Goal: Information Seeking & Learning: Learn about a topic

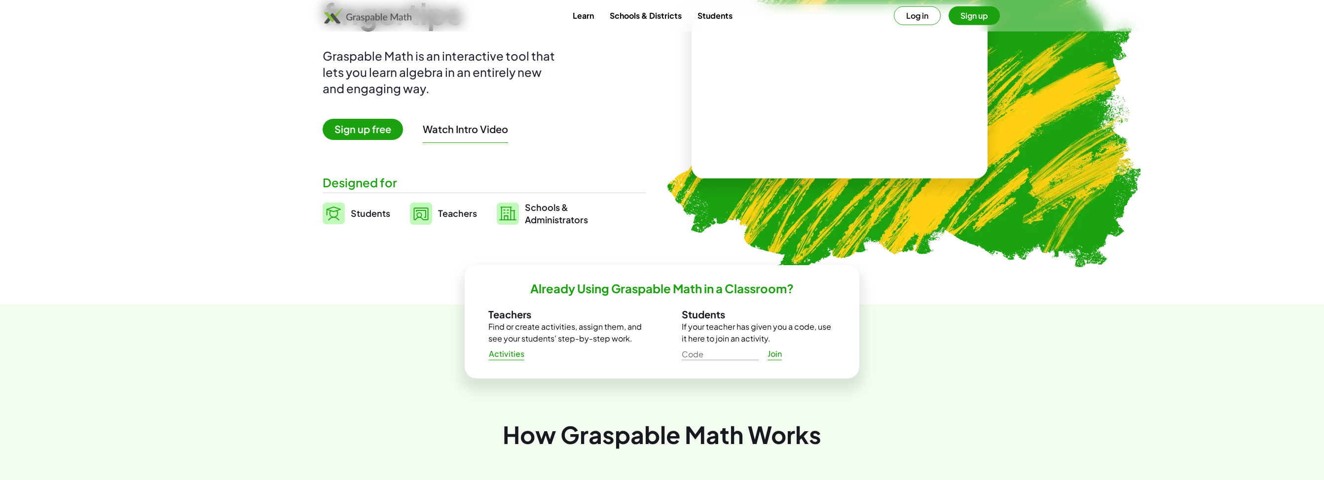
scroll to position [104, 0]
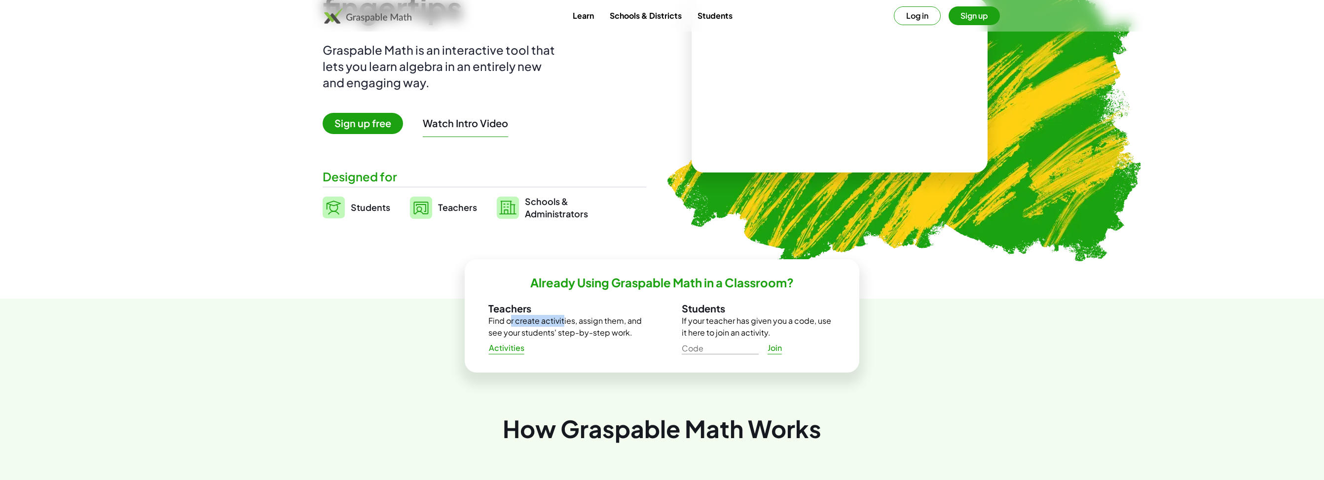
drag, startPoint x: 506, startPoint y: 323, endPoint x: 561, endPoint y: 327, distance: 55.4
click at [561, 327] on p "Find or create activities, assign them, and see your students' step-by-step wor…" at bounding box center [565, 327] width 154 height 24
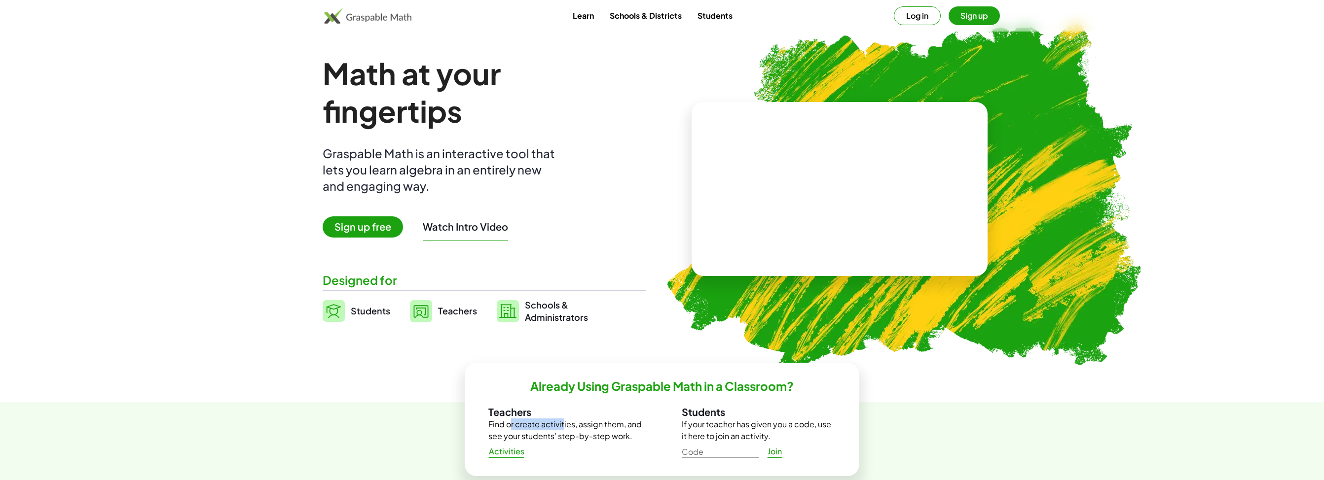
scroll to position [0, 0]
click at [451, 318] on link "Teachers" at bounding box center [443, 311] width 67 height 25
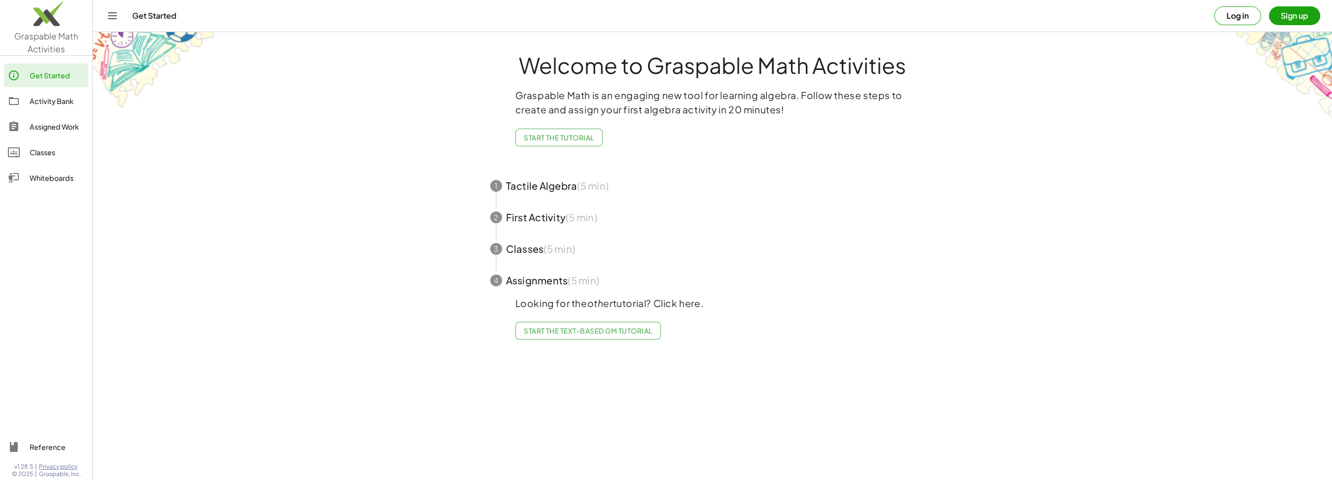
click at [531, 193] on span "button" at bounding box center [713, 186] width 469 height 32
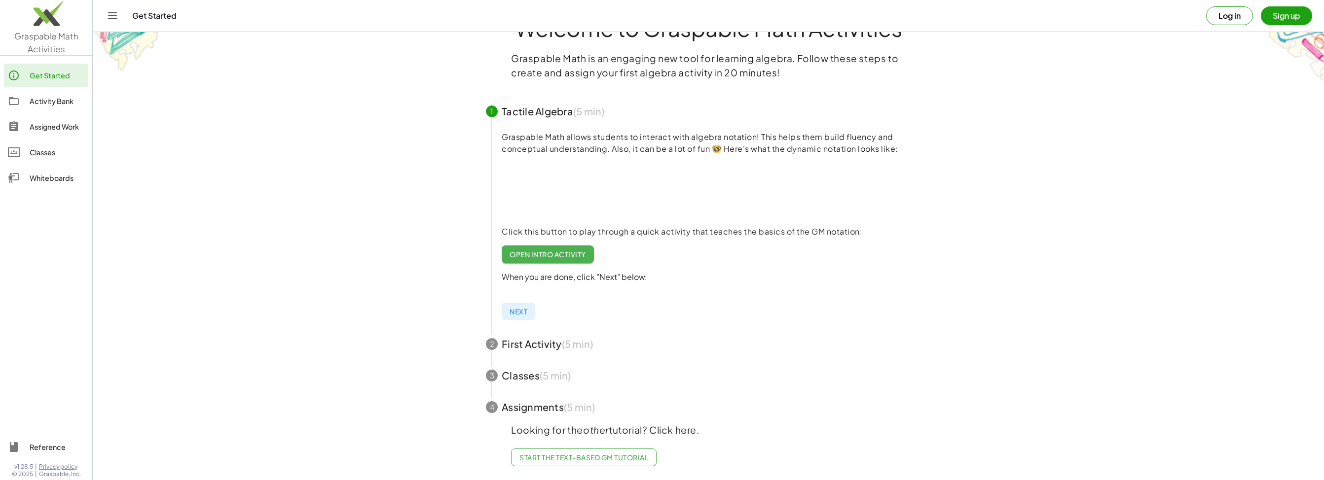
scroll to position [45, 0]
click at [542, 343] on span "button" at bounding box center [708, 345] width 469 height 32
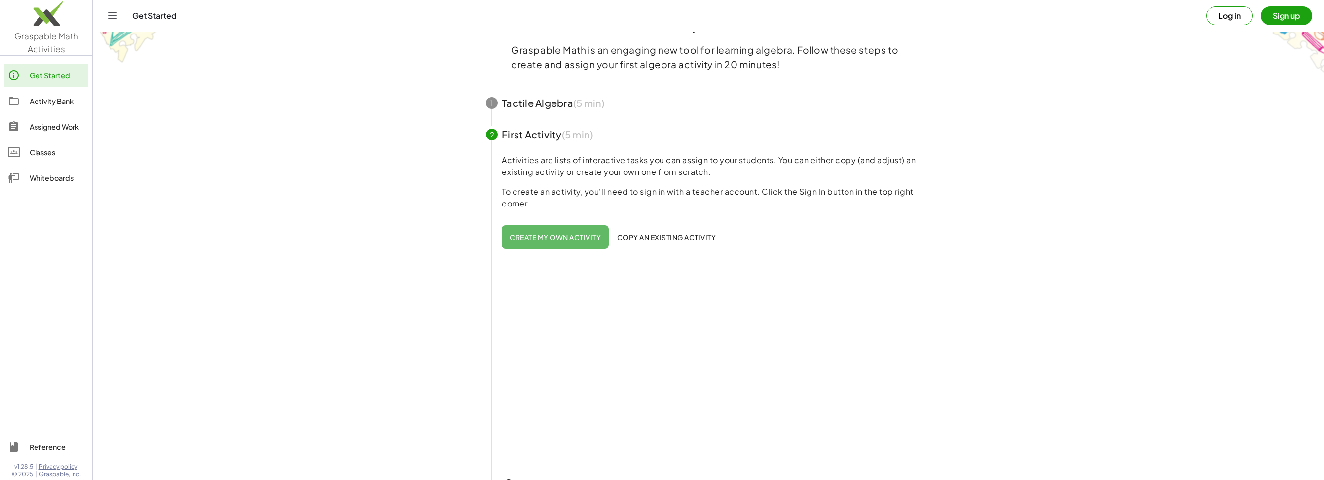
click at [531, 142] on span "button" at bounding box center [708, 135] width 469 height 32
click at [534, 105] on span "button" at bounding box center [708, 103] width 469 height 32
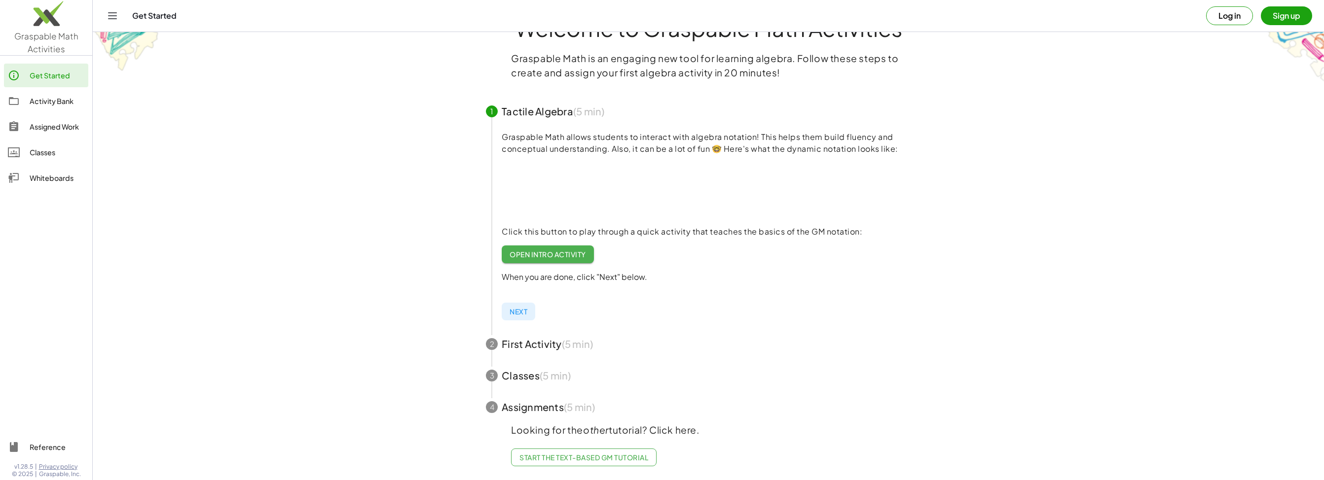
click at [561, 246] on link "Open Intro Activity" at bounding box center [548, 255] width 92 height 18
click at [570, 250] on span "Open Intro Activity" at bounding box center [548, 254] width 76 height 9
click at [545, 334] on span "button" at bounding box center [708, 345] width 469 height 32
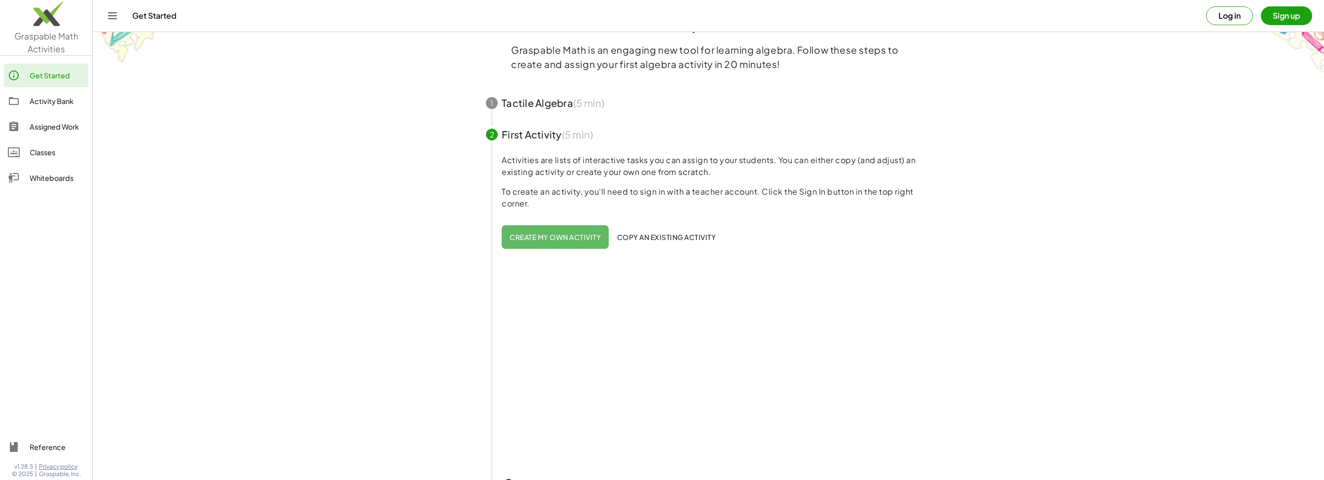
click at [573, 235] on span "Create my own activity" at bounding box center [555, 237] width 91 height 9
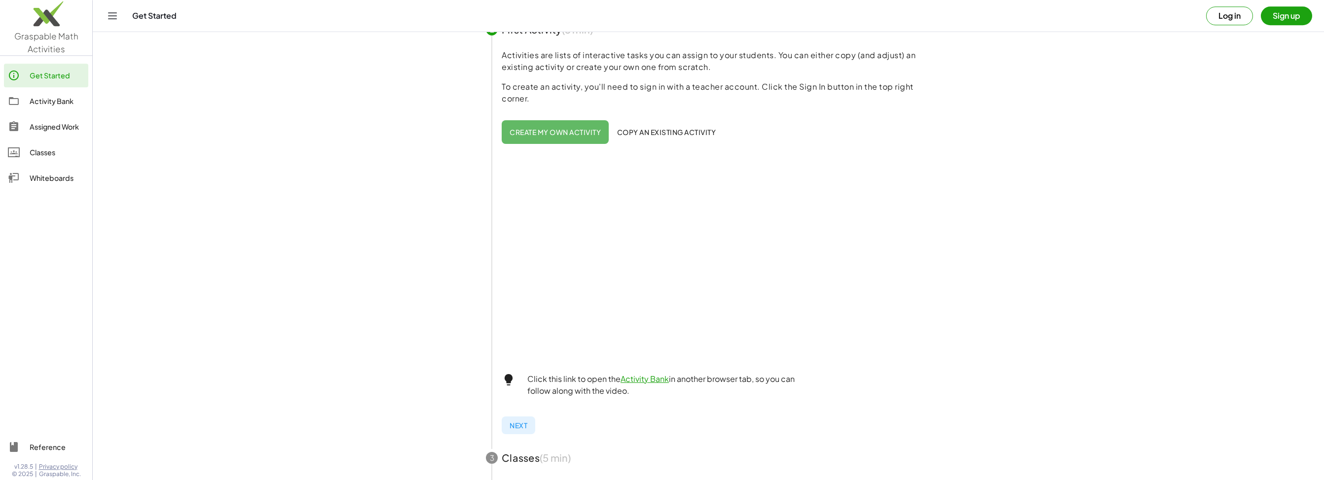
scroll to position [202, 0]
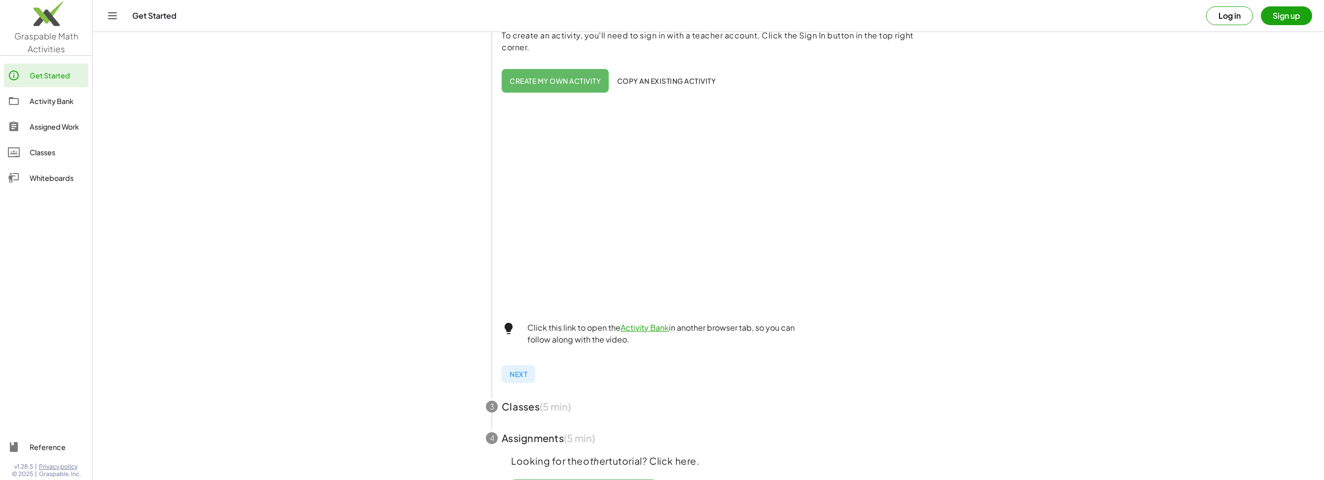
click at [686, 83] on span "Copy an existing activity" at bounding box center [666, 80] width 99 height 9
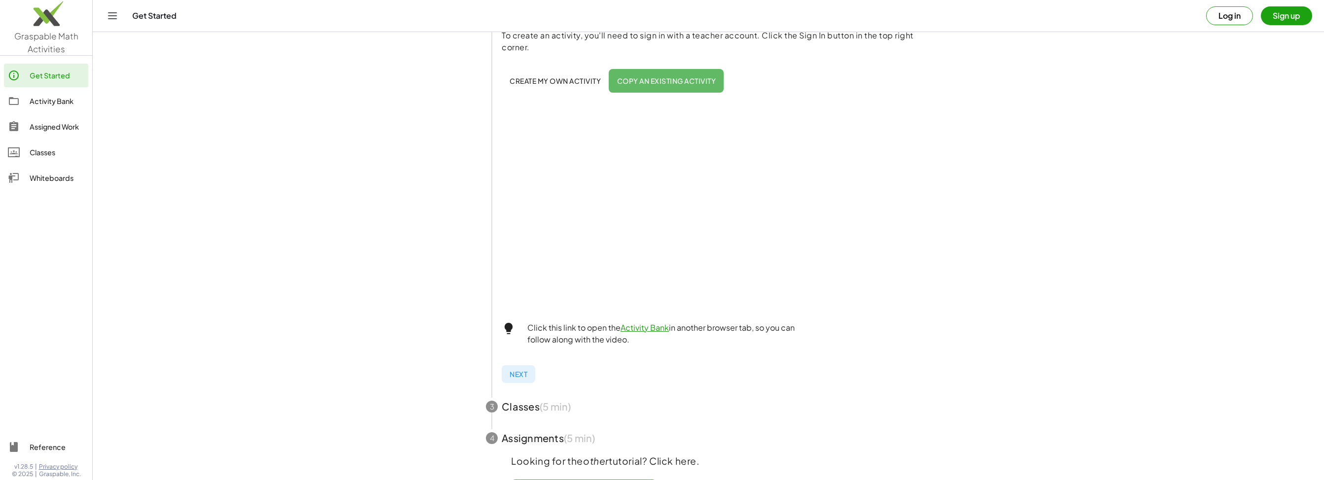
click at [548, 66] on div "Activities are lists of interactive tasks you can assign to your students. You …" at bounding box center [716, 176] width 429 height 356
click at [549, 81] on span "Create my own activity" at bounding box center [555, 80] width 91 height 9
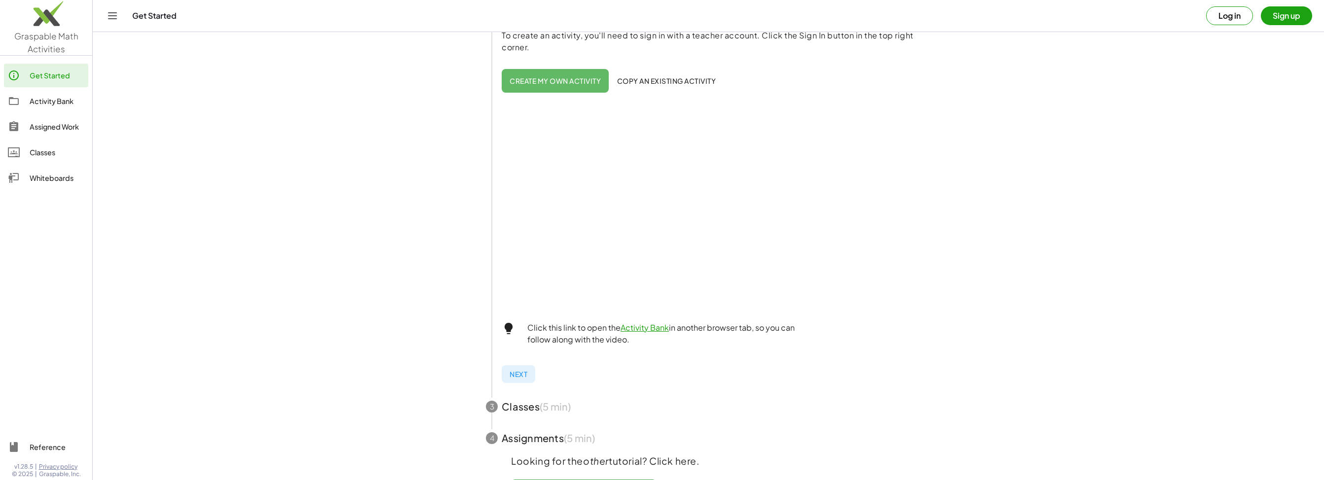
click at [514, 375] on span "Next" at bounding box center [519, 374] width 18 height 9
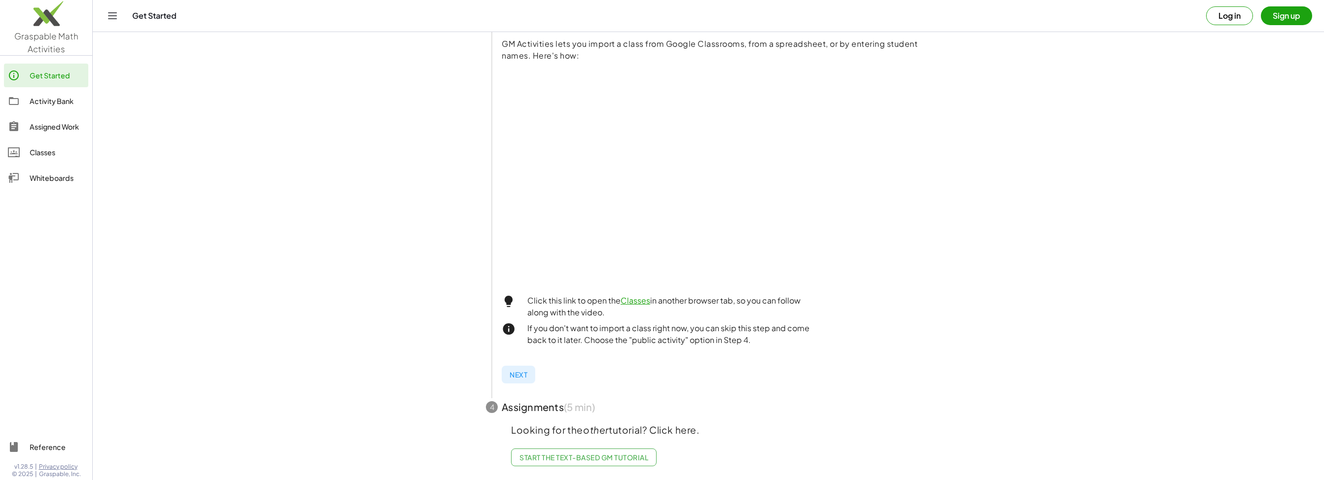
click at [517, 370] on button "Next" at bounding box center [519, 375] width 34 height 18
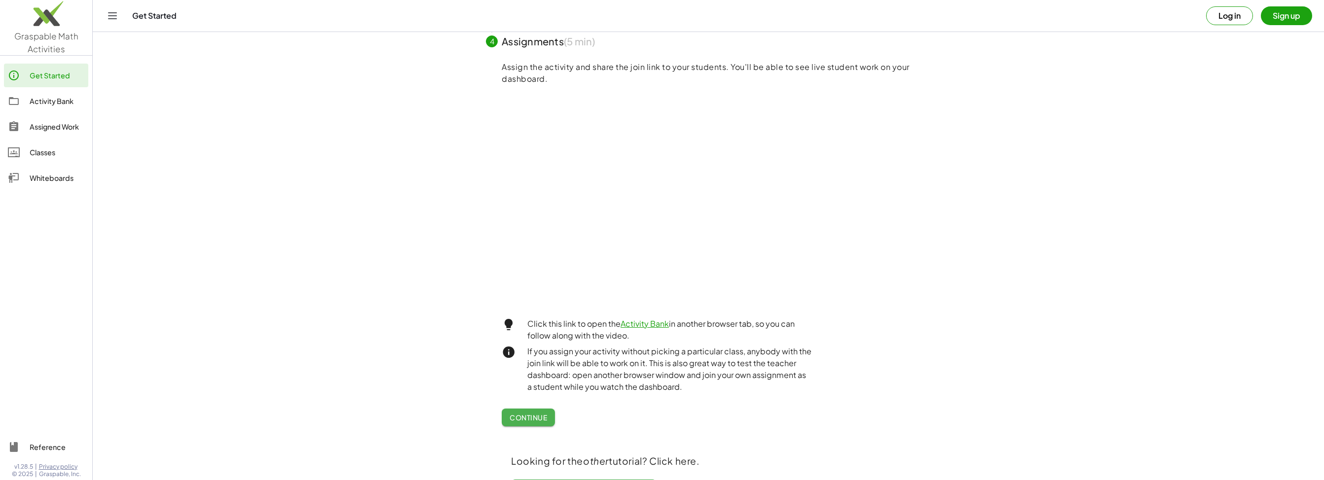
click at [52, 106] on div "Activity Bank" at bounding box center [57, 101] width 55 height 12
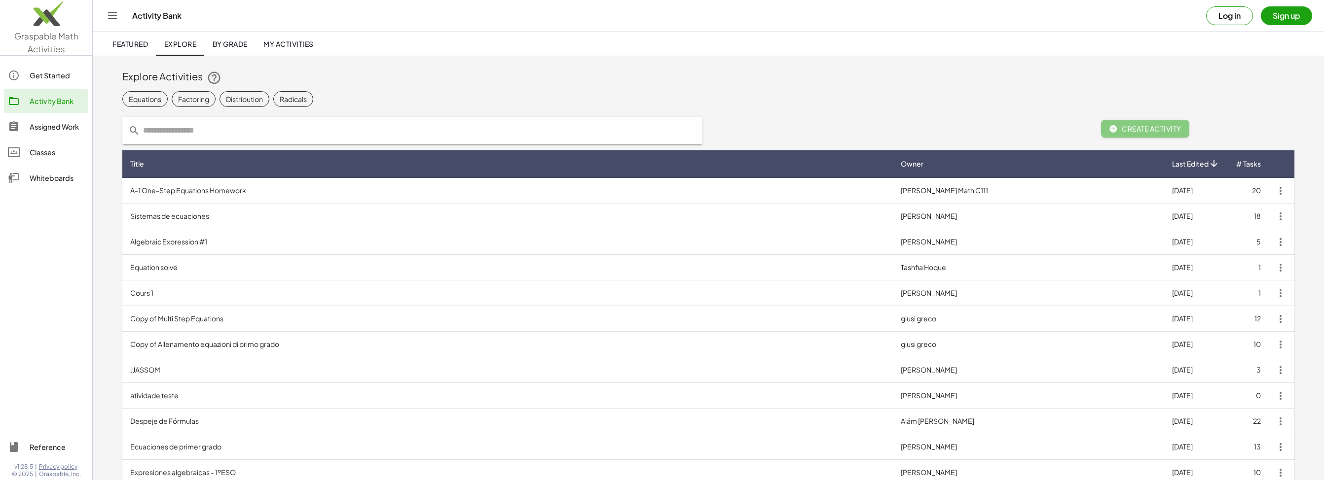
click at [294, 282] on td "Cours 1" at bounding box center [507, 294] width 771 height 26
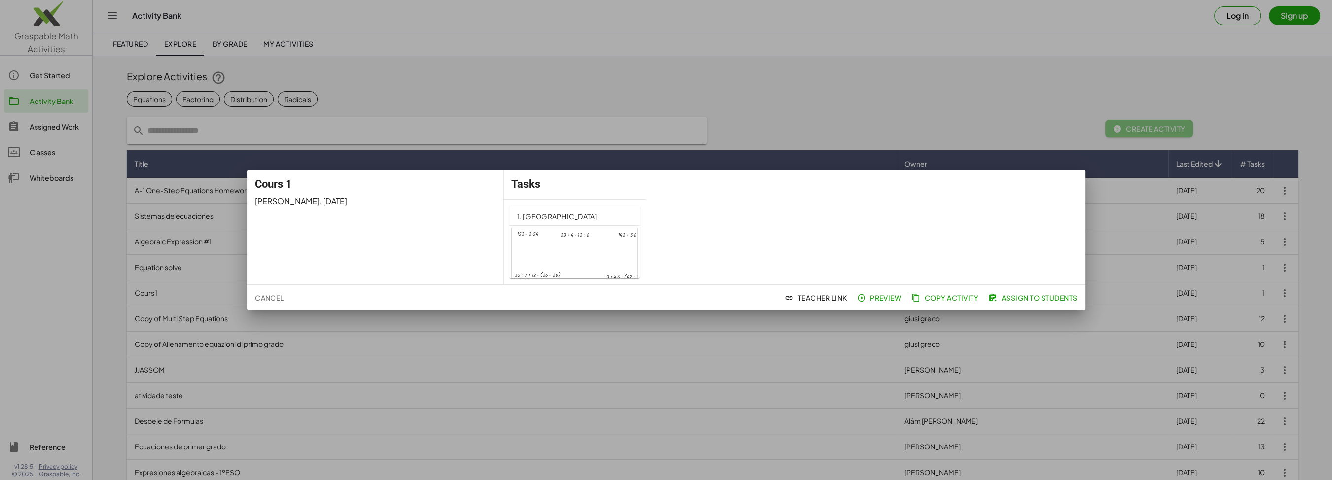
click at [603, 256] on div at bounding box center [574, 263] width 125 height 71
click at [922, 86] on div at bounding box center [666, 240] width 1332 height 480
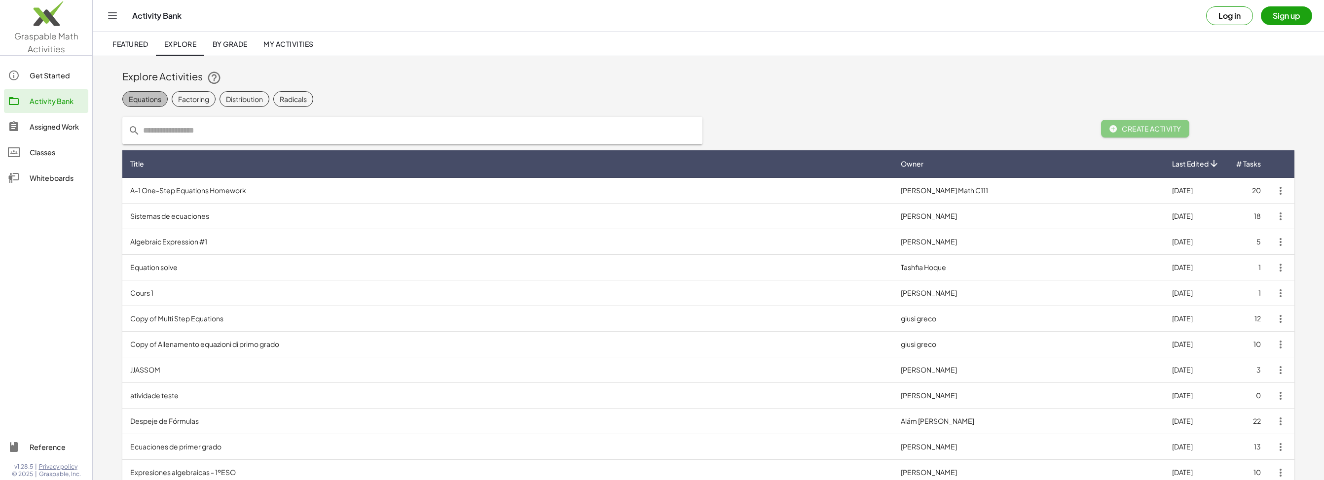
click at [153, 98] on div "Equations" at bounding box center [145, 99] width 33 height 10
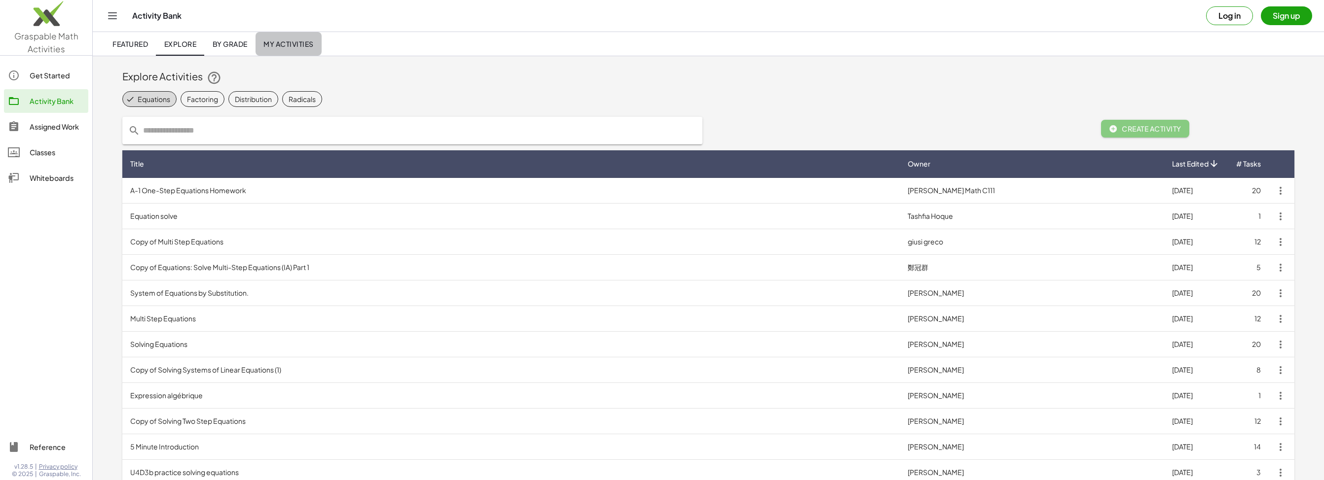
click at [281, 46] on span "My Activities" at bounding box center [288, 43] width 50 height 9
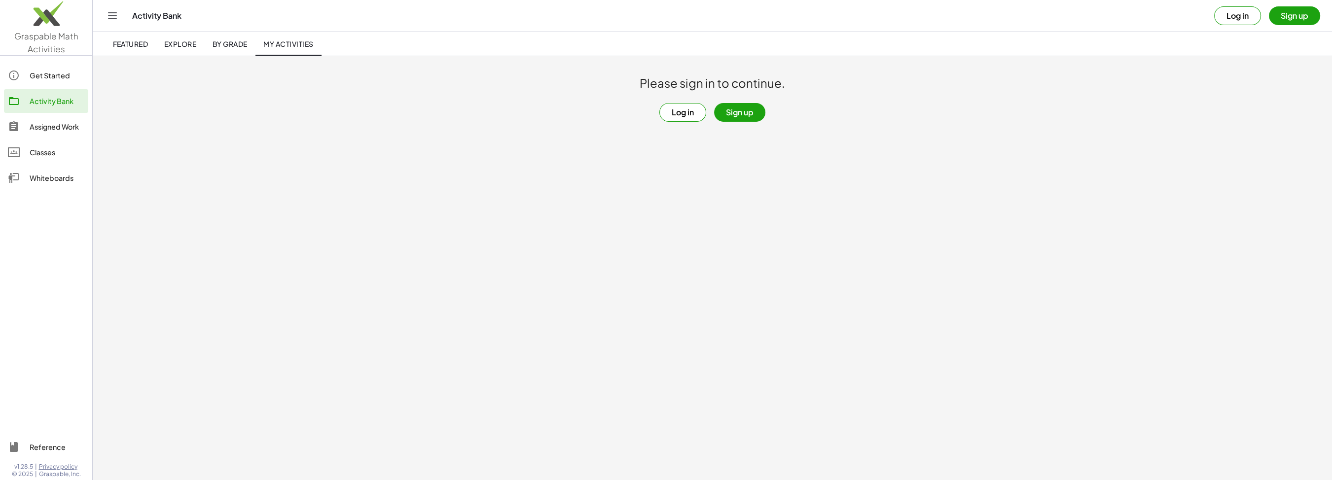
click at [735, 116] on button "Sign up" at bounding box center [739, 112] width 51 height 19
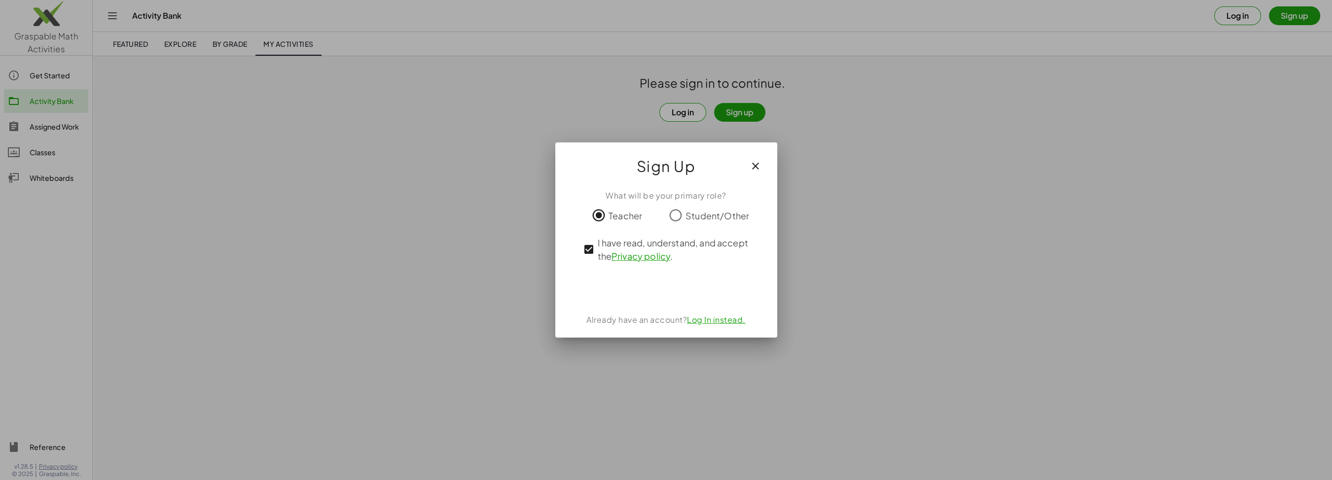
click at [653, 294] on div "Über Google anmelden. Wird in neuem Tab geöffnet." at bounding box center [666, 289] width 103 height 22
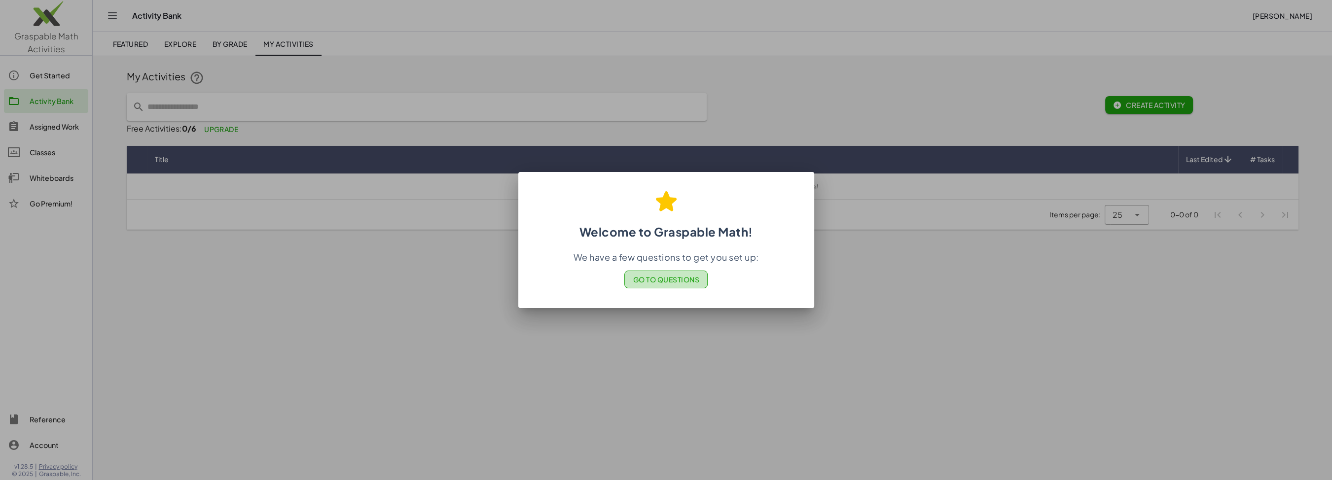
click at [665, 284] on span "Go to Questions" at bounding box center [666, 279] width 67 height 9
click at [666, 278] on span "Go to Questions" at bounding box center [666, 279] width 67 height 9
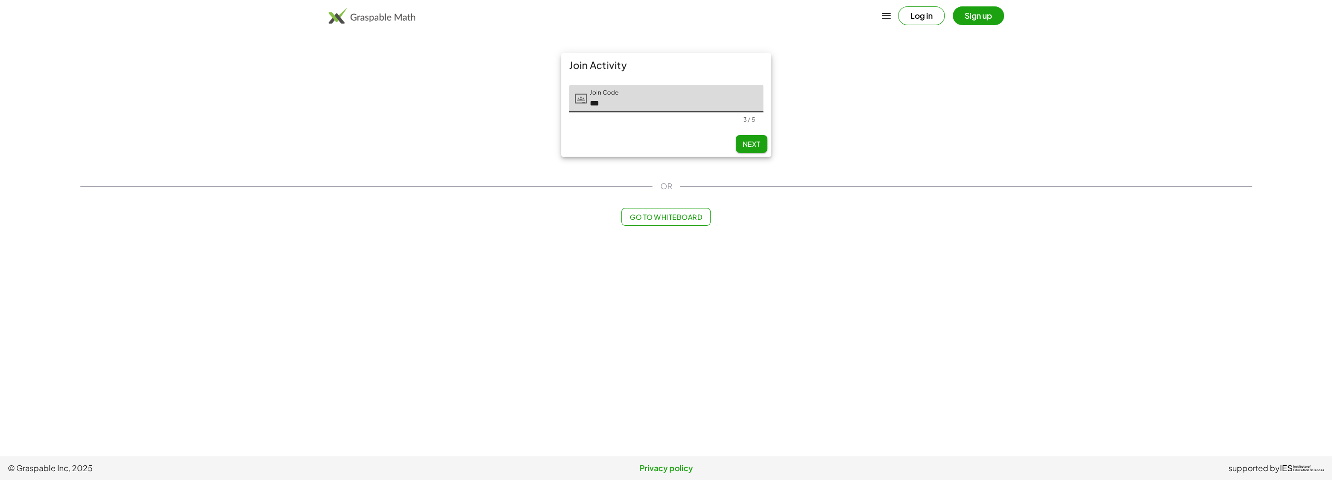
click at [757, 138] on button "Next" at bounding box center [752, 144] width 32 height 18
click at [625, 99] on input "***" at bounding box center [675, 99] width 177 height 28
click at [745, 146] on span "Next" at bounding box center [751, 144] width 18 height 9
click at [652, 97] on input "*******" at bounding box center [675, 99] width 177 height 28
click at [600, 103] on input "*******" at bounding box center [675, 99] width 177 height 28
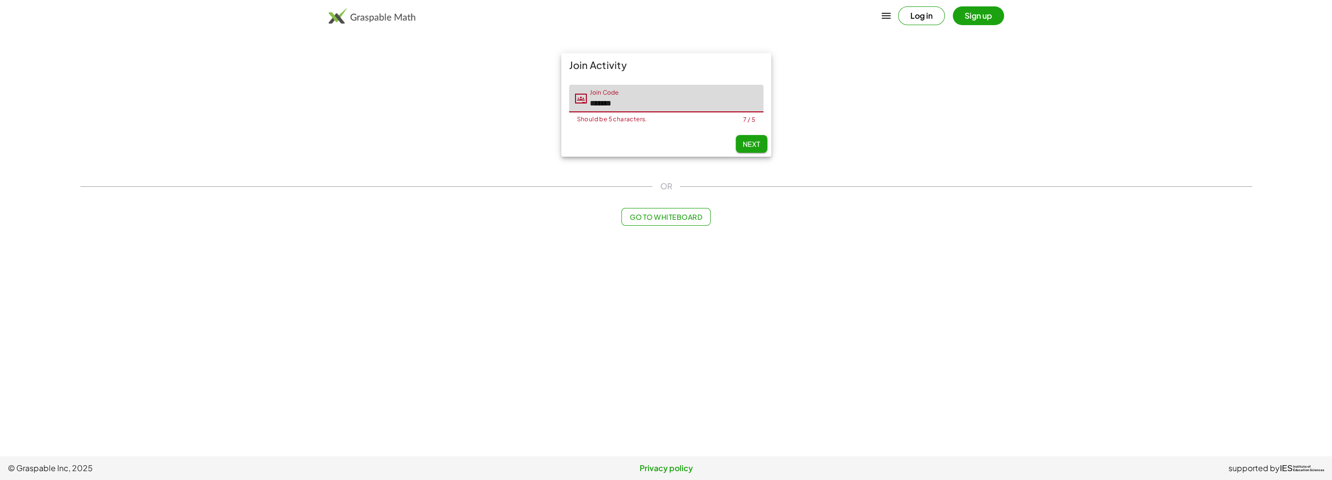
click at [604, 103] on input "*******" at bounding box center [675, 99] width 177 height 28
click at [752, 149] on button "Next" at bounding box center [752, 144] width 32 height 18
type input "********"
click at [749, 145] on span "Next" at bounding box center [751, 144] width 18 height 9
click at [645, 102] on input "********" at bounding box center [675, 99] width 177 height 28
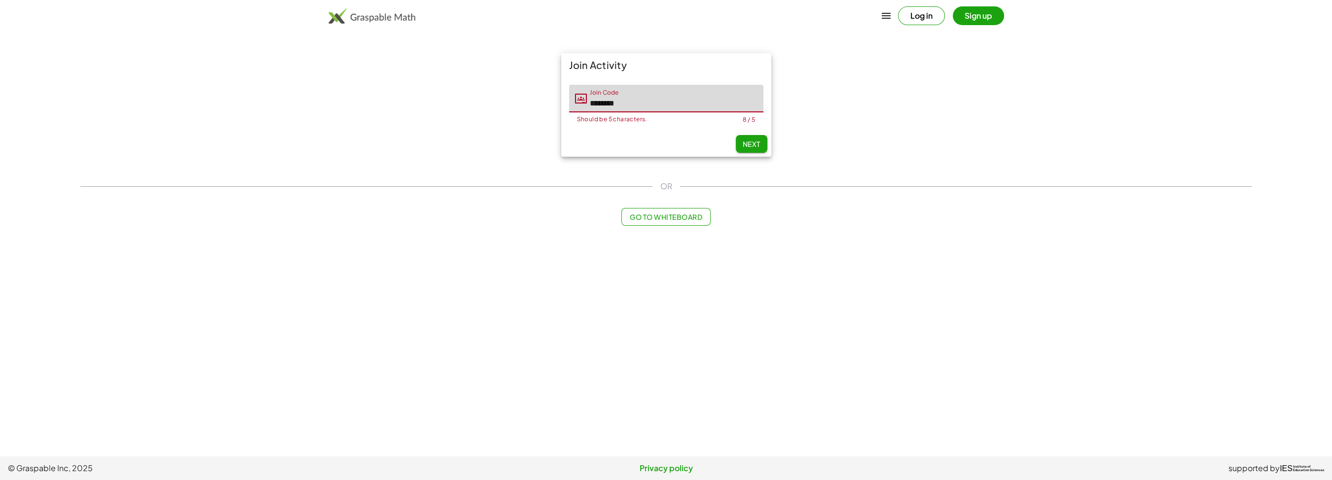
drag, startPoint x: 650, startPoint y: 104, endPoint x: 516, endPoint y: 114, distance: 134.5
click at [587, 112] on input "********" at bounding box center [675, 99] width 177 height 28
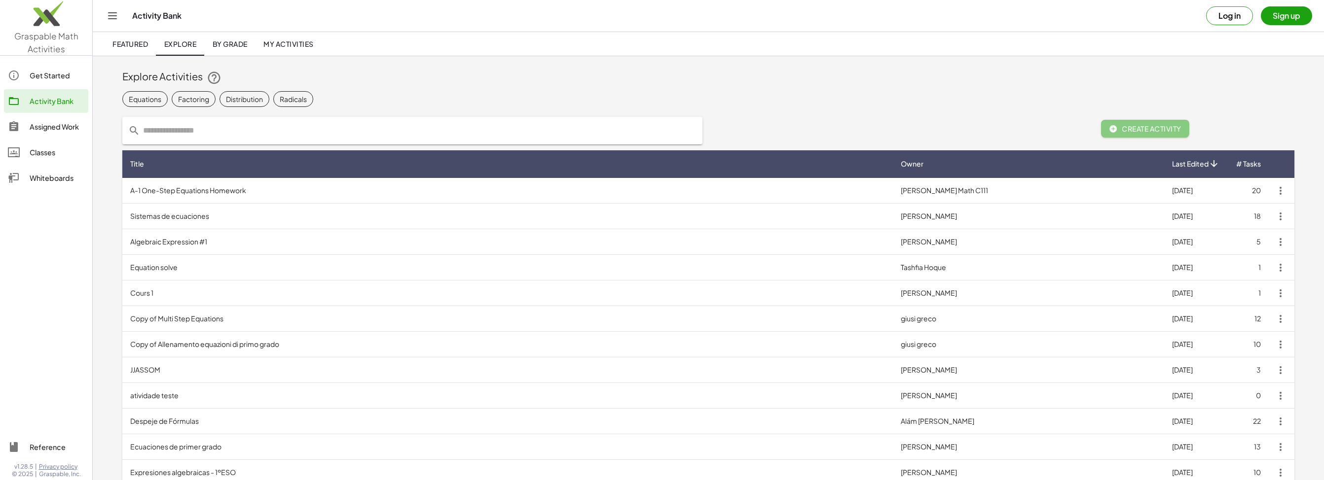
click at [220, 195] on td "A-1 One-Step Equations Homework" at bounding box center [507, 191] width 771 height 26
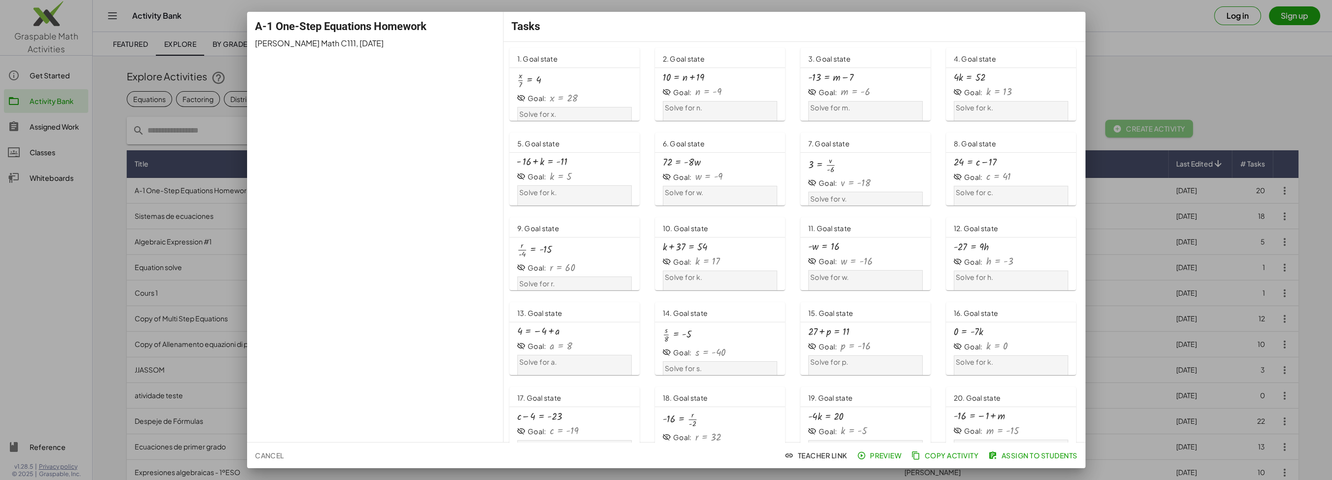
click at [560, 79] on div "· x · 7 = 4" at bounding box center [574, 80] width 114 height 17
click at [378, 50] on div "A-1 One-Step Equations Homework AMay Smith Math C111 , 16.8.2025" at bounding box center [375, 227] width 257 height 431
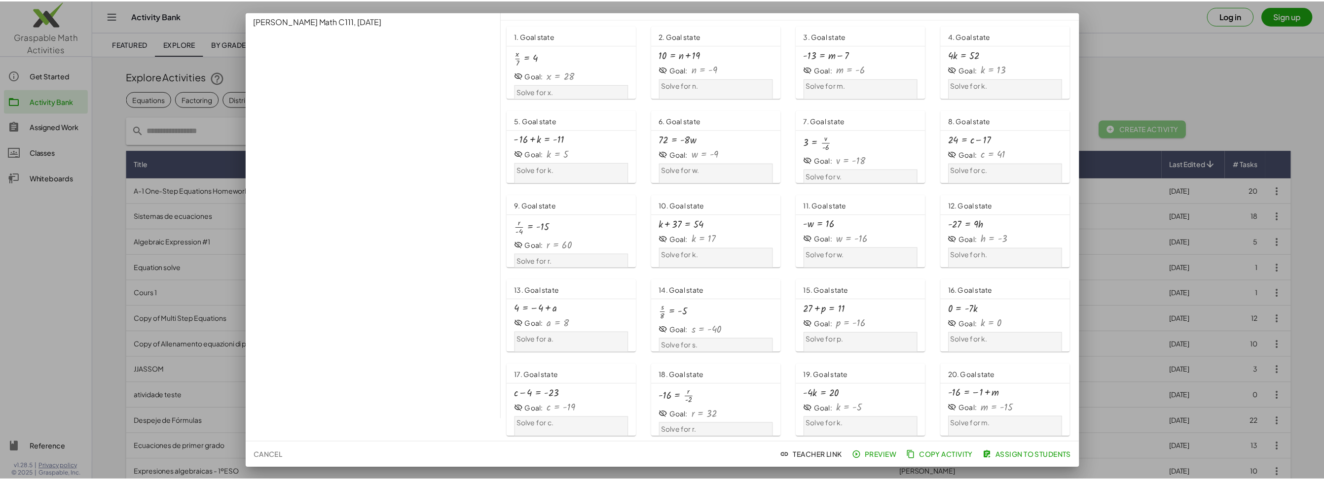
scroll to position [24, 0]
click at [1035, 452] on span "Assign to Students" at bounding box center [1034, 455] width 87 height 9
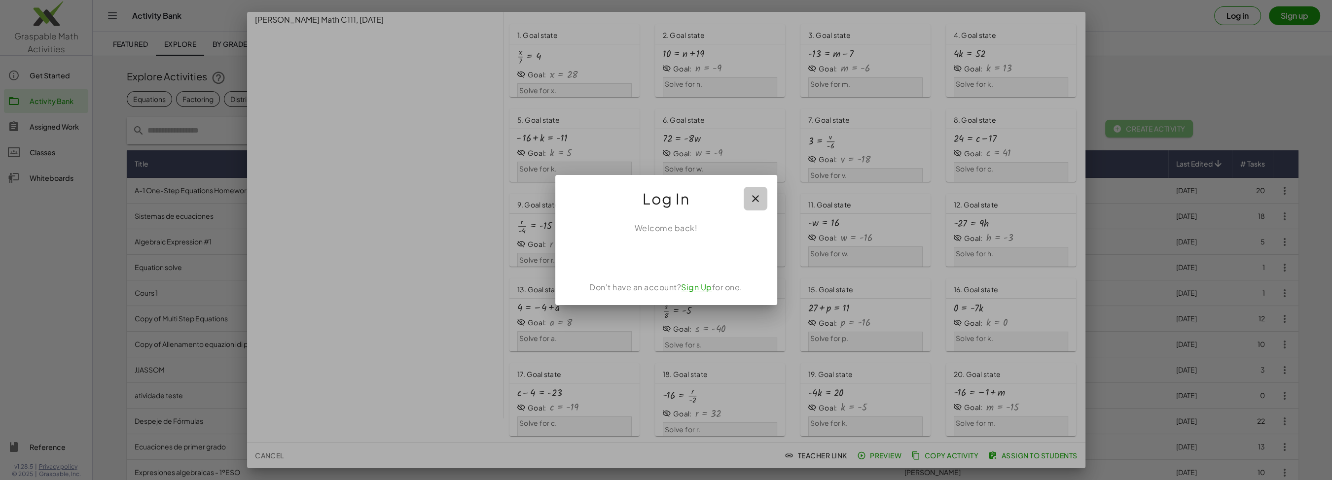
click at [755, 195] on icon "button" at bounding box center [756, 199] width 12 height 12
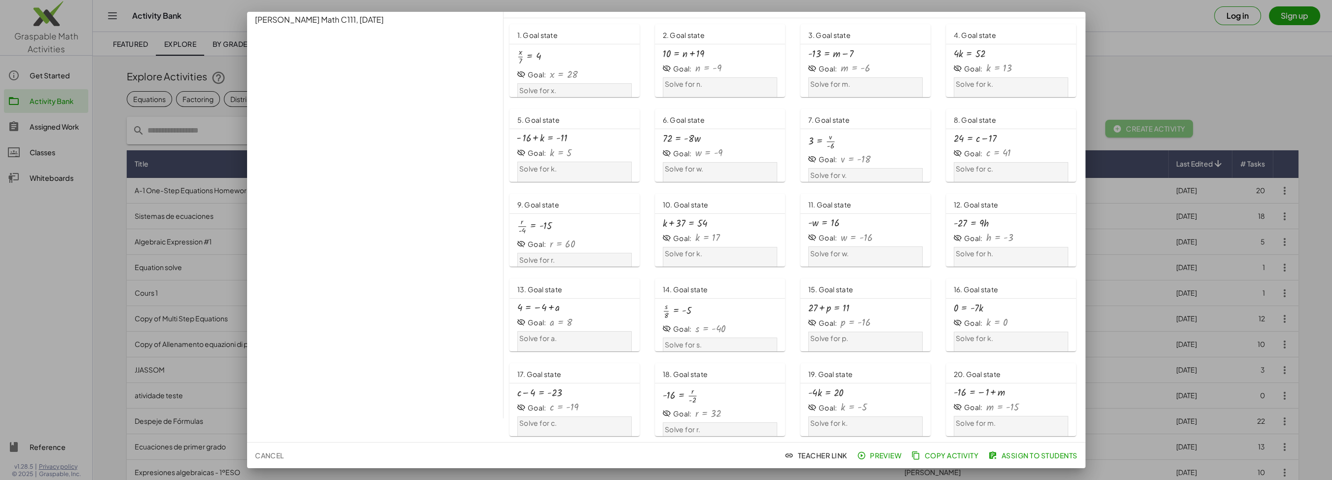
scroll to position [24, 0]
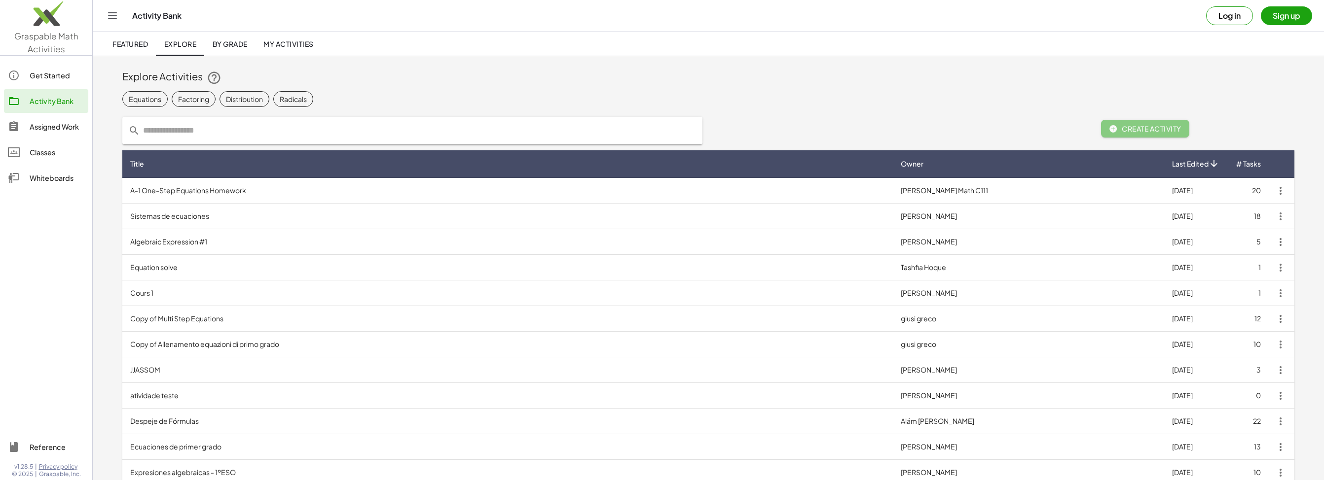
click at [196, 222] on td "Sistemas de ecuaciones" at bounding box center [507, 217] width 771 height 26
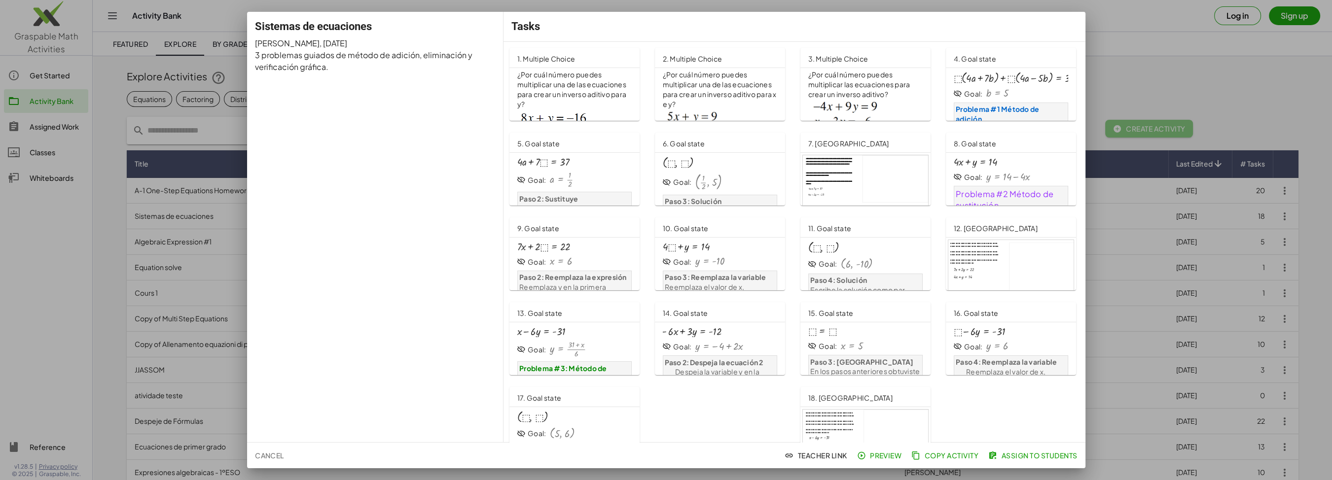
click at [595, 106] on p "¿Por cuál número puedes multiplicar una de las ecuaciones para crear un inverso…" at bounding box center [574, 89] width 114 height 39
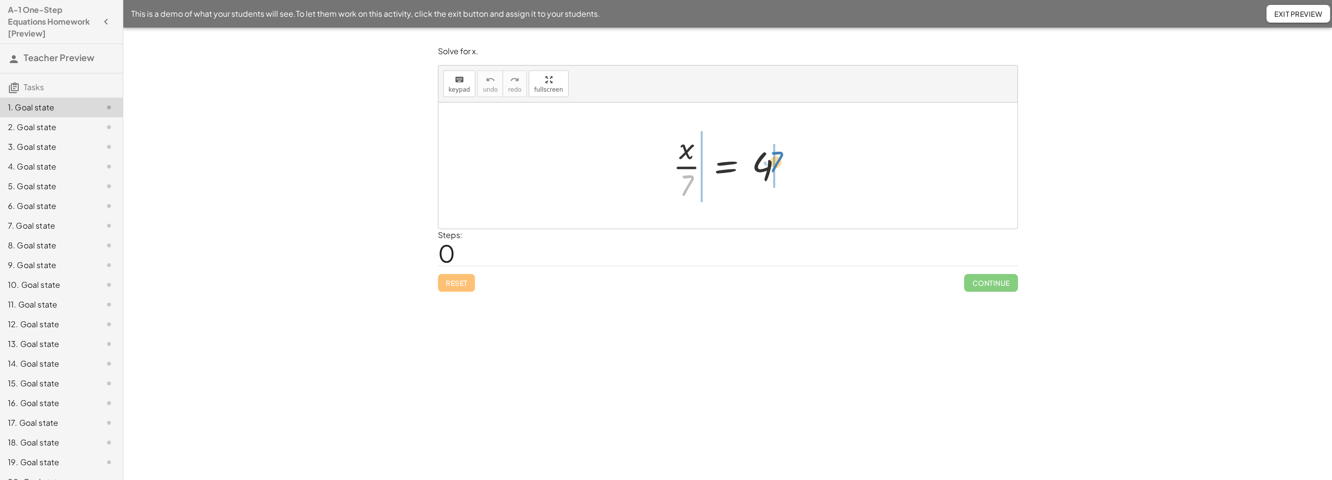
drag, startPoint x: 690, startPoint y: 192, endPoint x: 781, endPoint y: 169, distance: 94.3
click at [781, 169] on div at bounding box center [732, 166] width 128 height 76
drag, startPoint x: 659, startPoint y: 184, endPoint x: 681, endPoint y: 173, distance: 25.2
click at [726, 167] on div "· 7 · x = 4 · · 7 · 7 · · 7" at bounding box center [726, 167] width 0 height 0
drag, startPoint x: 757, startPoint y: 172, endPoint x: 752, endPoint y: 170, distance: 5.1
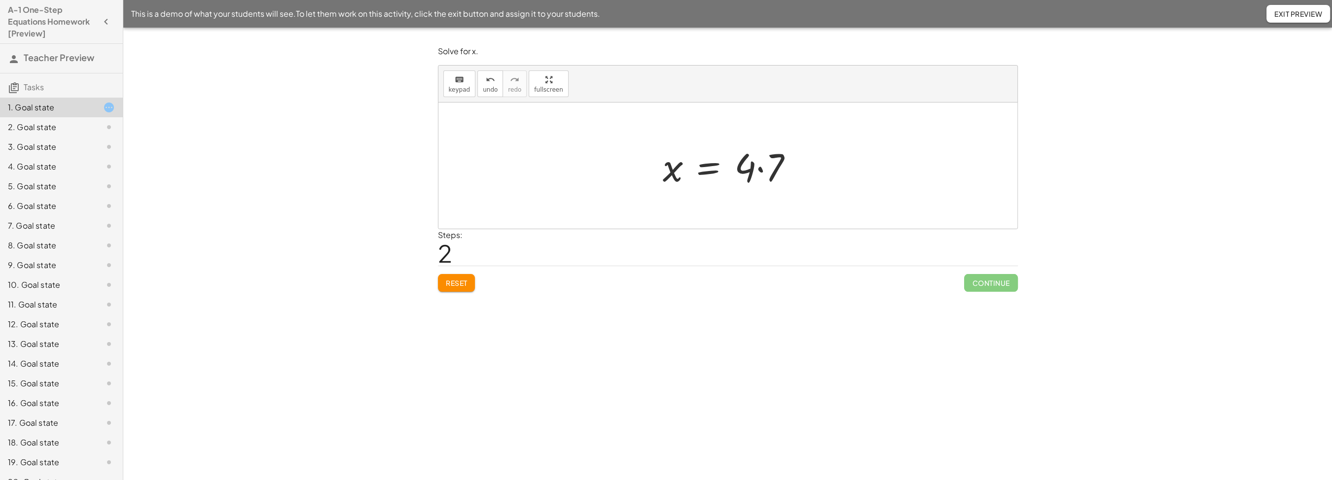
click at [755, 171] on div at bounding box center [732, 166] width 148 height 51
drag, startPoint x: 752, startPoint y: 170, endPoint x: 768, endPoint y: 169, distance: 15.3
click at [768, 169] on div at bounding box center [732, 166] width 148 height 51
drag, startPoint x: 739, startPoint y: 167, endPoint x: 775, endPoint y: 170, distance: 36.6
click at [709, 167] on div "· 4 x = 4 · · 7" at bounding box center [709, 167] width 0 height 0
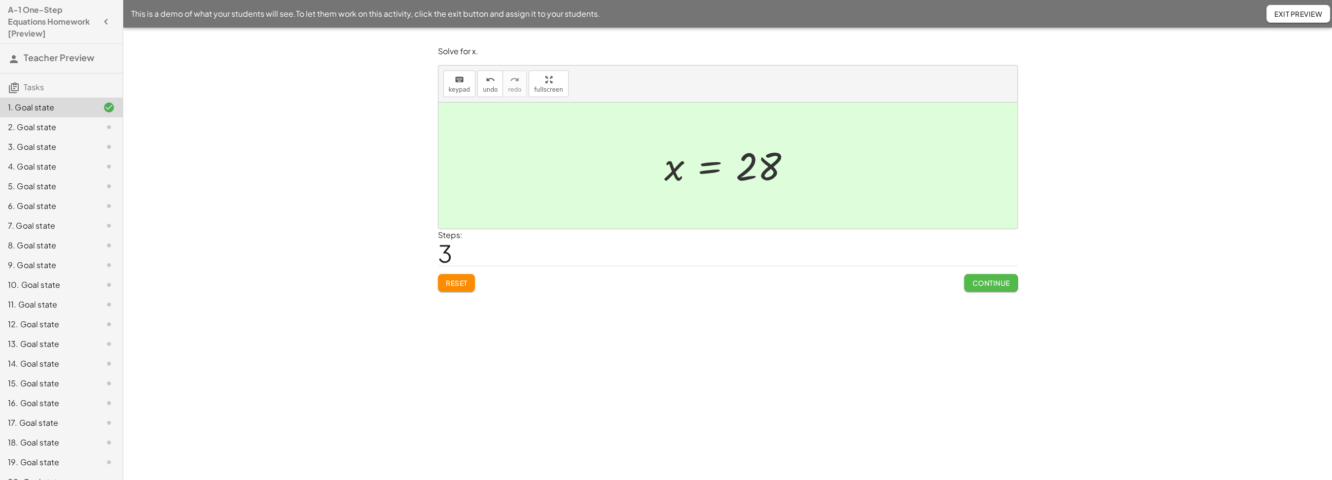
click at [986, 279] on span "Continue" at bounding box center [990, 283] width 37 height 9
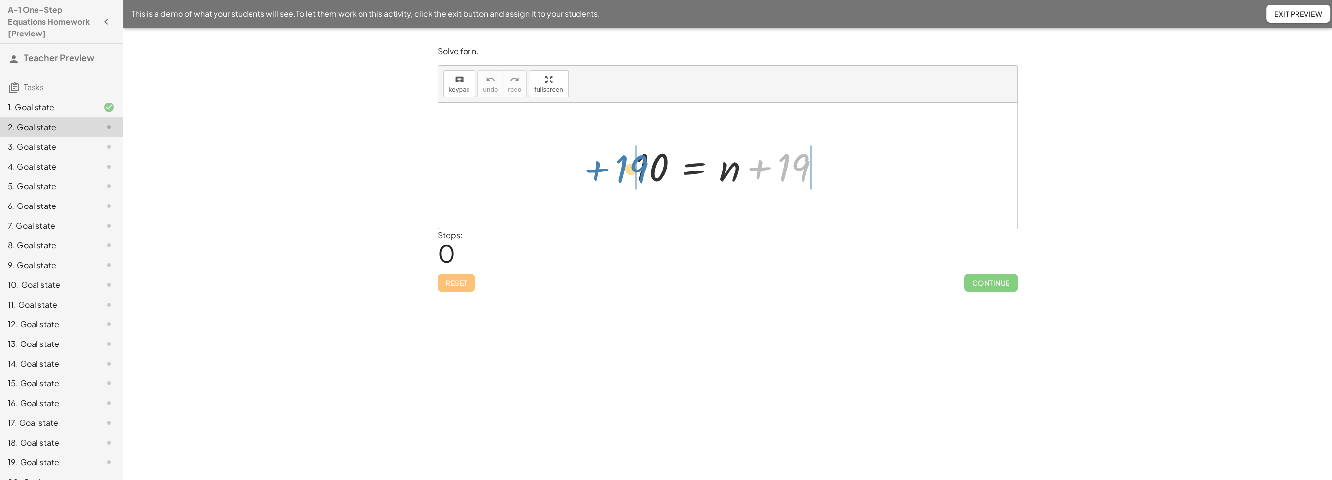
drag, startPoint x: 791, startPoint y: 165, endPoint x: 630, endPoint y: 166, distance: 160.8
click at [630, 166] on div at bounding box center [731, 166] width 203 height 51
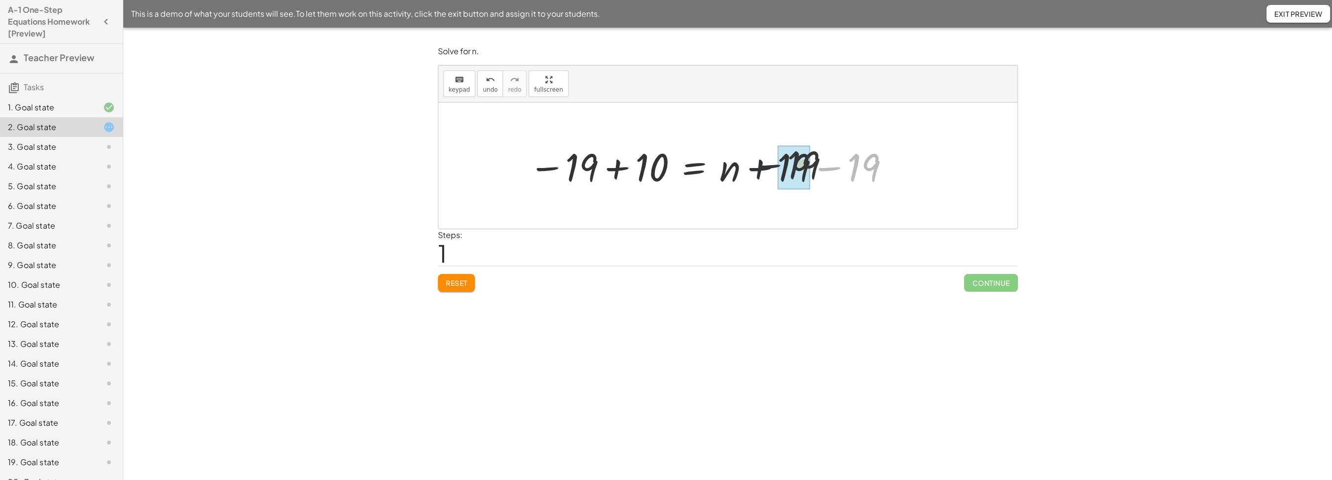
drag, startPoint x: 858, startPoint y: 169, endPoint x: 790, endPoint y: 166, distance: 68.6
click at [694, 167] on div "− 19 10 = + n − 19 + + 19 − 19" at bounding box center [694, 167] width 0 height 0
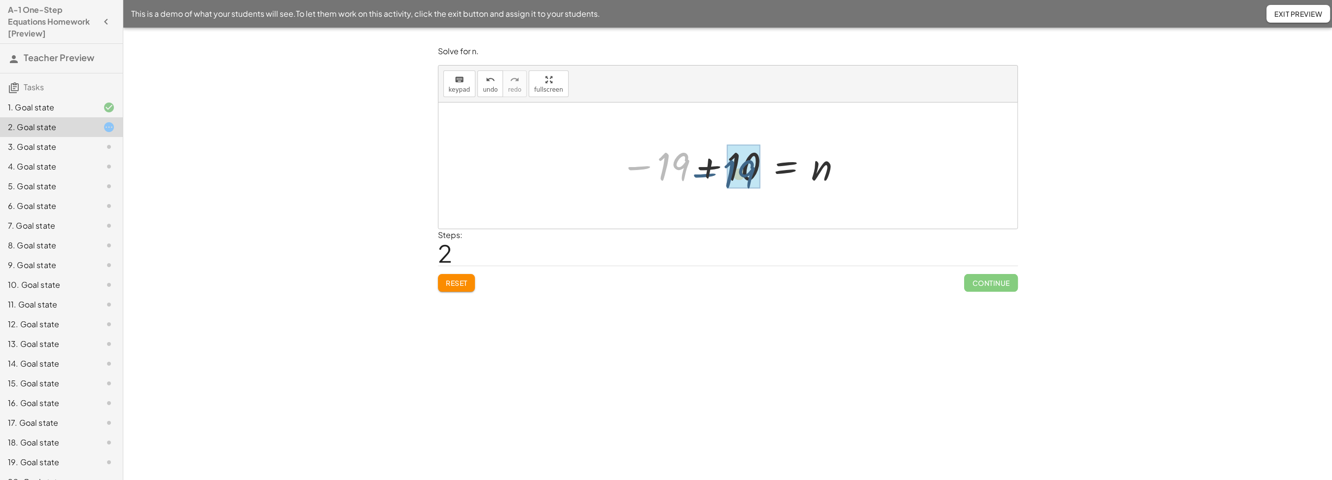
drag, startPoint x: 680, startPoint y: 157, endPoint x: 730, endPoint y: 165, distance: 50.0
click at [786, 167] on div "− 19 10 = n − 19 +" at bounding box center [786, 167] width 0 height 0
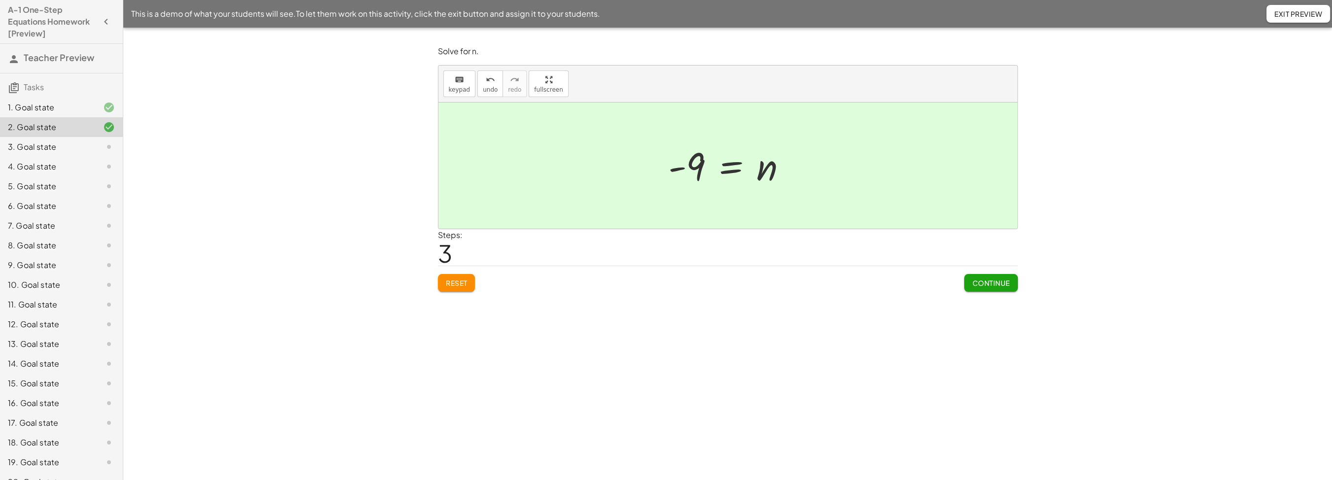
click at [991, 279] on span "Continue" at bounding box center [990, 283] width 37 height 9
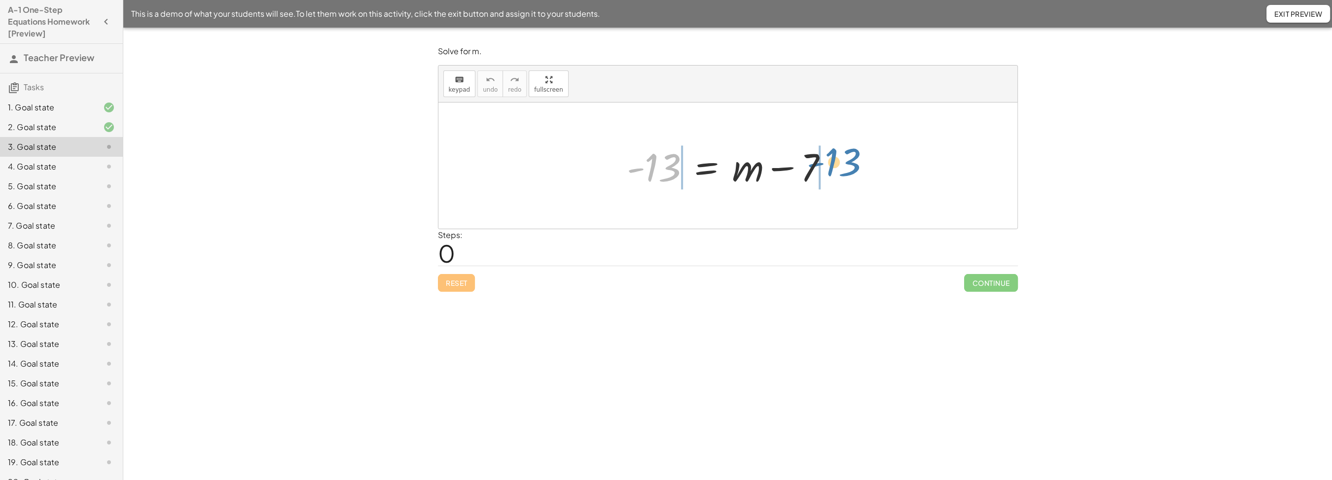
drag, startPoint x: 715, startPoint y: 168, endPoint x: 828, endPoint y: 161, distance: 112.7
click at [828, 161] on div at bounding box center [731, 166] width 219 height 51
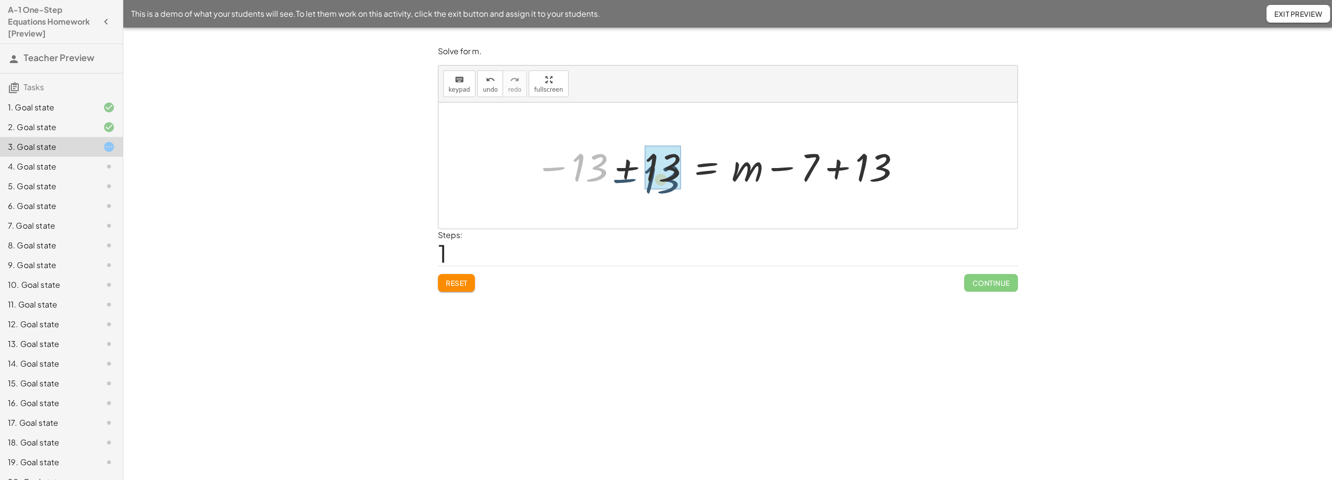
drag, startPoint x: 591, startPoint y: 169, endPoint x: 657, endPoint y: 181, distance: 67.1
click at [706, 167] on div "− 13 = + m − 7 − 13 + 13 + 13" at bounding box center [706, 167] width 0 height 0
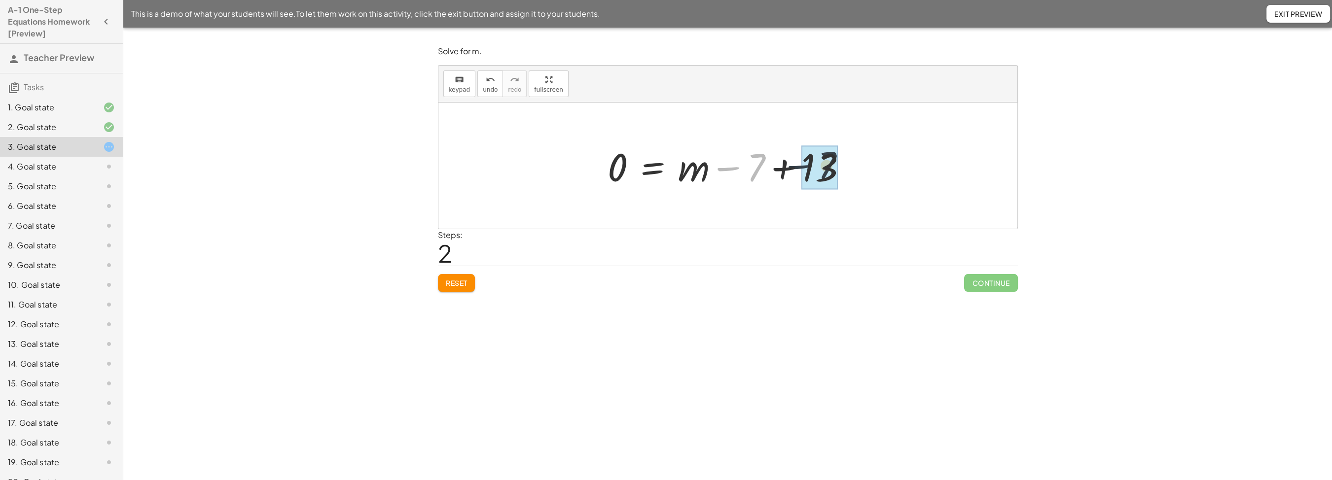
drag, startPoint x: 759, startPoint y: 167, endPoint x: 800, endPoint y: 165, distance: 41.5
click at [653, 167] on div "− 7 = + m − 7 + 13 0" at bounding box center [653, 167] width 0 height 0
drag, startPoint x: 791, startPoint y: 171, endPoint x: 664, endPoint y: 168, distance: 127.3
click at [664, 168] on div at bounding box center [732, 166] width 188 height 51
drag, startPoint x: 770, startPoint y: 169, endPoint x: 836, endPoint y: 172, distance: 65.7
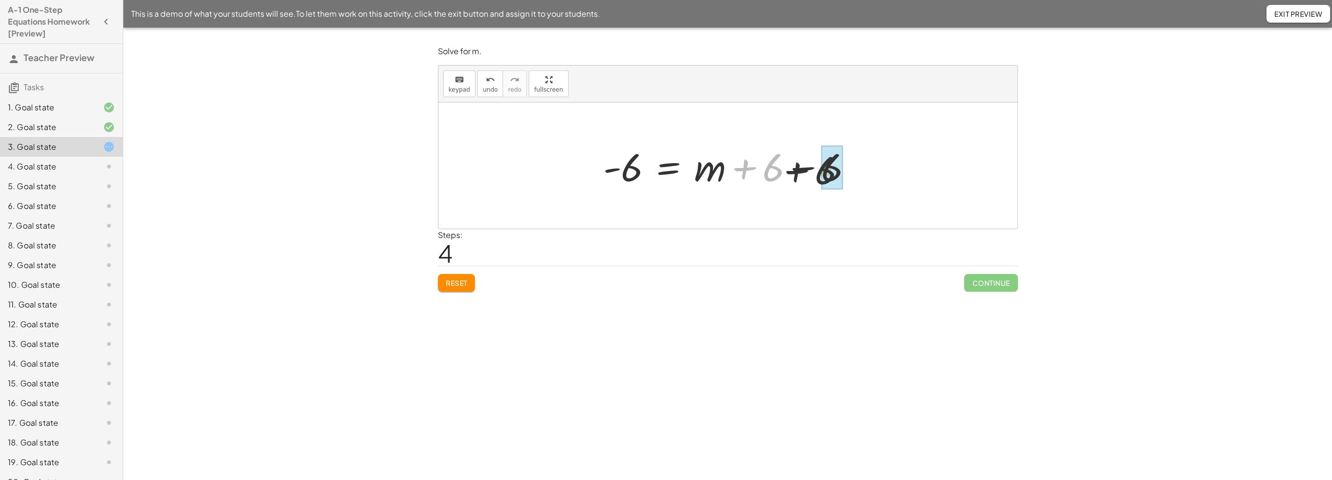
click at [669, 167] on div "+ 6 = + m - 6 + 6 − 6" at bounding box center [669, 167] width 0 height 0
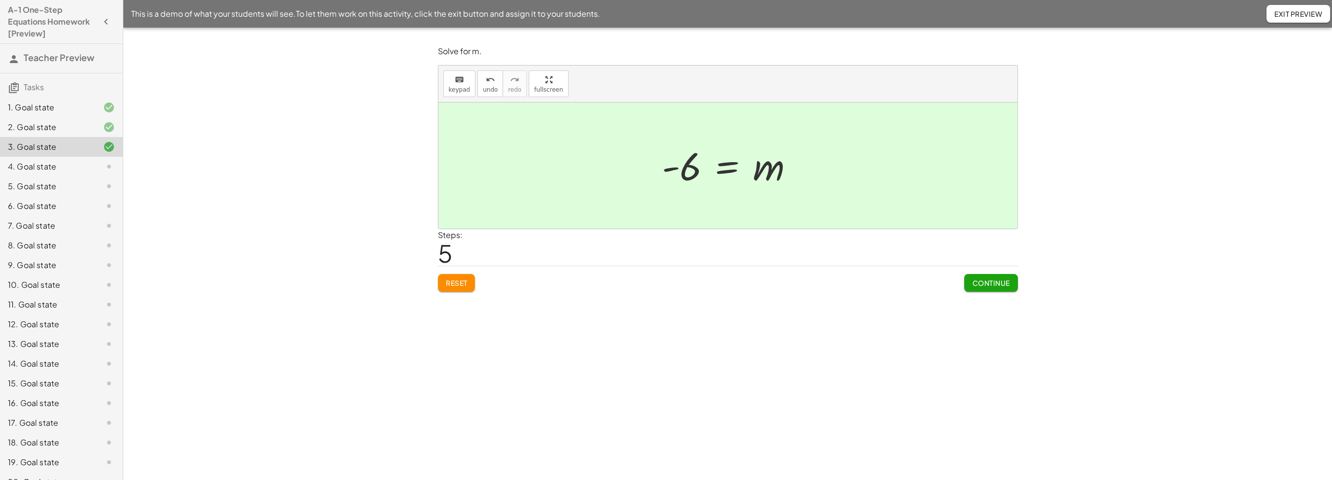
click at [0, 0] on div "Solve for m. keyboard keypad undo undo redo redo fullscreen - 13 = + m − 7 − 13…" at bounding box center [0, 0] width 0 height 0
click at [984, 280] on span "Continue" at bounding box center [990, 283] width 37 height 9
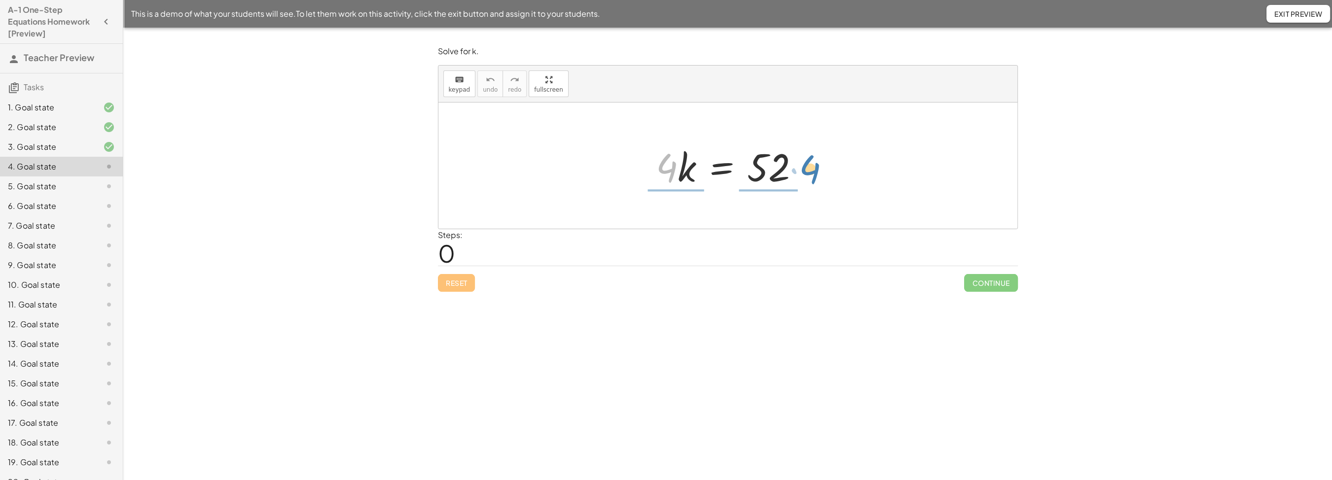
drag, startPoint x: 666, startPoint y: 168, endPoint x: 810, endPoint y: 170, distance: 143.6
click at [810, 170] on div at bounding box center [731, 166] width 161 height 51
drag, startPoint x: 664, startPoint y: 152, endPoint x: 675, endPoint y: 169, distance: 20.3
click at [722, 167] on div "· 4 · k = 52 · 4 · 4 · · 4" at bounding box center [722, 167] width 0 height 0
drag, startPoint x: 759, startPoint y: 153, endPoint x: 765, endPoint y: 188, distance: 36.1
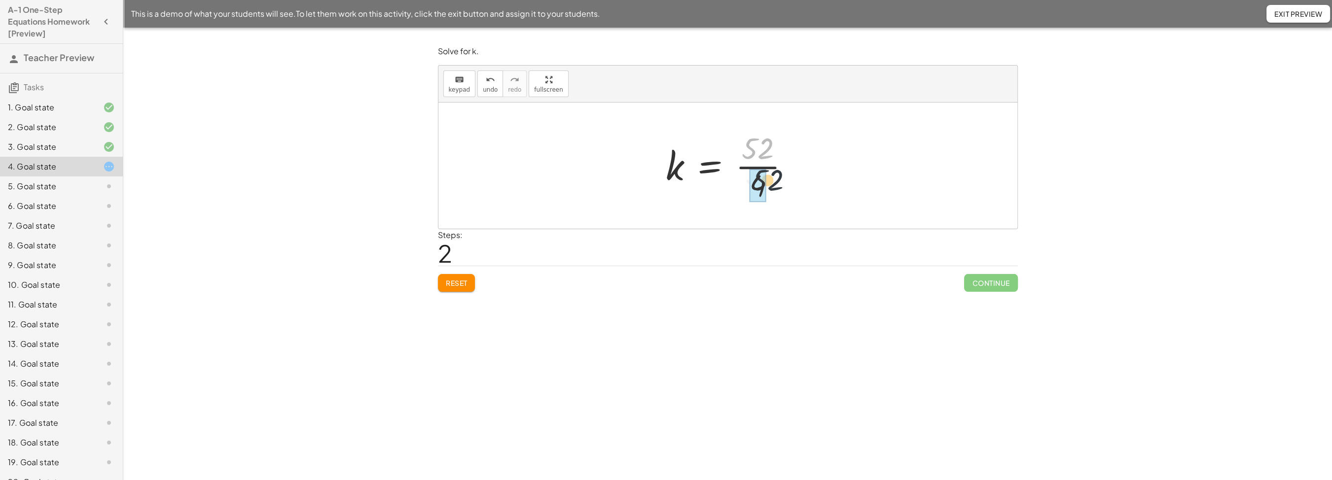
click at [767, 189] on div at bounding box center [732, 166] width 142 height 76
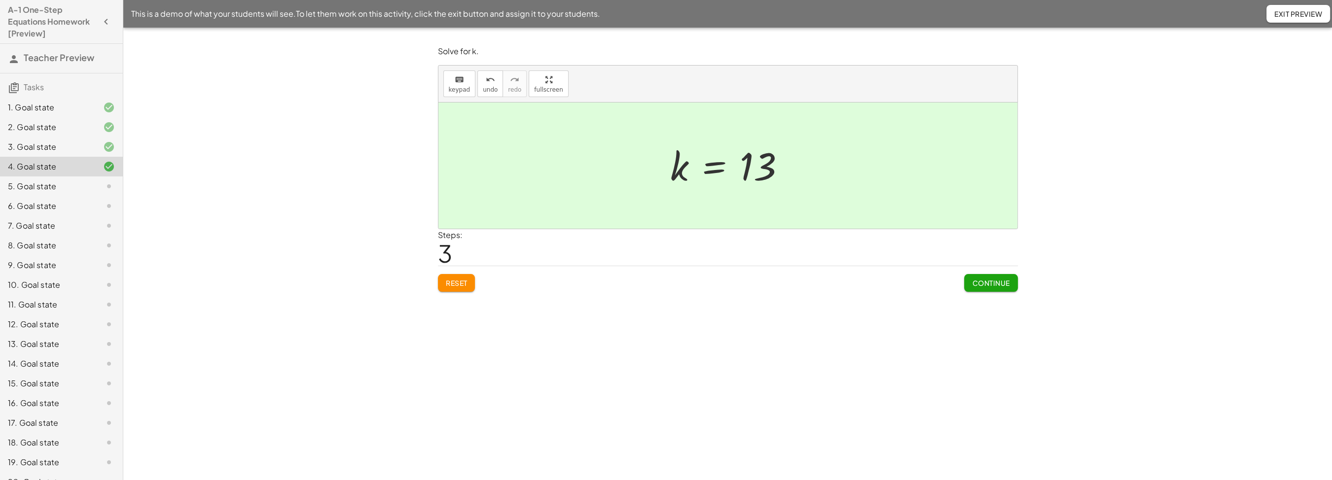
click at [983, 285] on span "Continue" at bounding box center [990, 283] width 37 height 9
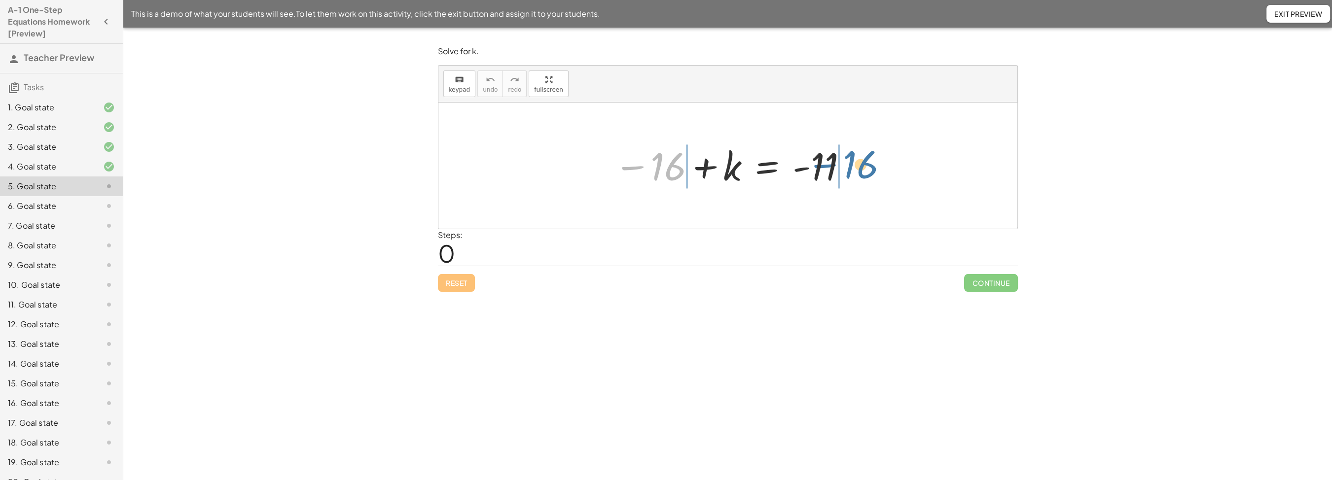
drag, startPoint x: 663, startPoint y: 173, endPoint x: 855, endPoint y: 171, distance: 192.4
click at [855, 171] on div "− 16 − 16 + k = - 11" at bounding box center [728, 166] width 258 height 54
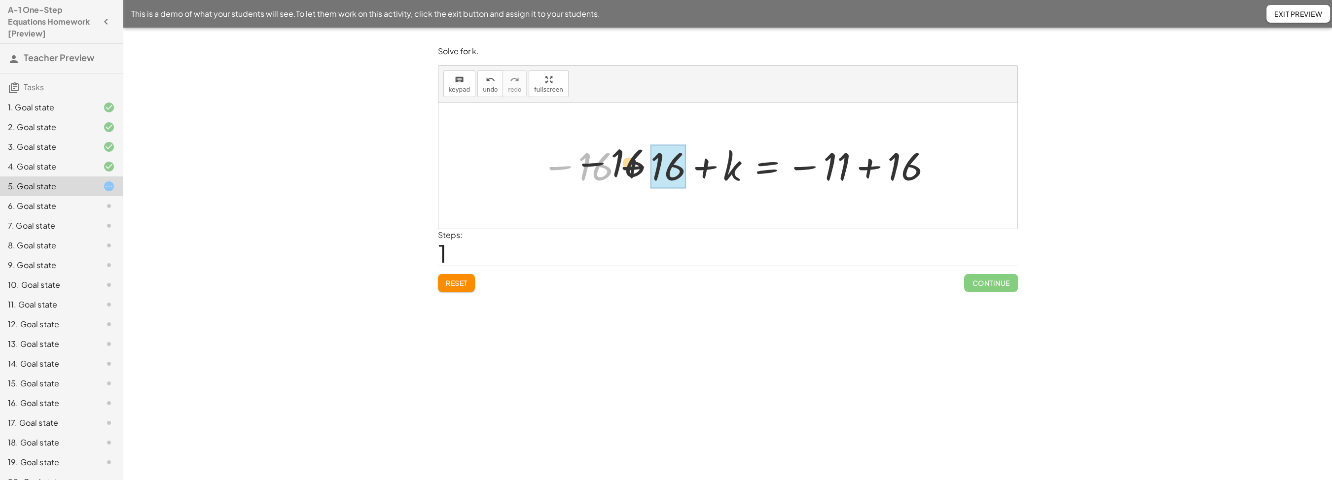
drag, startPoint x: 589, startPoint y: 180, endPoint x: 661, endPoint y: 177, distance: 71.6
click at [767, 167] on div "− 16 + k = − 11 − 16 + 16 + 16" at bounding box center [767, 167] width 0 height 0
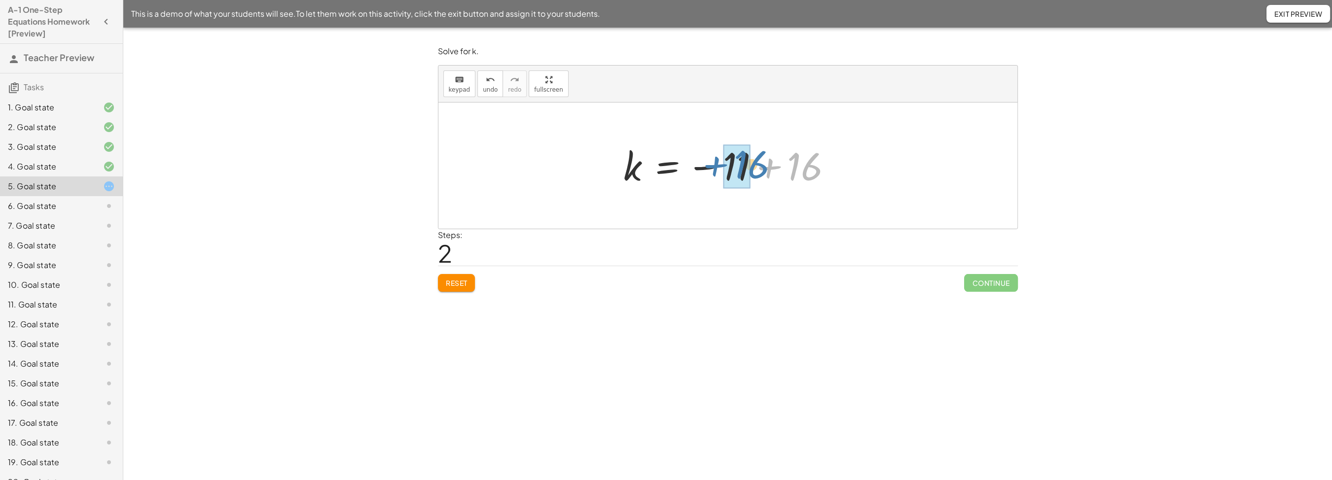
drag, startPoint x: 842, startPoint y: 163, endPoint x: 784, endPoint y: 161, distance: 58.2
click at [784, 161] on div at bounding box center [732, 166] width 227 height 49
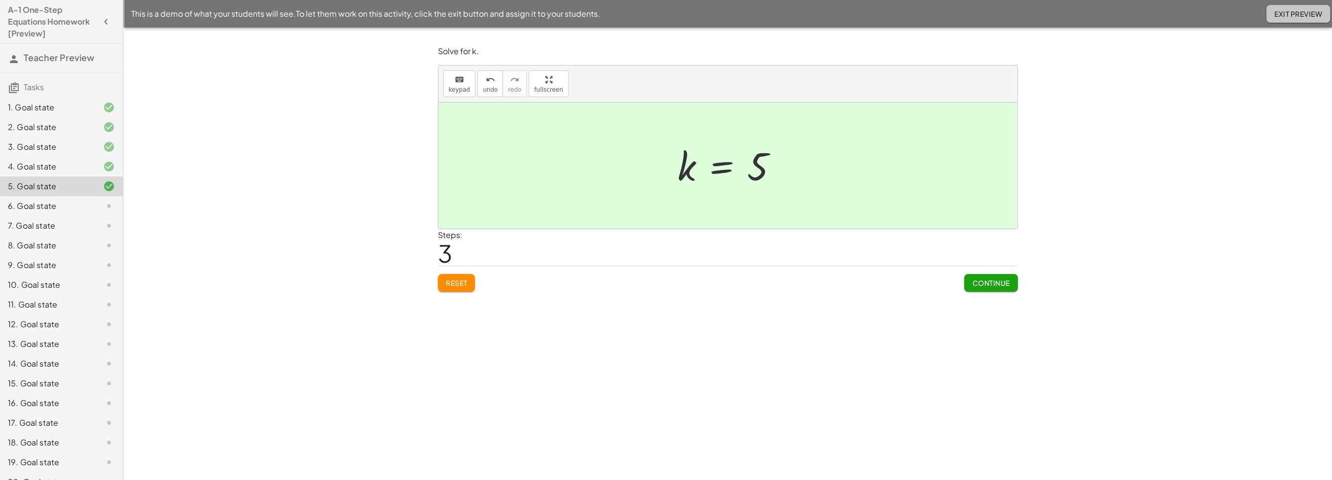
click at [1296, 13] on span "Exit Preview" at bounding box center [1299, 13] width 48 height 9
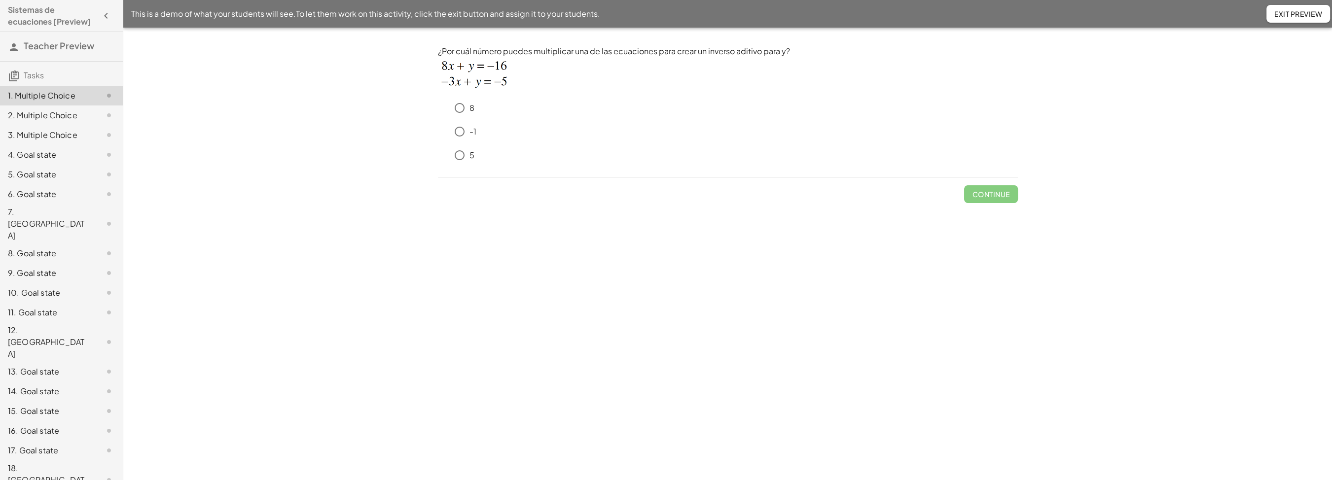
click at [53, 155] on div "4. Goal state" at bounding box center [47, 155] width 79 height 12
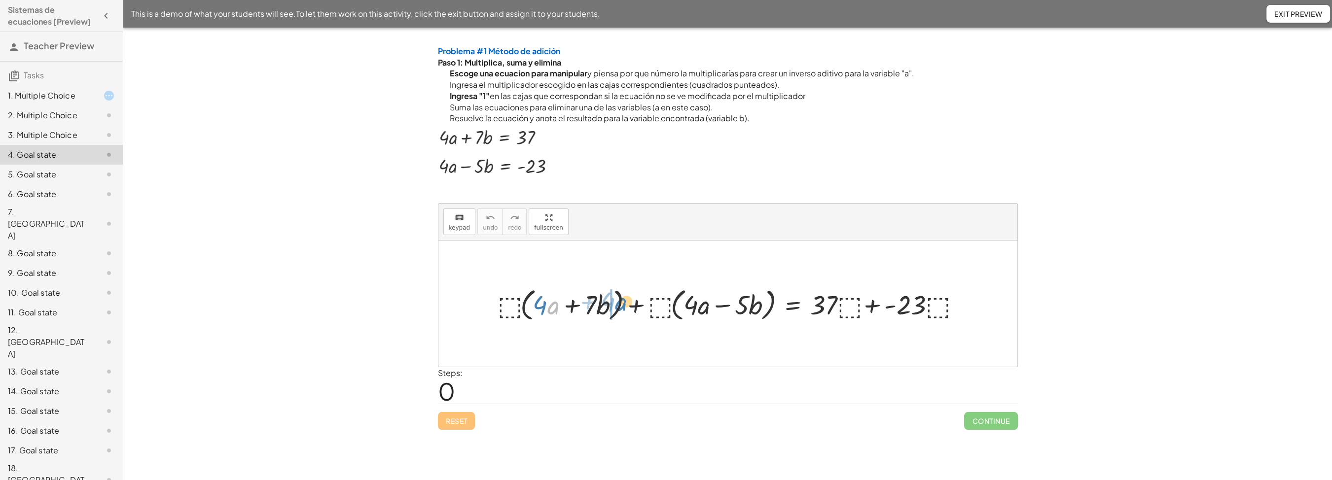
drag, startPoint x: 553, startPoint y: 304, endPoint x: 618, endPoint y: 300, distance: 65.2
click at [618, 300] on div at bounding box center [732, 303] width 479 height 39
drag, startPoint x: 541, startPoint y: 310, endPoint x: 591, endPoint y: 310, distance: 49.3
click at [591, 310] on div at bounding box center [732, 303] width 479 height 39
drag, startPoint x: 534, startPoint y: 303, endPoint x: 506, endPoint y: 303, distance: 28.6
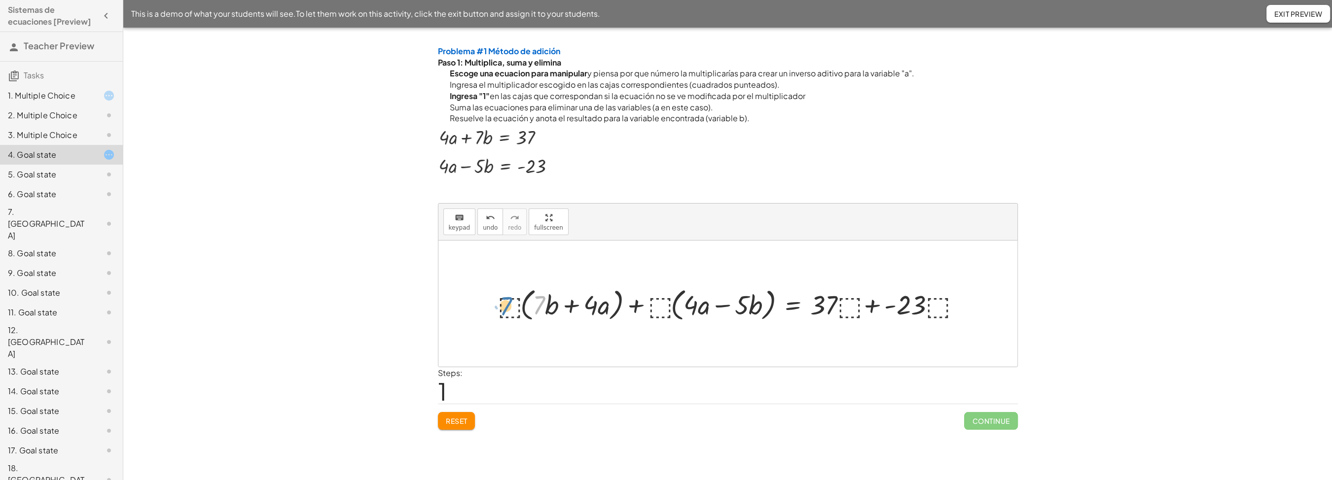
click at [506, 303] on div at bounding box center [732, 303] width 479 height 39
drag, startPoint x: 593, startPoint y: 299, endPoint x: 513, endPoint y: 297, distance: 80.4
click at [513, 297] on div at bounding box center [732, 303] width 479 height 39
drag, startPoint x: 849, startPoint y: 306, endPoint x: 854, endPoint y: 311, distance: 7.0
click at [861, 311] on div at bounding box center [732, 303] width 479 height 39
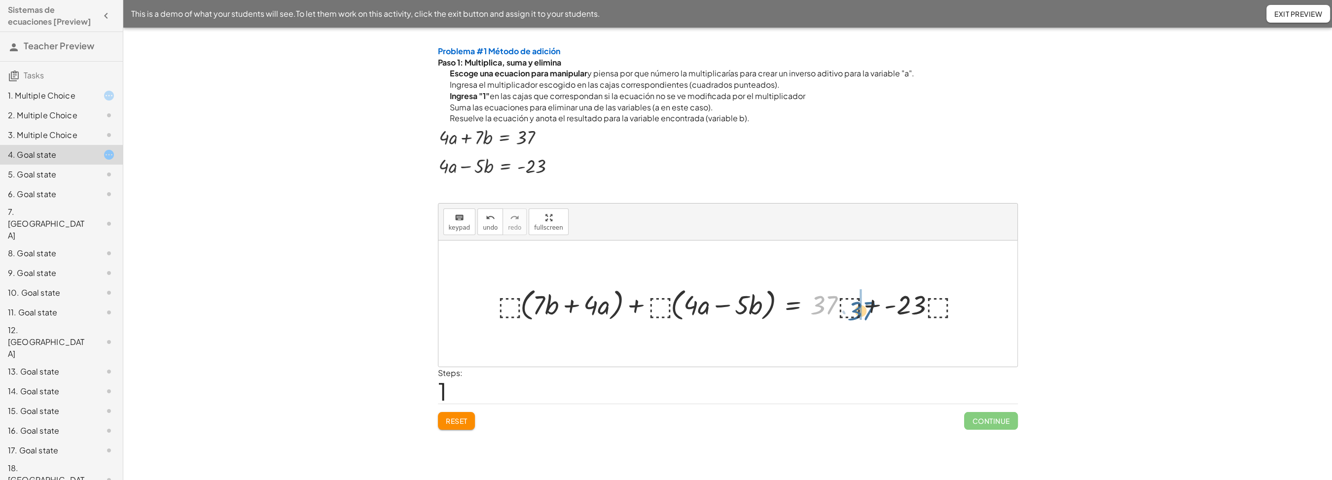
drag, startPoint x: 830, startPoint y: 311, endPoint x: 867, endPoint y: 317, distance: 38.0
click at [867, 317] on div at bounding box center [732, 303] width 479 height 39
drag, startPoint x: 820, startPoint y: 297, endPoint x: 860, endPoint y: 305, distance: 40.7
click at [793, 304] on div "· ⬚ + · ⬚ · ( + · 4 · a + · 7 · b ) + · ⬚ · ( + · 4 · a − · 5 · b ) = + · 37 · …" at bounding box center [793, 304] width 0 height 0
drag, startPoint x: 871, startPoint y: 301, endPoint x: 888, endPoint y: 302, distance: 17.3
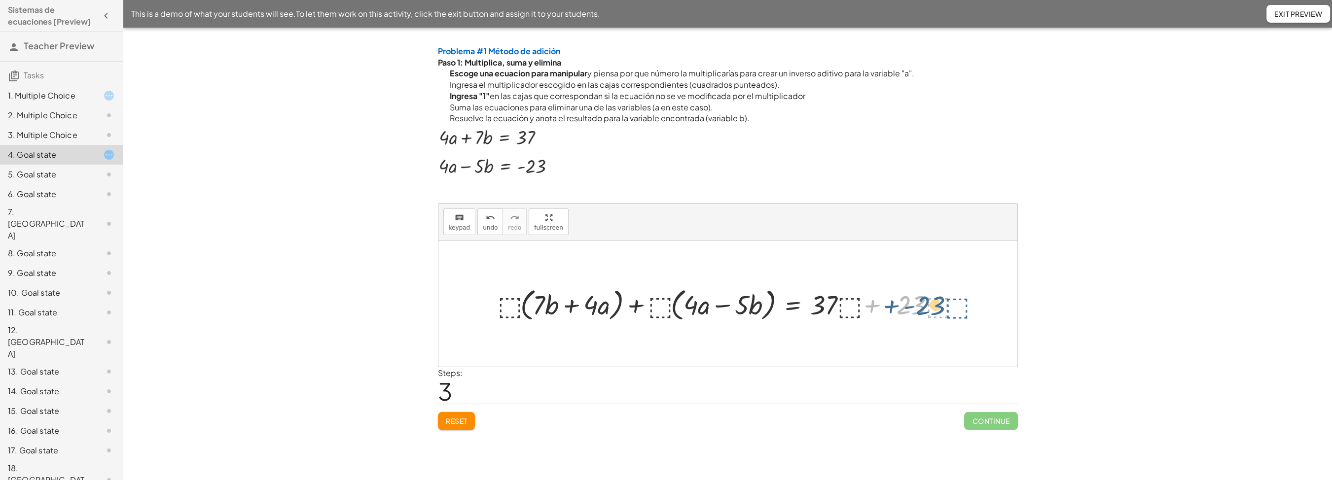
click at [889, 302] on div at bounding box center [732, 303] width 479 height 39
drag, startPoint x: 903, startPoint y: 307, endPoint x: 498, endPoint y: 309, distance: 404.5
click at [498, 309] on div at bounding box center [732, 303] width 479 height 39
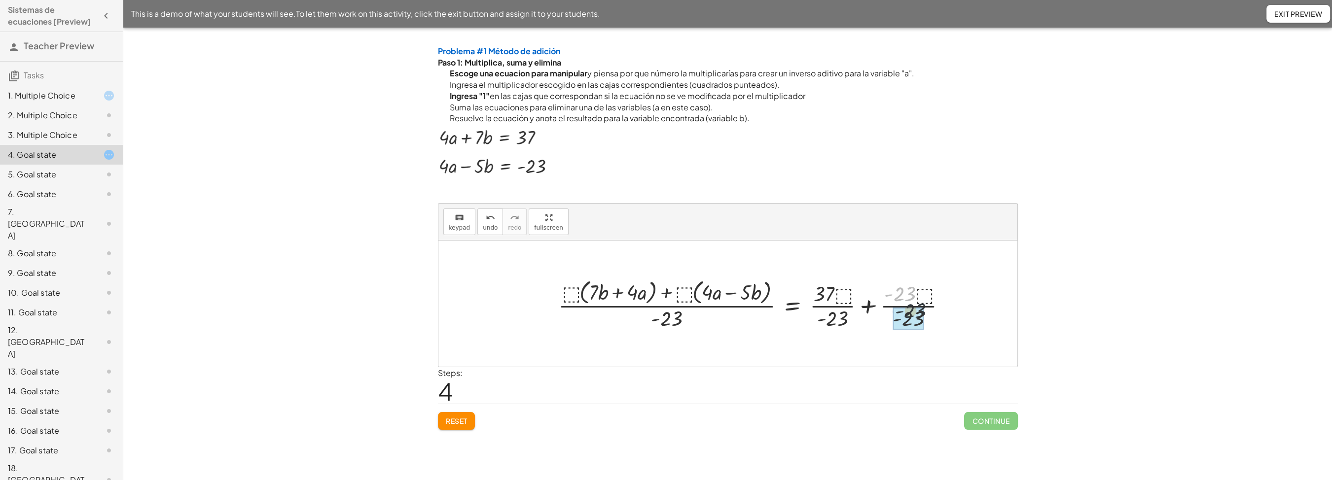
drag, startPoint x: 897, startPoint y: 297, endPoint x: 903, endPoint y: 307, distance: 11.8
click at [793, 305] on div "· - 23 + · ⬚ · ( + · 4 · a + · 7 · b ) + · ⬚ · ( + · 4 · a − · 5 · b ) = + · 37…" at bounding box center [793, 305] width 0 height 0
drag, startPoint x: 828, startPoint y: 292, endPoint x: 839, endPoint y: 326, distance: 35.4
click at [839, 326] on div at bounding box center [740, 303] width 372 height 55
drag, startPoint x: 830, startPoint y: 291, endPoint x: 900, endPoint y: 301, distance: 70.7
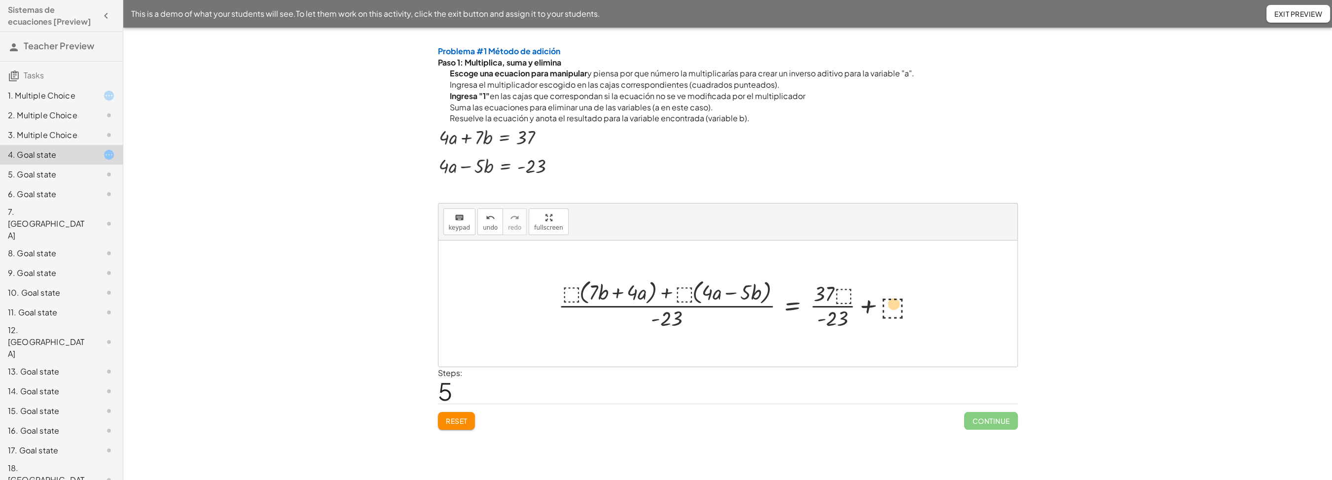
click at [900, 301] on div at bounding box center [740, 303] width 372 height 55
drag, startPoint x: 896, startPoint y: 309, endPoint x: 847, endPoint y: 299, distance: 50.2
click at [847, 299] on div at bounding box center [740, 303] width 372 height 55
drag, startPoint x: 838, startPoint y: 322, endPoint x: 646, endPoint y: 316, distance: 192.0
click at [646, 316] on div at bounding box center [740, 303] width 372 height 55
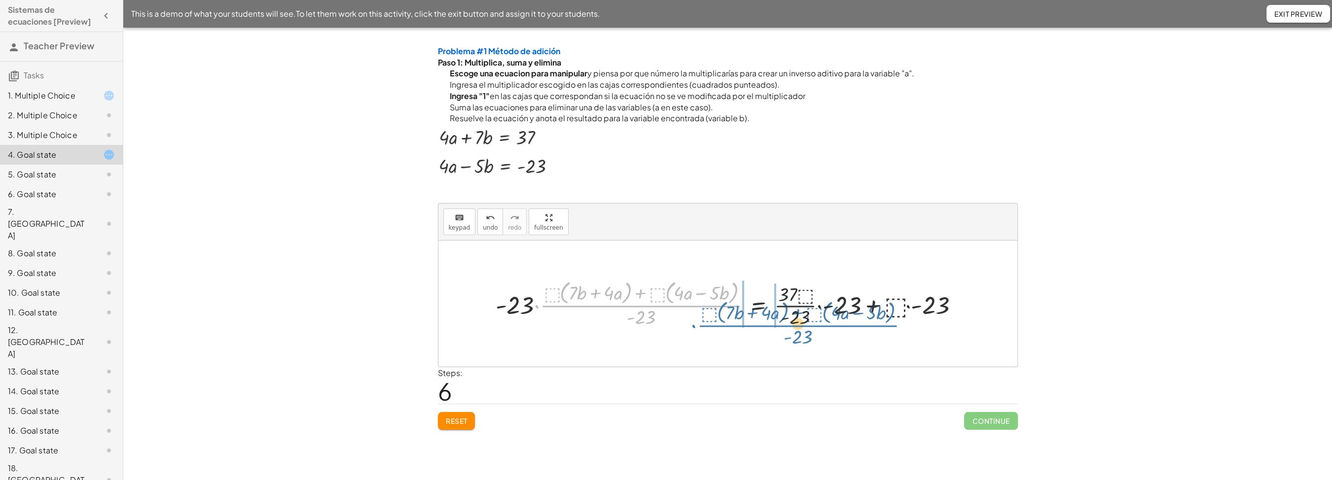
drag, startPoint x: 573, startPoint y: 311, endPoint x: 591, endPoint y: 305, distance: 18.7
click at [611, 307] on div at bounding box center [731, 304] width 481 height 52
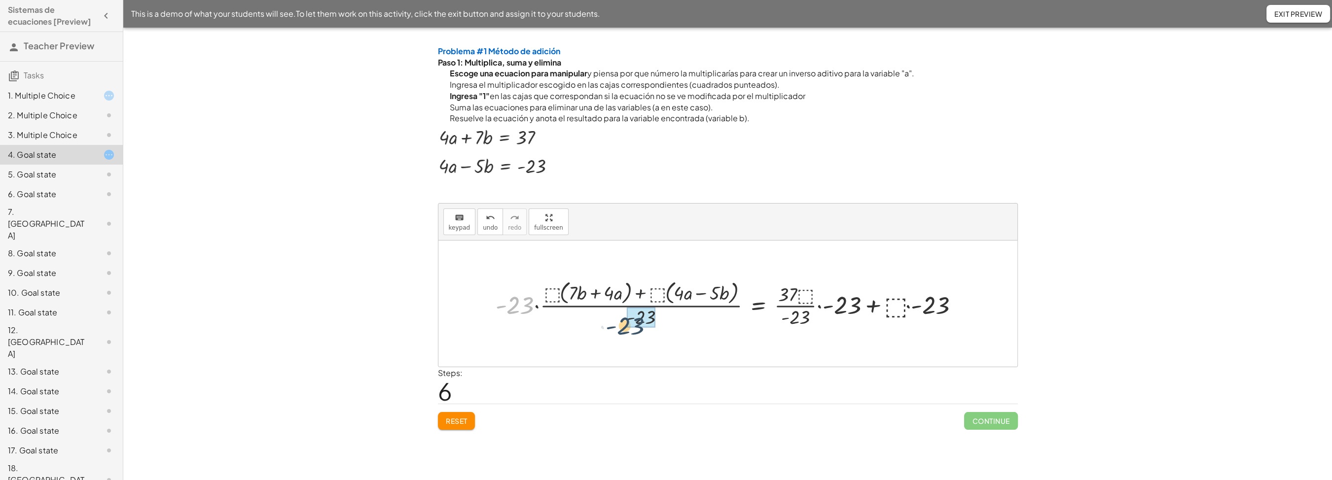
drag, startPoint x: 527, startPoint y: 304, endPoint x: 646, endPoint y: 321, distance: 120.1
click at [758, 304] on div "· - 23 + · ⬚ · ( + · 4 · a + · 7 · b ) + · ⬚ · ( + · 4 · a − · 5 · b ) = + · 37…" at bounding box center [758, 304] width 0 height 0
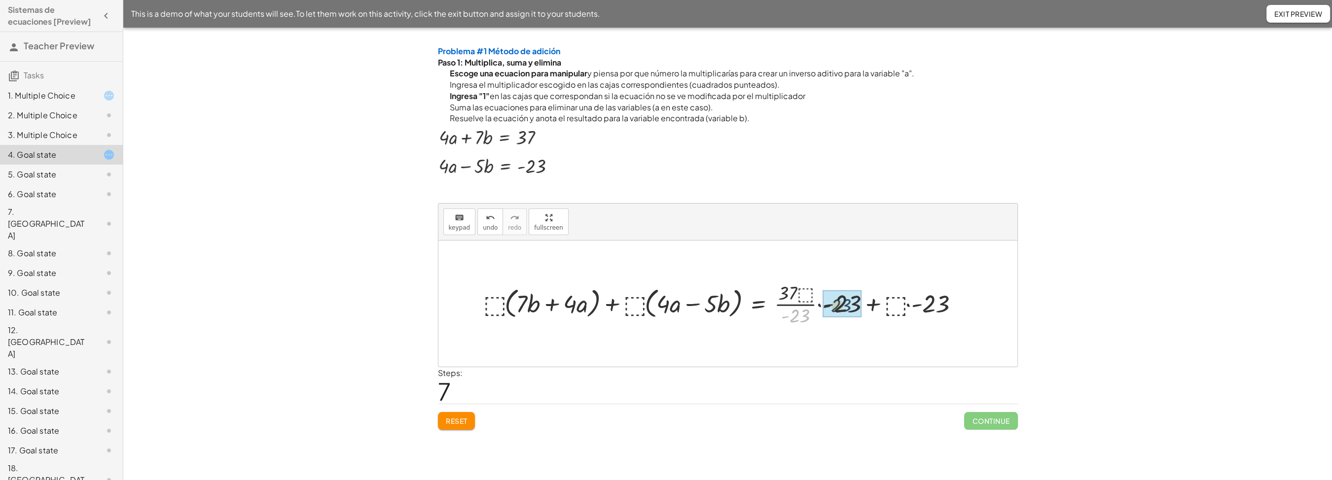
drag, startPoint x: 801, startPoint y: 320, endPoint x: 854, endPoint y: 308, distance: 54.7
click at [758, 304] on div "· - 23 + · ⬚ · ( + · 4 · a + · 7 · b ) + · ⬚ · ( + · 4 · a − · 5 · b ) = + · 37…" at bounding box center [758, 304] width 0 height 0
drag, startPoint x: 785, startPoint y: 300, endPoint x: 895, endPoint y: 300, distance: 110.0
click at [895, 300] on div at bounding box center [705, 303] width 453 height 37
drag, startPoint x: 824, startPoint y: 306, endPoint x: 868, endPoint y: 303, distance: 43.5
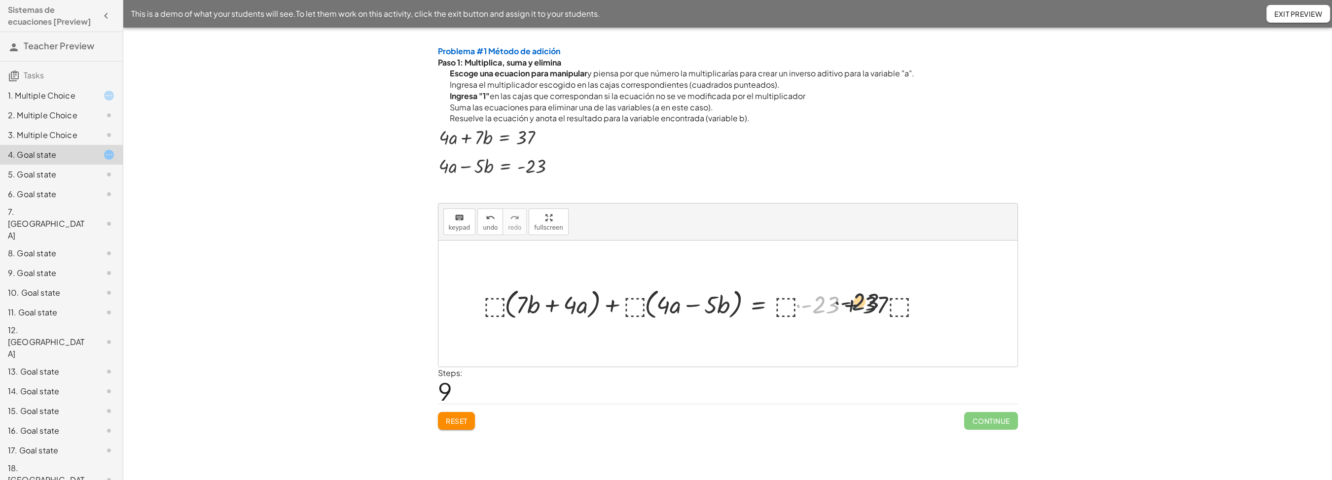
click at [868, 303] on div at bounding box center [705, 303] width 453 height 37
drag, startPoint x: 894, startPoint y: 305, endPoint x: 853, endPoint y: 307, distance: 41.0
click at [853, 307] on div at bounding box center [705, 303] width 453 height 37
drag, startPoint x: 786, startPoint y: 307, endPoint x: 845, endPoint y: 303, distance: 59.3
click at [845, 303] on div at bounding box center [705, 303] width 453 height 37
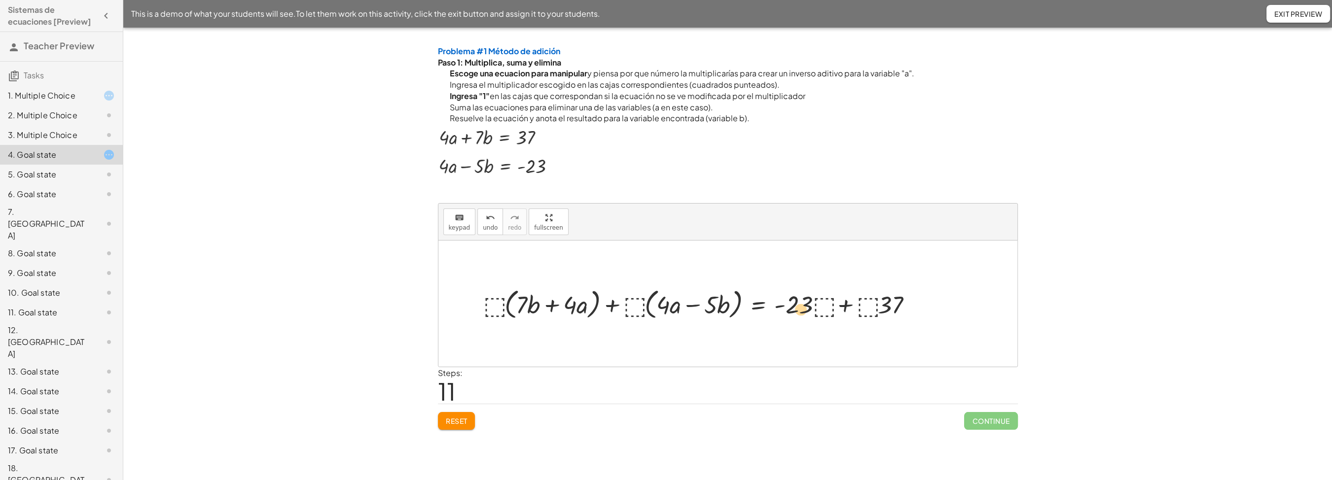
drag, startPoint x: 801, startPoint y: 304, endPoint x: 808, endPoint y: 309, distance: 8.5
click at [808, 309] on div at bounding box center [702, 303] width 447 height 37
drag, startPoint x: 887, startPoint y: 304, endPoint x: 848, endPoint y: 303, distance: 39.0
click at [848, 303] on div at bounding box center [702, 303] width 447 height 37
drag, startPoint x: 796, startPoint y: 303, endPoint x: 880, endPoint y: 301, distance: 83.4
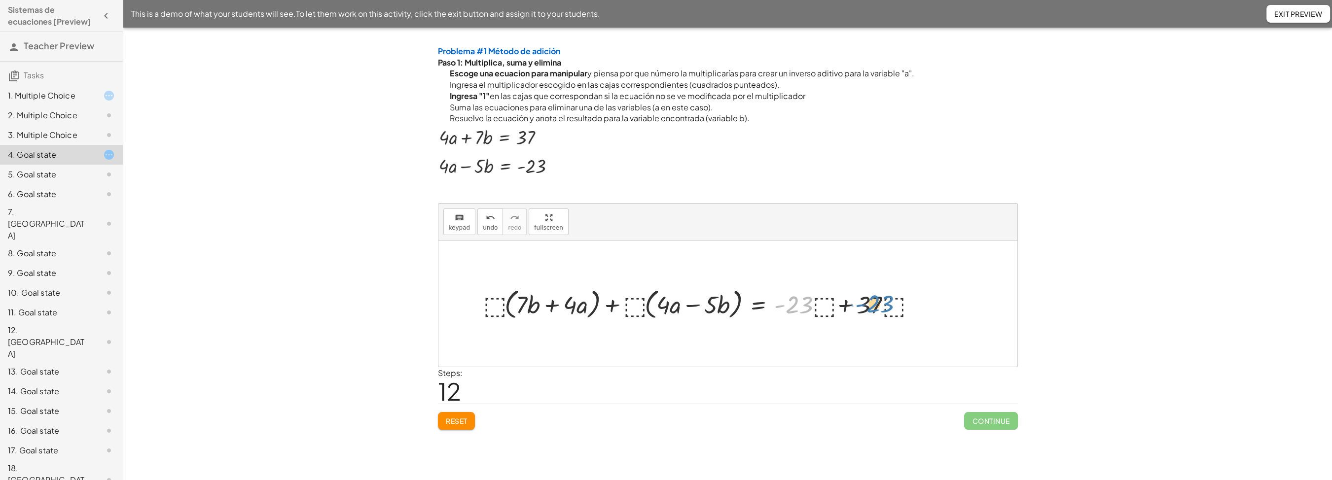
click at [880, 301] on div at bounding box center [702, 303] width 447 height 37
click at [28, 181] on div "5. Goal state" at bounding box center [47, 175] width 79 height 12
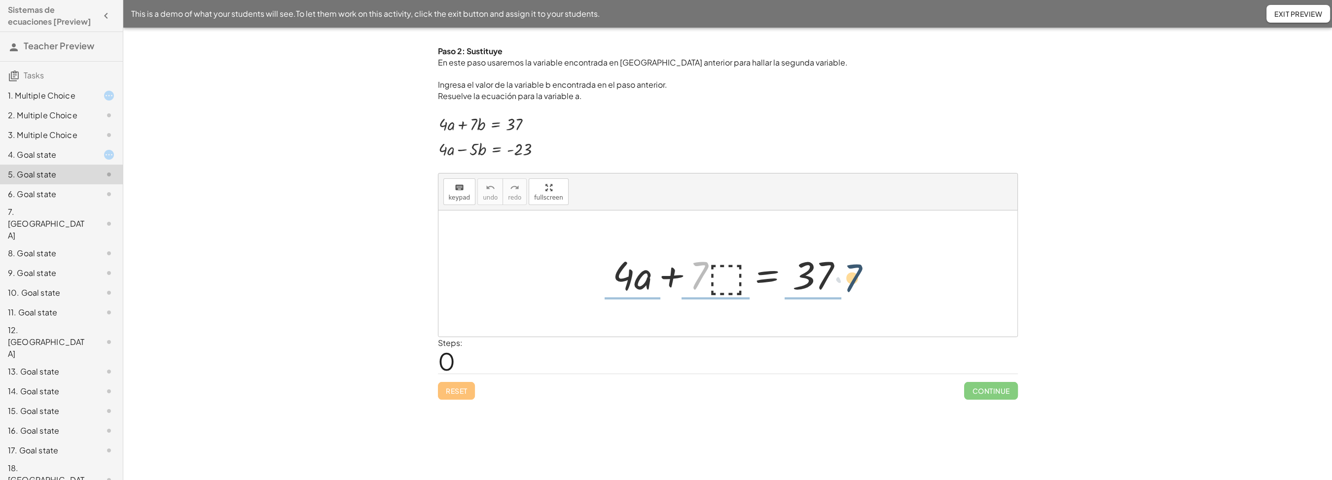
drag, startPoint x: 695, startPoint y: 273, endPoint x: 850, endPoint y: 275, distance: 154.9
click at [850, 275] on div at bounding box center [732, 274] width 248 height 51
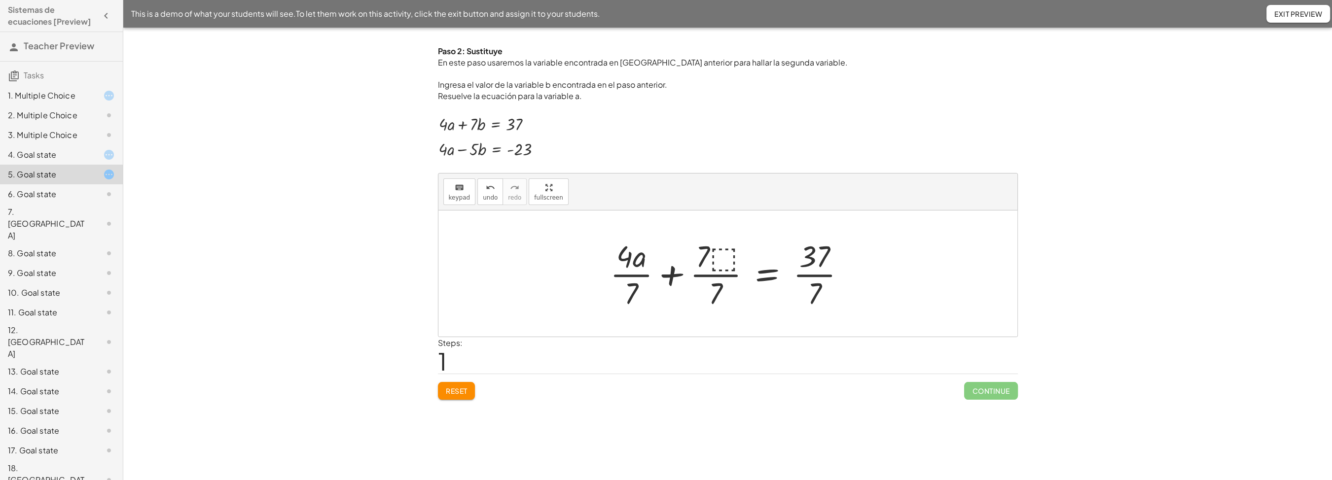
drag, startPoint x: 707, startPoint y: 254, endPoint x: 723, endPoint y: 298, distance: 47.1
click at [723, 298] on div at bounding box center [732, 274] width 254 height 76
drag, startPoint x: 808, startPoint y: 285, endPoint x: 809, endPoint y: 258, distance: 27.2
click at [809, 258] on div at bounding box center [731, 274] width 235 height 76
drag, startPoint x: 804, startPoint y: 288, endPoint x: 807, endPoint y: 258, distance: 30.2
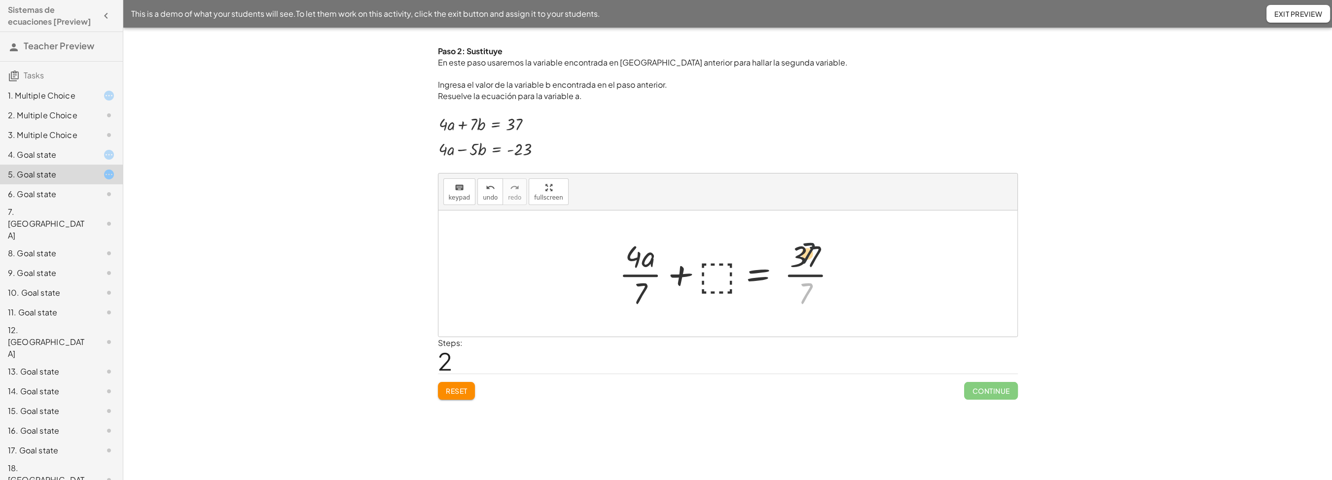
click at [807, 258] on div at bounding box center [731, 274] width 235 height 76
drag, startPoint x: 634, startPoint y: 256, endPoint x: 827, endPoint y: 271, distance: 193.0
click at [827, 271] on div at bounding box center [731, 274] width 235 height 76
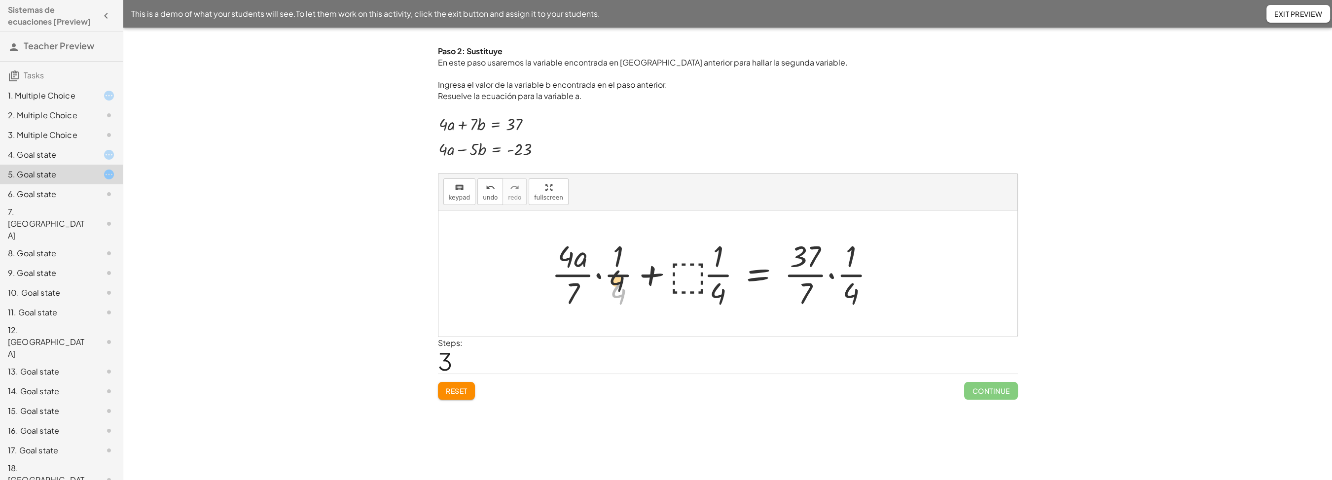
drag, startPoint x: 621, startPoint y: 299, endPoint x: 618, endPoint y: 255, distance: 44.5
click at [618, 255] on div at bounding box center [718, 274] width 342 height 76
drag, startPoint x: 578, startPoint y: 291, endPoint x: 624, endPoint y: 295, distance: 46.0
click at [624, 295] on div at bounding box center [718, 274] width 342 height 76
drag, startPoint x: 554, startPoint y: 272, endPoint x: 596, endPoint y: 296, distance: 48.6
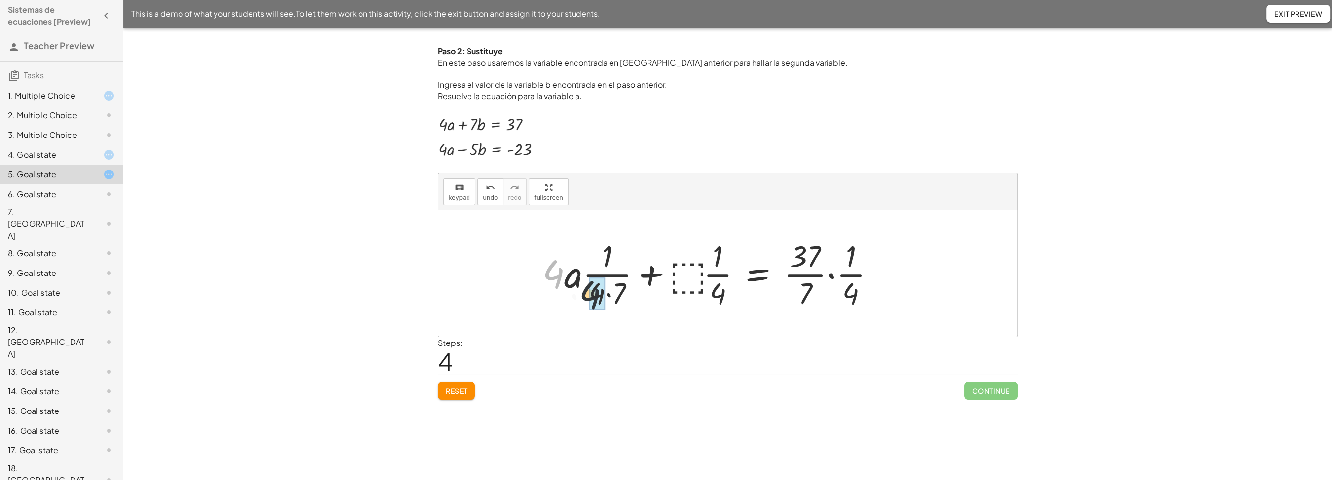
click at [758, 275] on div "· 4 + · a + ⬚ = 37 · 7 · · 7 · 4 · · 1 · 4 · · · 1 · 4 · · · 1 · 4" at bounding box center [758, 275] width 0 height 0
drag, startPoint x: 849, startPoint y: 293, endPoint x: 801, endPoint y: 260, distance: 58.7
click at [801, 260] on div at bounding box center [731, 274] width 305 height 76
drag, startPoint x: 613, startPoint y: 298, endPoint x: 569, endPoint y: 285, distance: 45.7
click at [754, 275] on div "· 7 + · a + ⬚ = 37 · 7 · · 7 · · 1 · · · 1 · 4 · · · 1 · 4" at bounding box center [754, 275] width 0 height 0
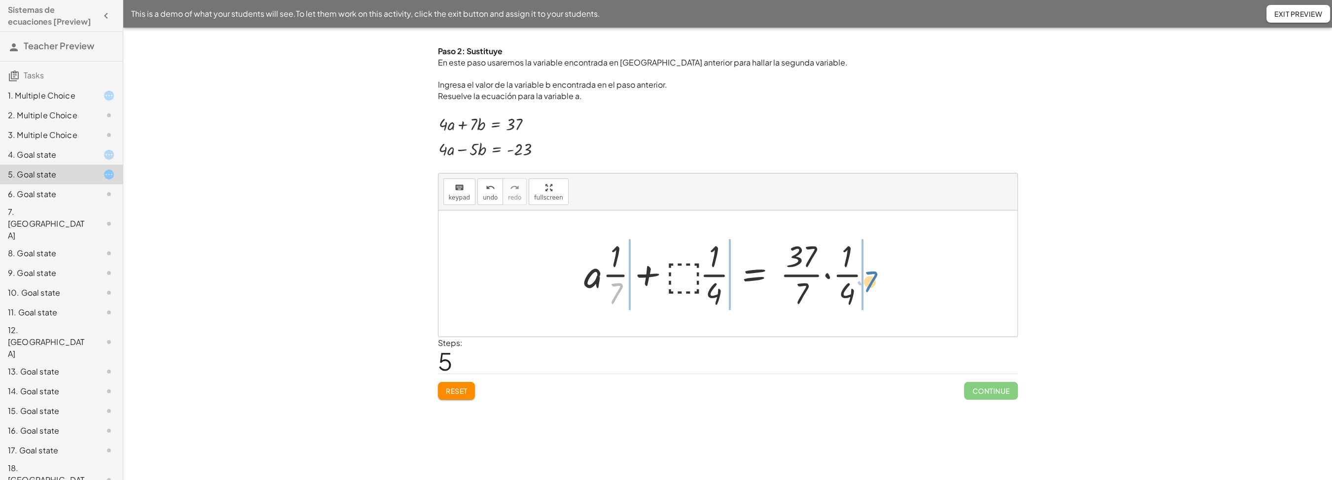
drag, startPoint x: 622, startPoint y: 294, endPoint x: 877, endPoint y: 282, distance: 254.8
click at [877, 282] on div at bounding box center [731, 274] width 305 height 76
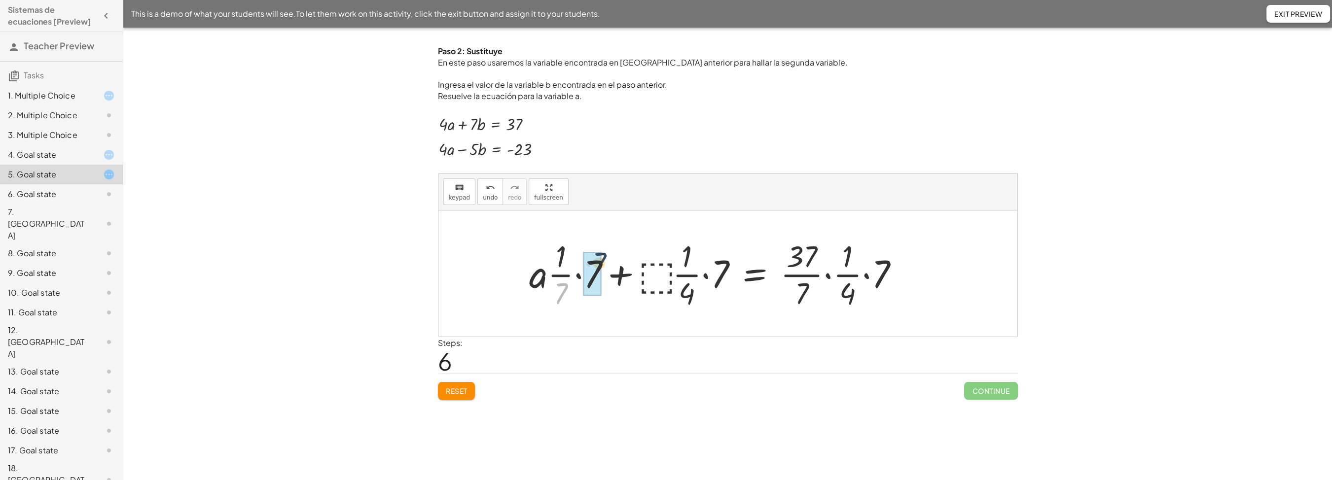
drag, startPoint x: 583, startPoint y: 277, endPoint x: 600, endPoint y: 263, distance: 22.5
click at [755, 275] on div "· 7 + · a + ⬚ = 37 · · 7 · · 1 · · · 1 · 4 · · · 1 · 4 · 7 · 7 · 7 · 7" at bounding box center [755, 275] width 0 height 0
drag, startPoint x: 595, startPoint y: 276, endPoint x: 566, endPoint y: 277, distance: 29.1
click at [566, 277] on div at bounding box center [737, 274] width 347 height 76
drag, startPoint x: 690, startPoint y: 302, endPoint x: 716, endPoint y: 274, distance: 38.4
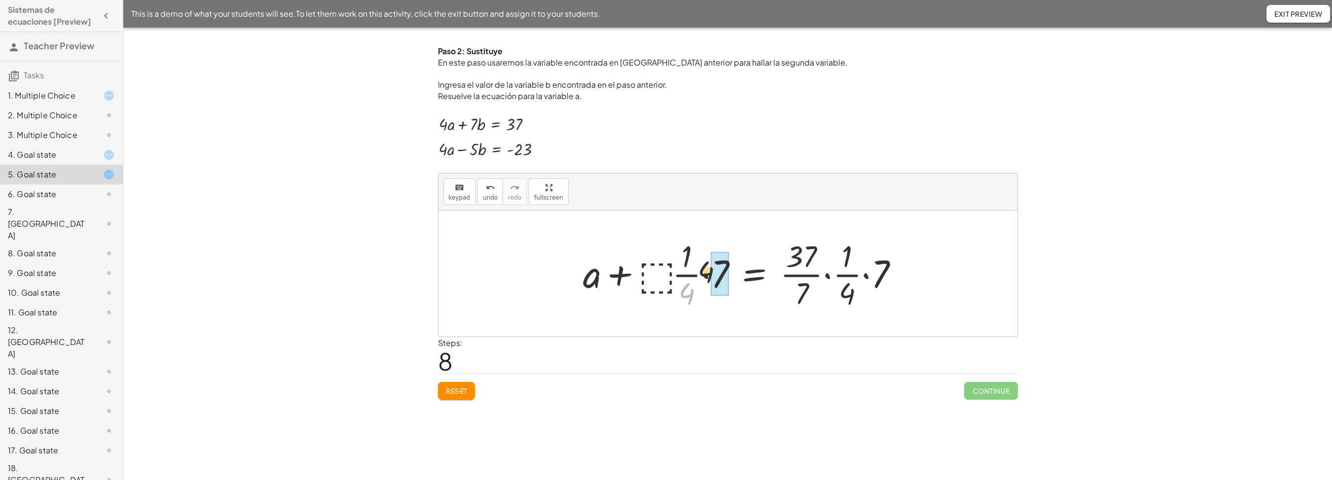
click at [754, 275] on div "· 4 + a + ⬚ = 37 · · 7 · · · 1 · 4 · · · 1 · 4 · 7 · 7" at bounding box center [754, 275] width 0 height 0
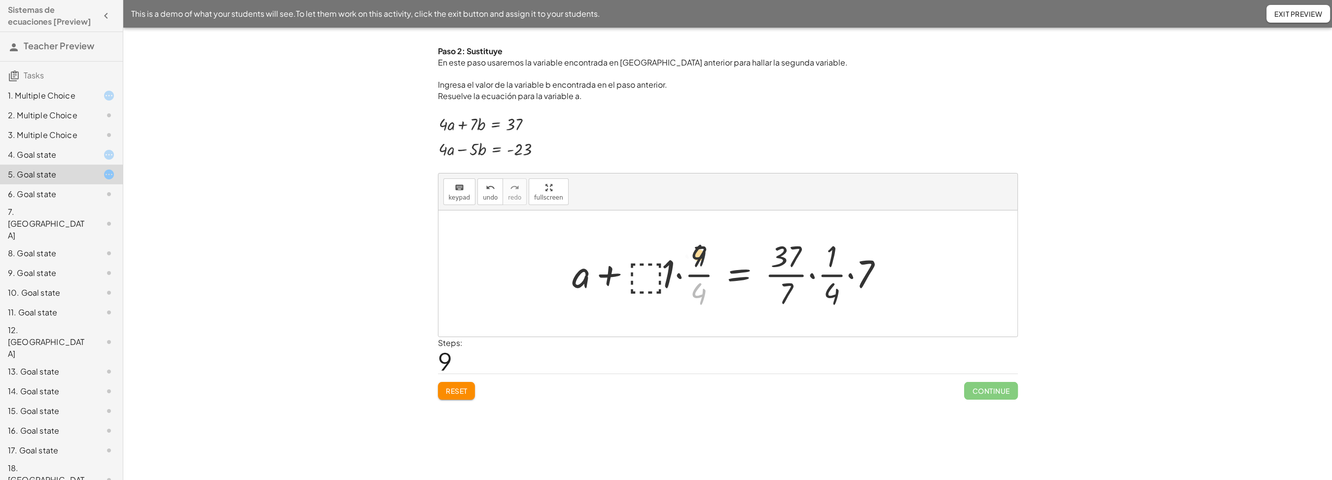
drag, startPoint x: 702, startPoint y: 295, endPoint x: 702, endPoint y: 254, distance: 41.4
click at [702, 254] on div at bounding box center [731, 274] width 329 height 76
drag, startPoint x: 670, startPoint y: 281, endPoint x: 707, endPoint y: 271, distance: 38.3
click at [739, 275] on div "· 1 + a + ⬚ = 37 · · 7 · · 1 · 4 · · · 1 · 4 · 7 · 7 ·" at bounding box center [739, 275] width 0 height 0
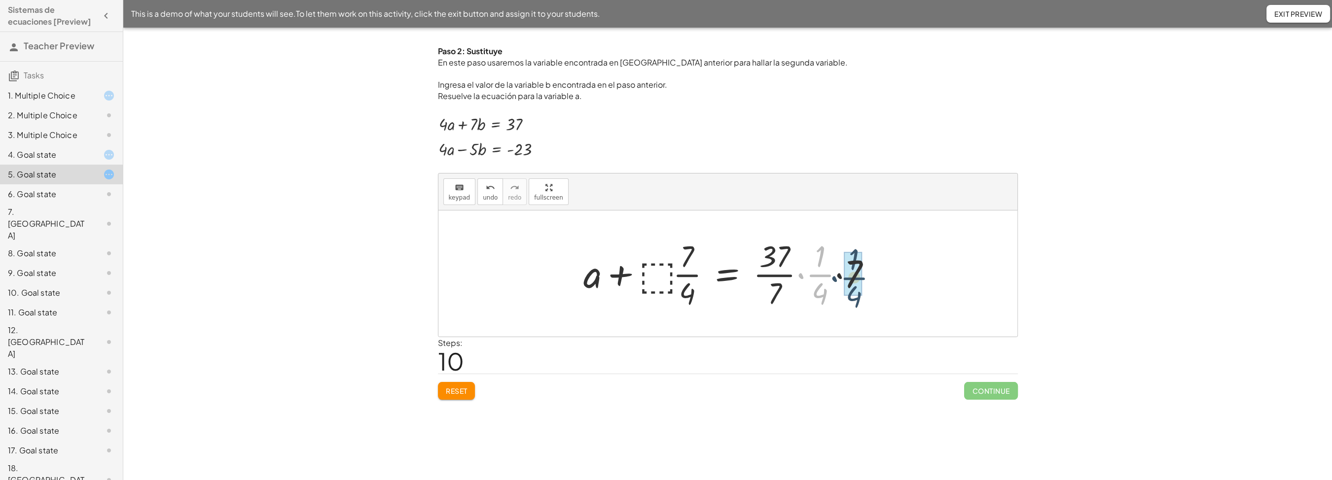
drag, startPoint x: 826, startPoint y: 267, endPoint x: 854, endPoint y: 270, distance: 28.3
click at [728, 275] on div "· · 1 · 4 + a + ⬚ = 37 · · 7 · · 4 · · · 1 · 4 · 7 · 7 ·" at bounding box center [728, 275] width 0 height 0
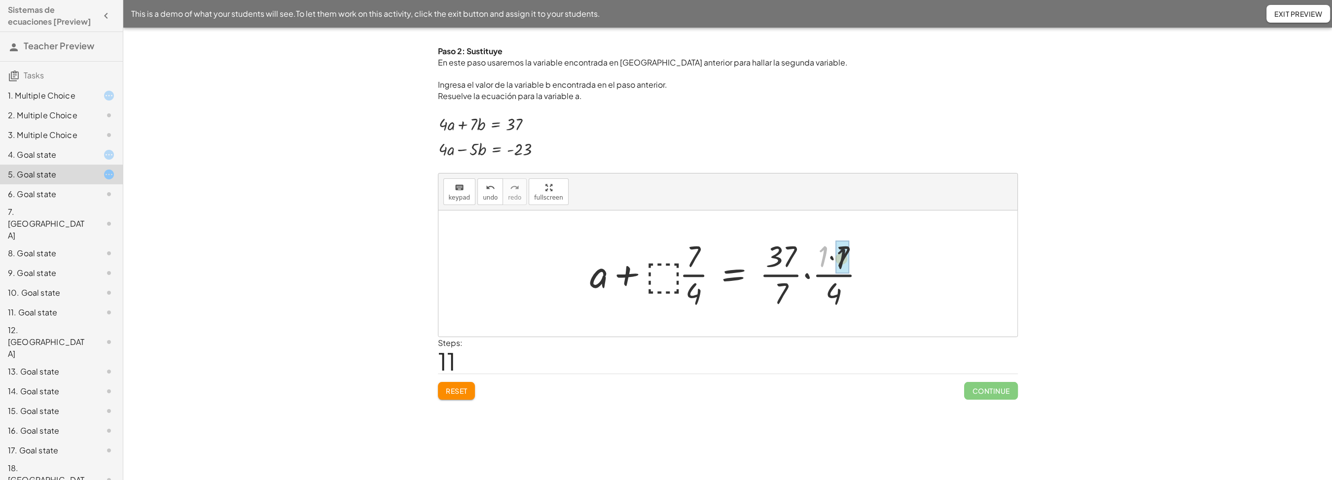
drag, startPoint x: 826, startPoint y: 250, endPoint x: 847, endPoint y: 252, distance: 20.8
click at [734, 275] on div "· 1 + a + ⬚ = 37 · · 7 · · 4 · · · 1 · 4 · 7 · 7 ·" at bounding box center [734, 275] width 0 height 0
drag, startPoint x: 824, startPoint y: 256, endPoint x: 809, endPoint y: 256, distance: 15.3
click at [803, 257] on div at bounding box center [731, 274] width 279 height 76
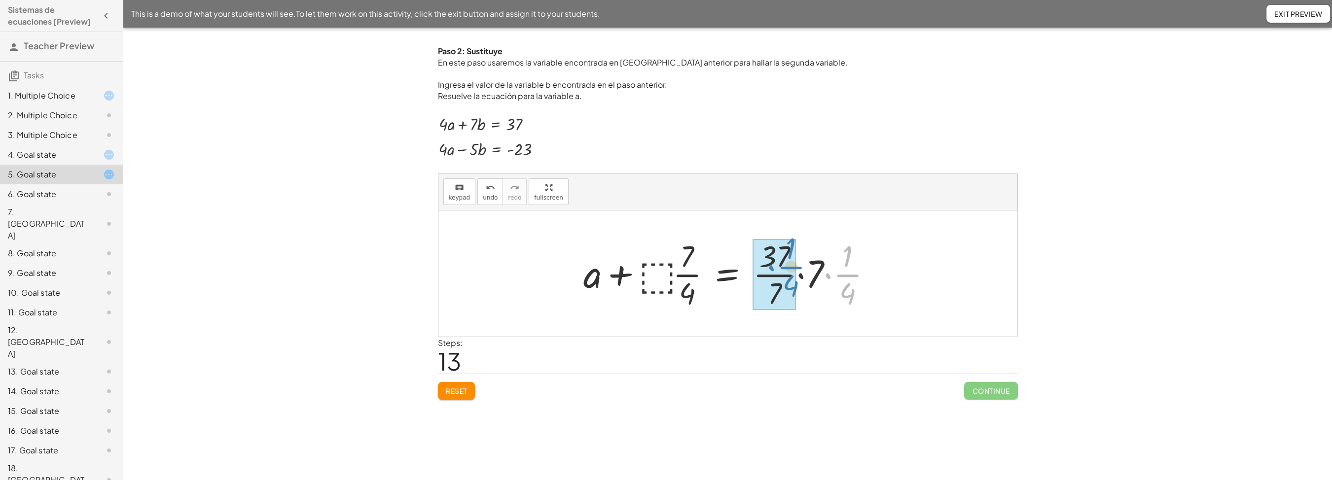
drag, startPoint x: 827, startPoint y: 265, endPoint x: 771, endPoint y: 258, distance: 57.3
click at [728, 275] on div "· · 1 · 4 + a + ⬚ = 37 · · 7 · · 4 · · · · 4 · 7 · 7 · 1" at bounding box center [728, 275] width 0 height 0
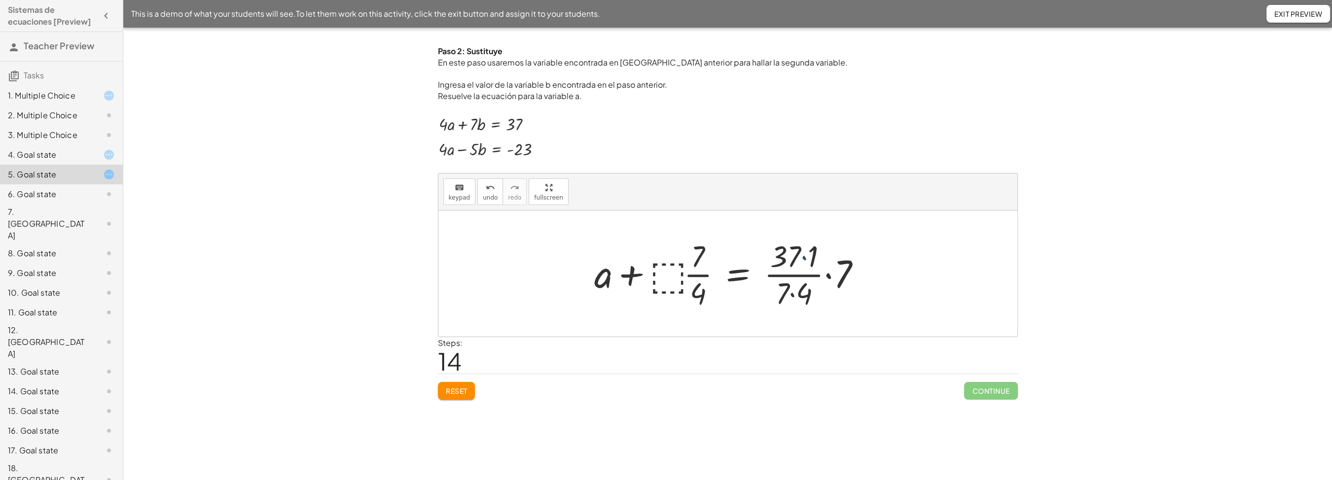
drag, startPoint x: 802, startPoint y: 263, endPoint x: 808, endPoint y: 257, distance: 8.8
click at [799, 262] on div at bounding box center [732, 274] width 285 height 76
drag, startPoint x: 814, startPoint y: 256, endPoint x: 796, endPoint y: 254, distance: 18.4
click at [739, 275] on div "· 1 + a + ⬚ = 37 · · 7 · · 4 · · · 4 · 7 · 7 · 1" at bounding box center [739, 275] width 0 height 0
drag, startPoint x: 799, startPoint y: 299, endPoint x: 782, endPoint y: 299, distance: 16.3
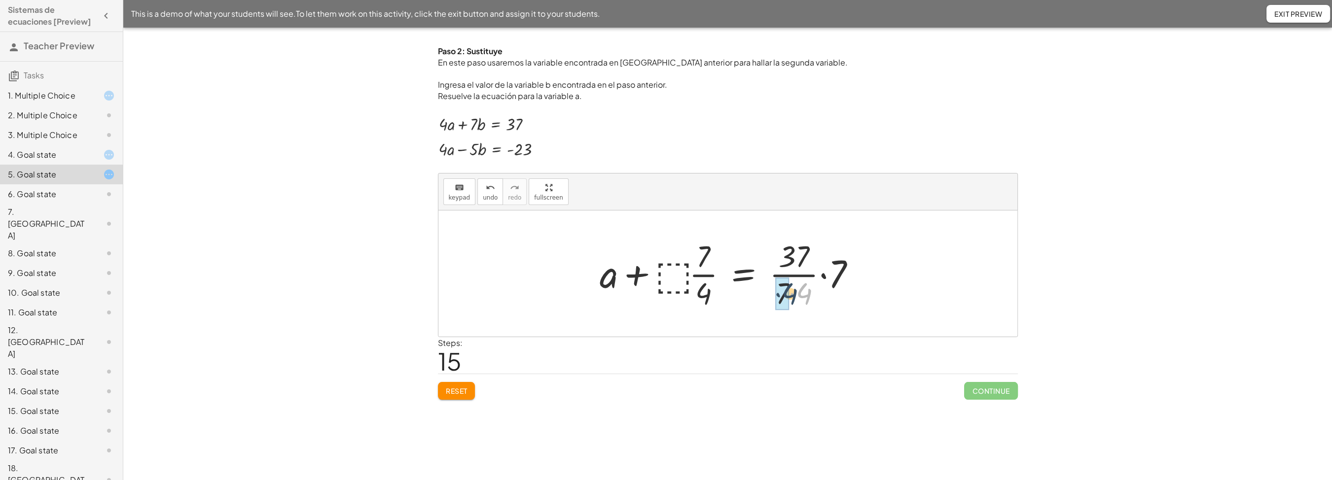
click at [744, 275] on div "· 4 + a + ⬚ = 37 · · 7 · · 4 · · · 4 · 7 · 7" at bounding box center [744, 275] width 0 height 0
drag, startPoint x: 834, startPoint y: 262, endPoint x: 795, endPoint y: 293, distance: 49.9
click at [745, 275] on div "· 7 + a + ⬚ = 37 · · · · 4 · · · 7 · 7 28" at bounding box center [745, 275] width 0 height 0
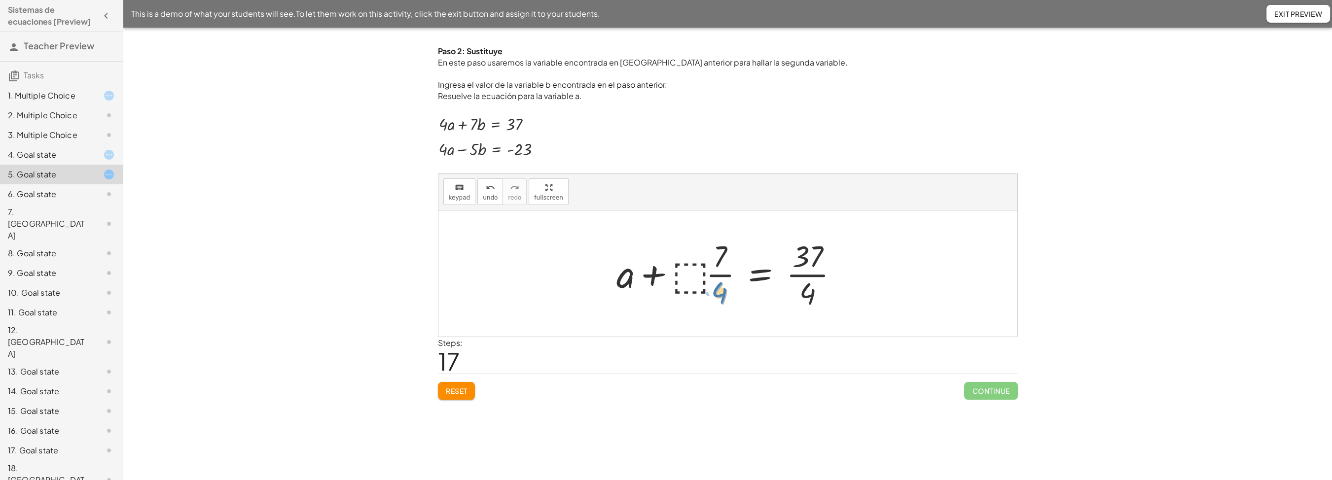
click at [720, 292] on div at bounding box center [732, 274] width 240 height 76
drag, startPoint x: 676, startPoint y: 282, endPoint x: 876, endPoint y: 280, distance: 199.8
click at [876, 280] on div "+ · 4 · a + · 7 · ⬚ = 37 + · 4 · a · 7 + · 7 · ⬚ · 7 = · 37 · 7 + · 4 · a · 7 +…" at bounding box center [728, 274] width 579 height 126
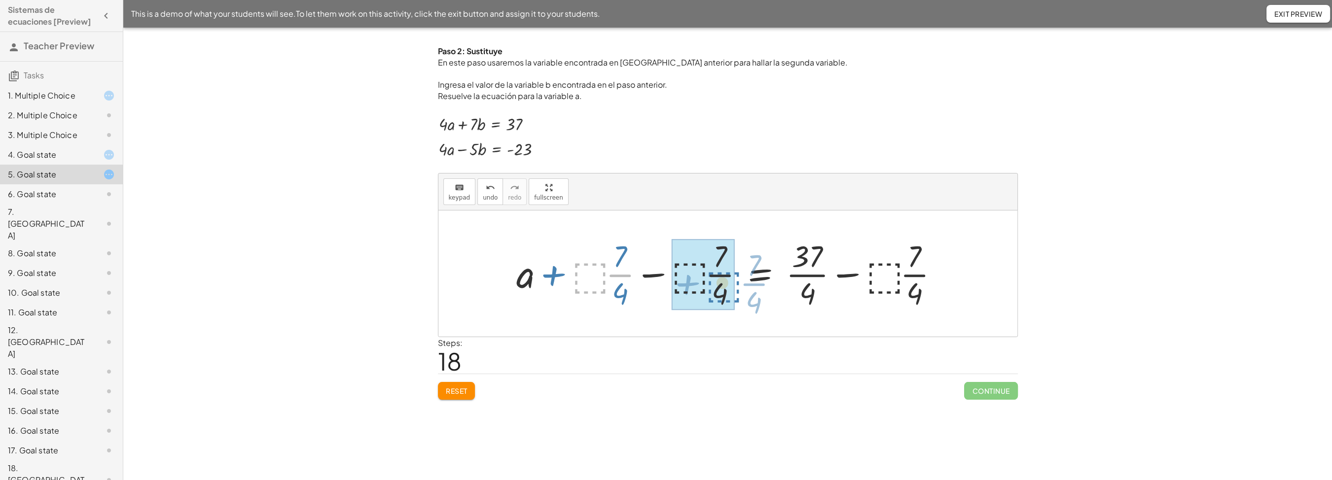
drag, startPoint x: 591, startPoint y: 277, endPoint x: 720, endPoint y: 286, distance: 129.1
click at [760, 275] on div "· ⬚ + · · 7 · 4 + a = 37 · · 4 + · ⬚ · · 7 · 4 − · ⬚ · · 7 · 4 + − · ⬚ · · 7 · 4" at bounding box center [760, 275] width 0 height 0
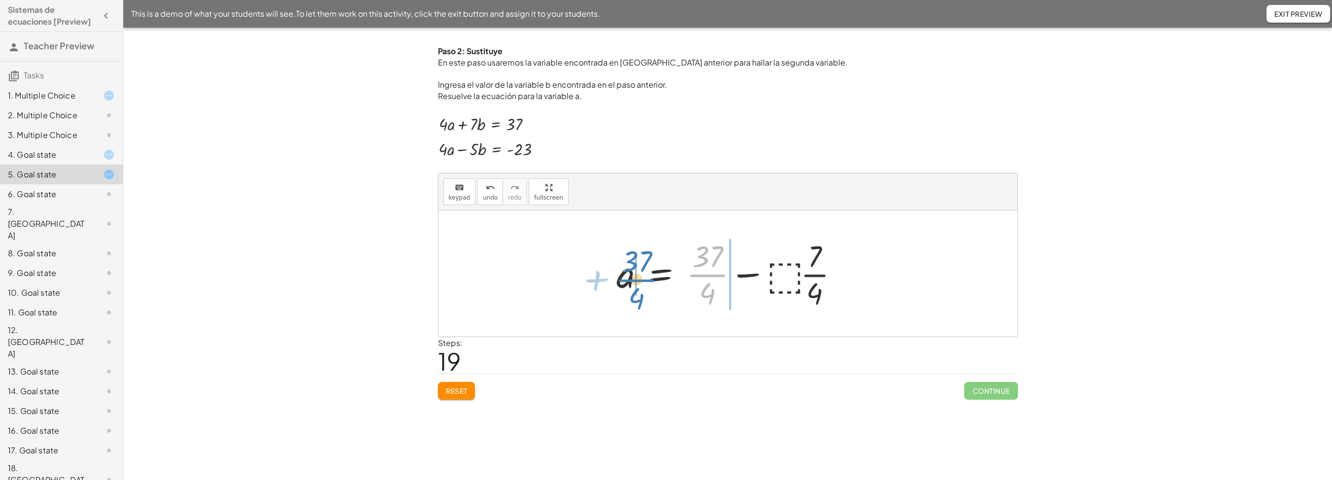
drag, startPoint x: 715, startPoint y: 274, endPoint x: 644, endPoint y: 279, distance: 71.2
click at [644, 279] on div at bounding box center [732, 274] width 240 height 76
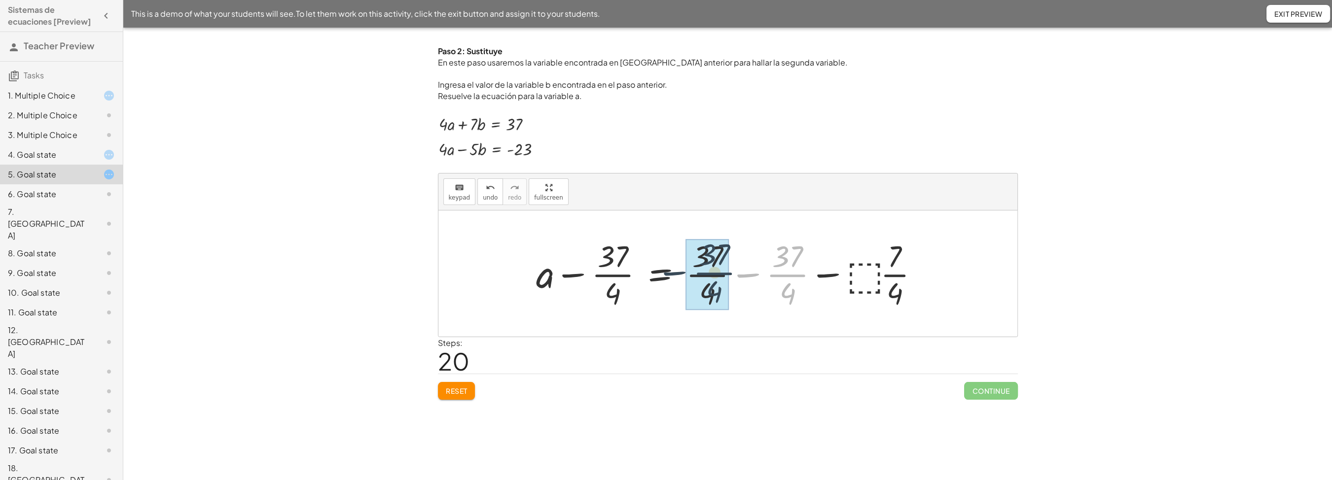
drag, startPoint x: 786, startPoint y: 273, endPoint x: 729, endPoint y: 271, distance: 57.3
click at [661, 275] on div "− · 37 · 4 a = − · ⬚ · · 7 · 4 + − · 37 · 4 + · 37 · 4 − · 37 · 4" at bounding box center [661, 275] width 0 height 0
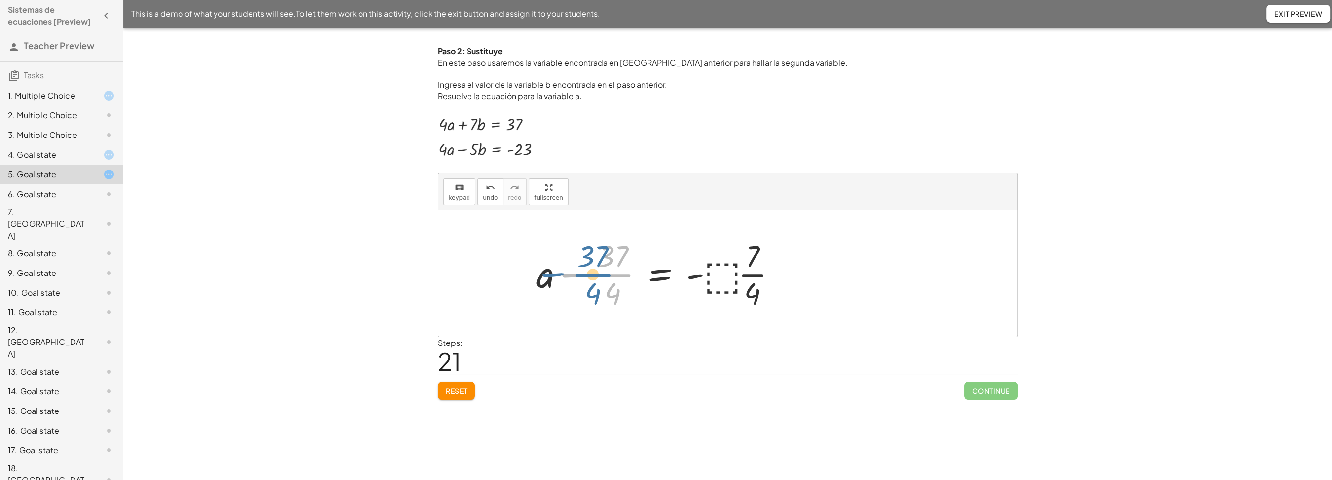
drag, startPoint x: 619, startPoint y: 276, endPoint x: 605, endPoint y: 275, distance: 13.3
click at [605, 275] on div at bounding box center [660, 274] width 259 height 76
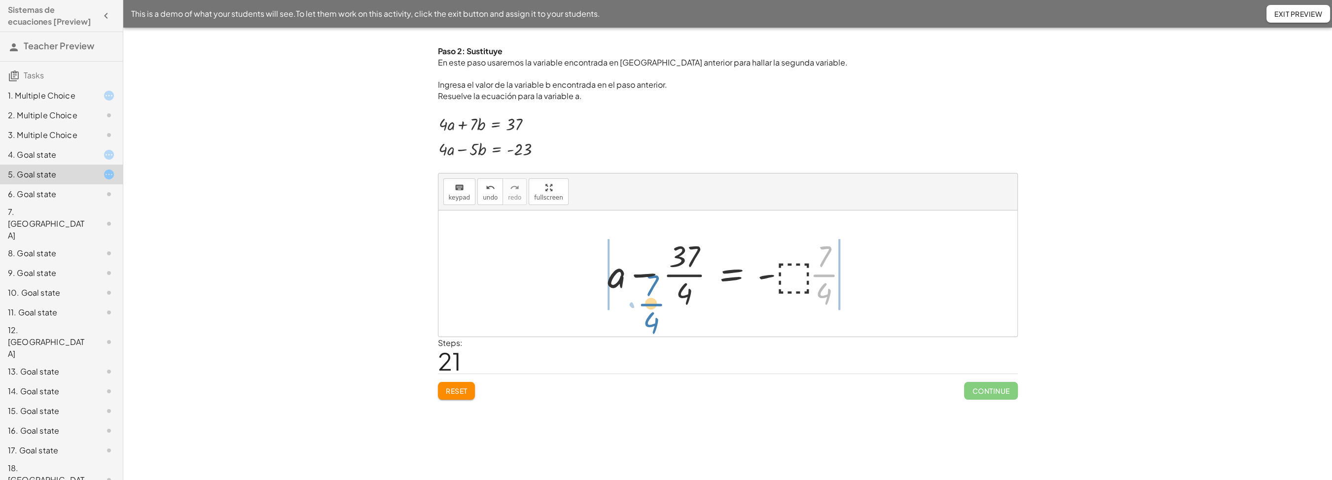
drag, startPoint x: 827, startPoint y: 266, endPoint x: 655, endPoint y: 295, distance: 175.1
click at [655, 295] on div at bounding box center [732, 274] width 259 height 76
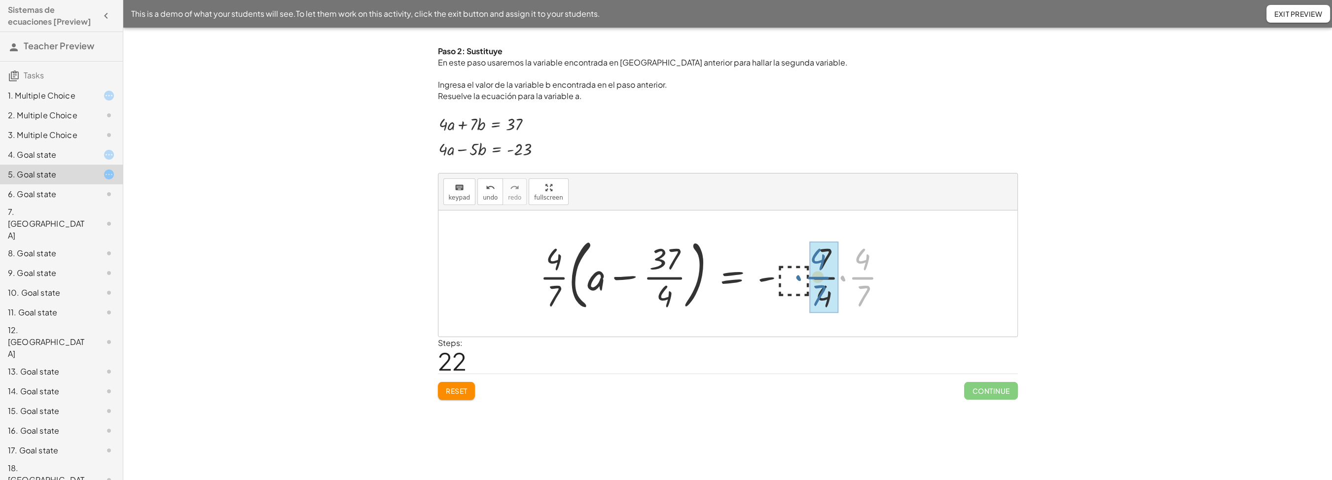
drag, startPoint x: 864, startPoint y: 278, endPoint x: 821, endPoint y: 277, distance: 42.4
click at [732, 275] on div "· · 4 · 7 a = · ⬚ + − · 37 · 4 - · · 4 · 7 · ( ) · · 7 · 4 · · 4 · 7" at bounding box center [732, 275] width 0 height 0
drag, startPoint x: 829, startPoint y: 257, endPoint x: 844, endPoint y: 279, distance: 26.7
click at [732, 275] on div "· 7 a = · ⬚ + − · 37 · 4 - · · 4 · 7 · ( ) · · 7 · 4 · 4 · 7" at bounding box center [732, 275] width 0 height 0
drag, startPoint x: 830, startPoint y: 295, endPoint x: 828, endPoint y: 263, distance: 31.6
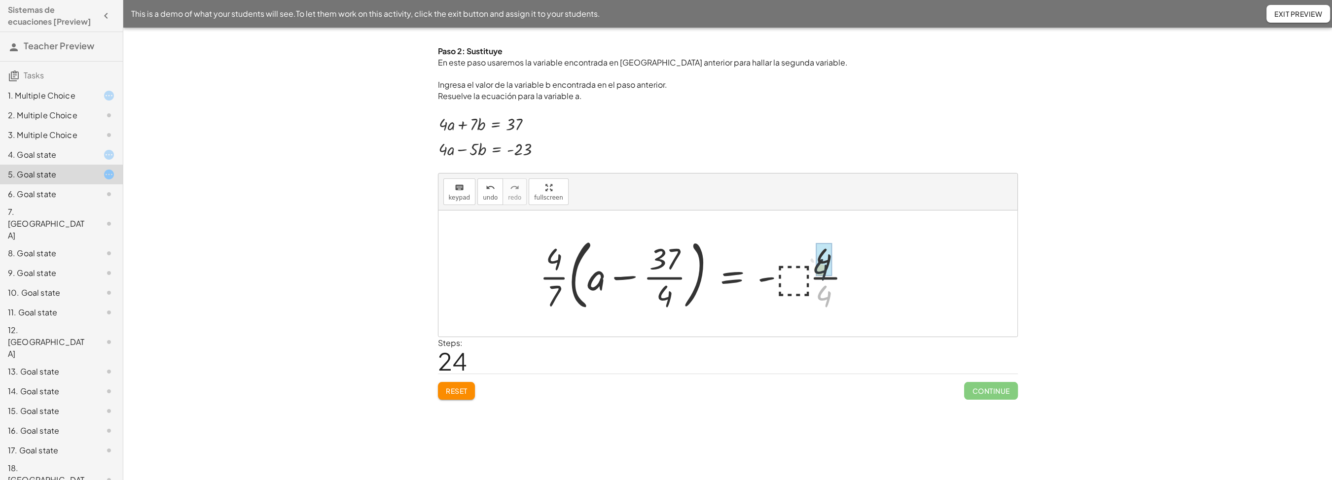
click at [732, 275] on div "· 4 a = · ⬚ + − · 37 · 4 - · · 4 · 7 · ( ) · · 4 · 4" at bounding box center [732, 275] width 0 height 0
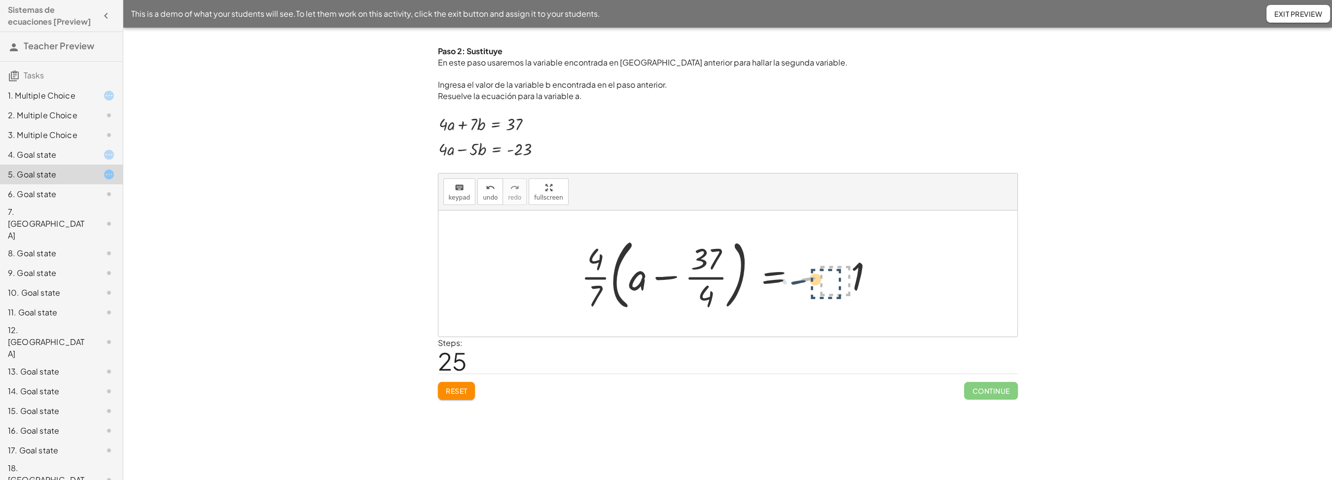
drag, startPoint x: 818, startPoint y: 270, endPoint x: 827, endPoint y: 270, distance: 8.9
click at [827, 270] on div at bounding box center [731, 274] width 311 height 82
drag, startPoint x: 860, startPoint y: 268, endPoint x: 838, endPoint y: 272, distance: 23.0
click at [774, 275] on div "· 1 a = · ⬚ + − · 37 · 4 - · · 4 · 7 · ( ) · 1" at bounding box center [774, 275] width 0 height 0
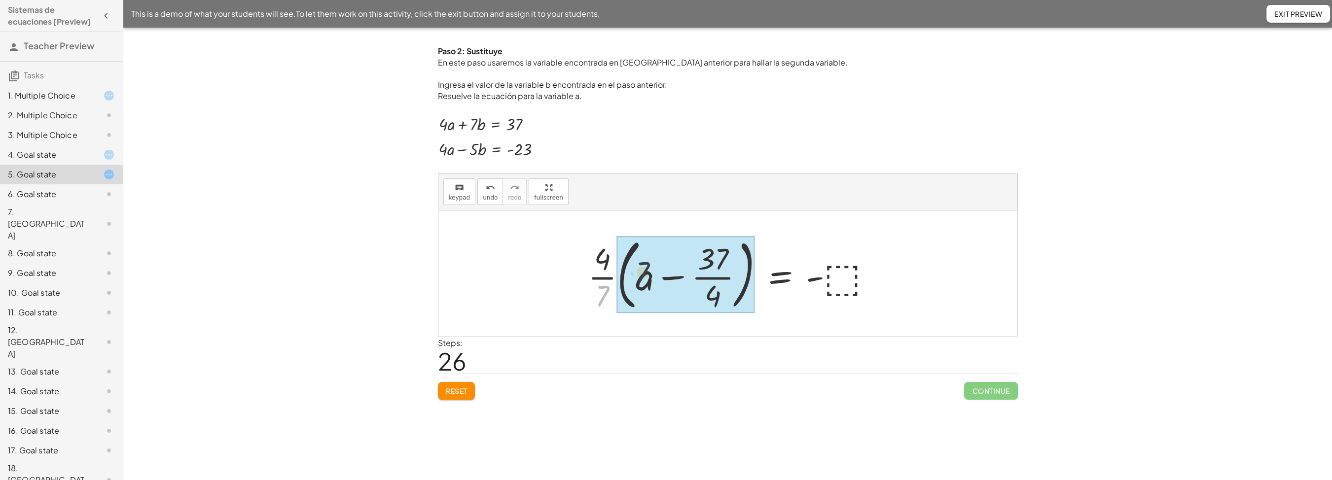
drag, startPoint x: 604, startPoint y: 293, endPoint x: 648, endPoint y: 271, distance: 49.0
click at [780, 275] on div "· 7 a = ⬚ + − · 37 · 4 - · · 4 · 7 · ( )" at bounding box center [780, 275] width 0 height 0
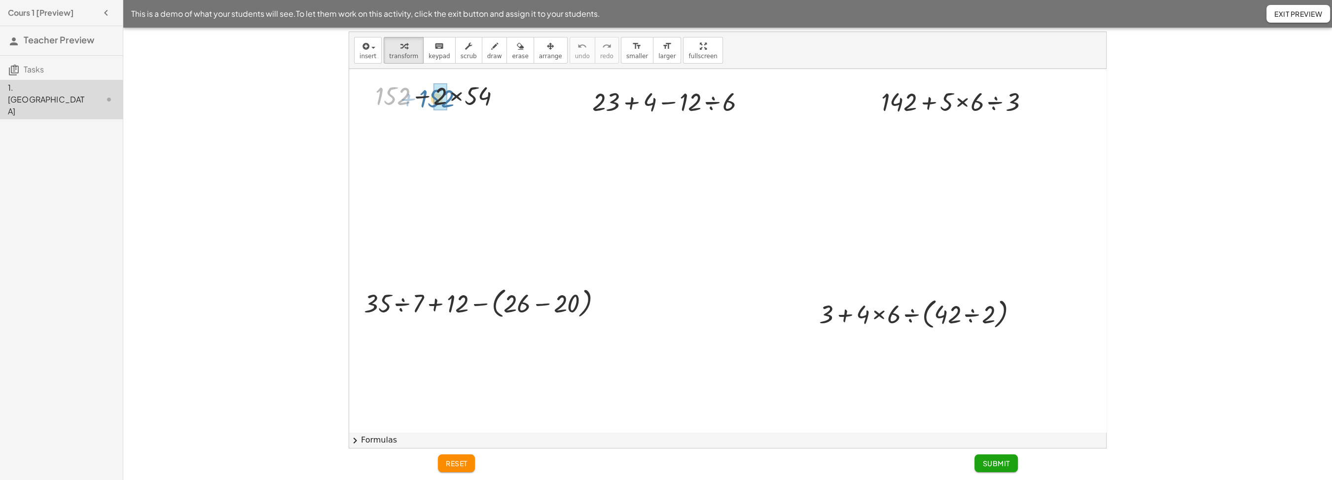
drag, startPoint x: 390, startPoint y: 94, endPoint x: 439, endPoint y: 95, distance: 48.8
click at [434, 96] on div "+ 152 + 152 − × 2 × 54" at bounding box center [434, 96] width 0 height 0
drag, startPoint x: 483, startPoint y: 132, endPoint x: 461, endPoint y: 128, distance: 23.0
click at [461, 128] on div at bounding box center [442, 128] width 144 height 37
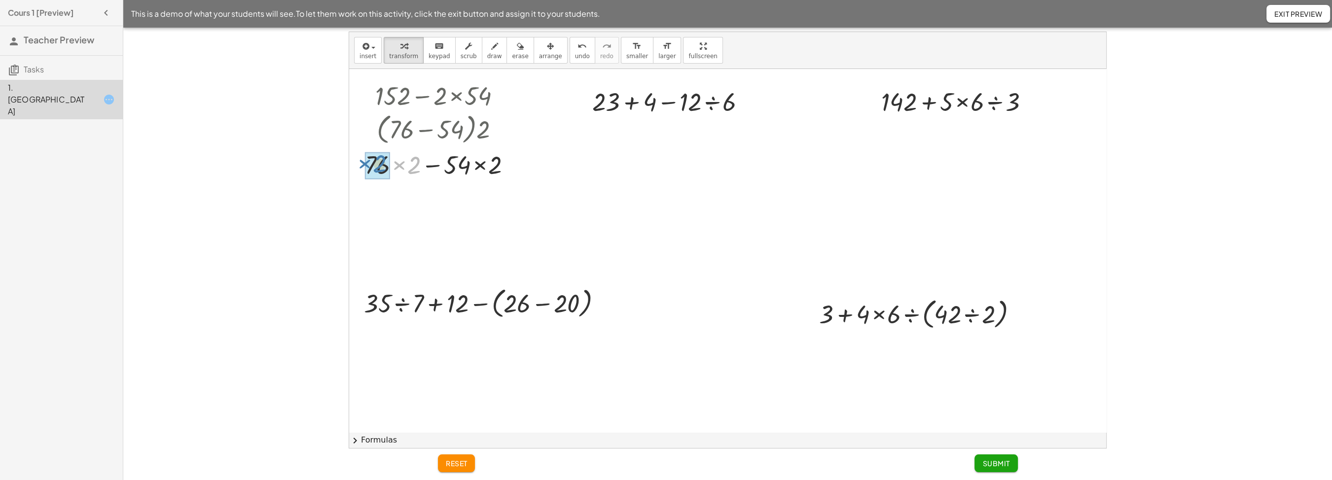
drag, startPoint x: 415, startPoint y: 165, endPoint x: 380, endPoint y: 164, distance: 35.0
click at [434, 165] on div "× 2 + − 54 76 × × 2 × × 2" at bounding box center [434, 165] width 0 height 0
drag, startPoint x: 488, startPoint y: 201, endPoint x: 462, endPoint y: 200, distance: 26.7
click at [434, 199] on div "× 2 + − 54 × × 2 152" at bounding box center [434, 199] width 0 height 0
drag, startPoint x: 431, startPoint y: 198, endPoint x: 465, endPoint y: 199, distance: 34.1
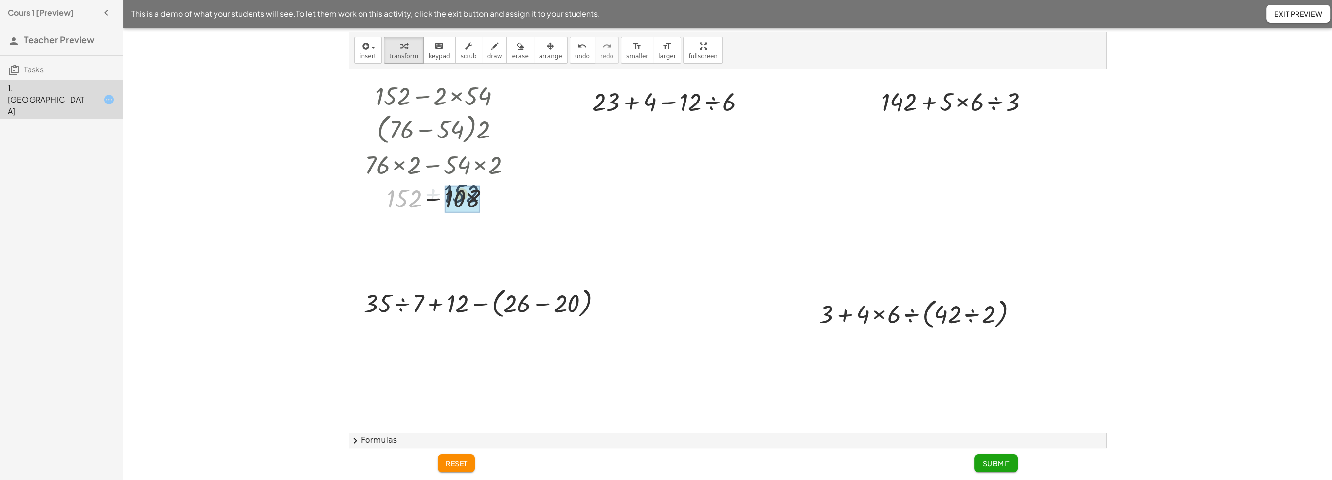
click at [434, 199] on div "+ 152 + − 152 108" at bounding box center [434, 199] width 0 height 0
click at [461, 231] on div at bounding box center [459, 231] width 11 height 11
click at [458, 273] on div at bounding box center [727, 374] width 757 height 610
click at [110, 8] on icon "button" at bounding box center [106, 13] width 12 height 12
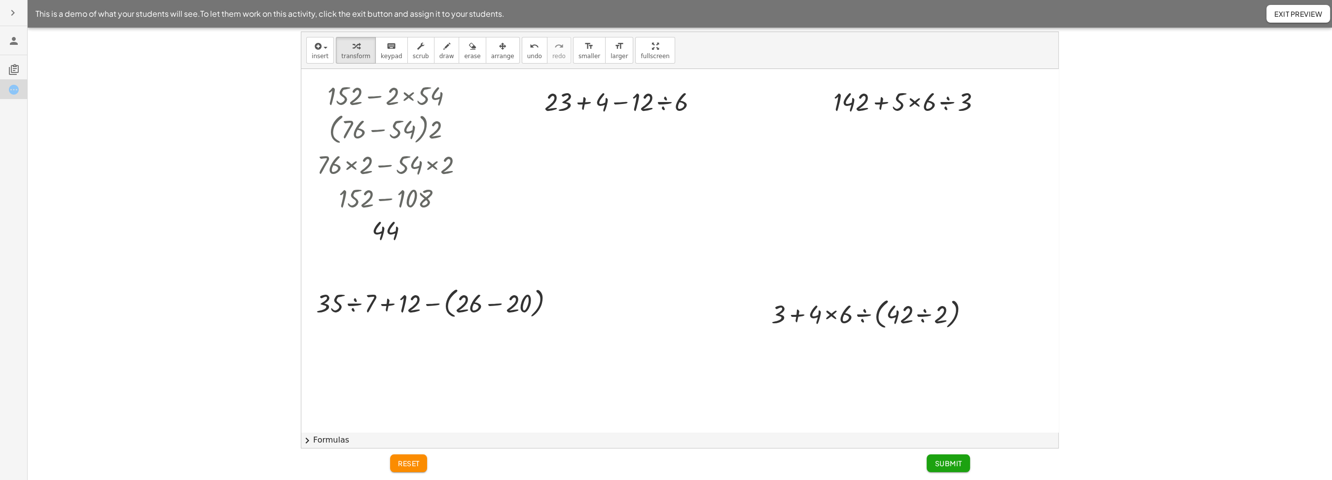
click at [11, 20] on button "button" at bounding box center [13, 13] width 18 height 18
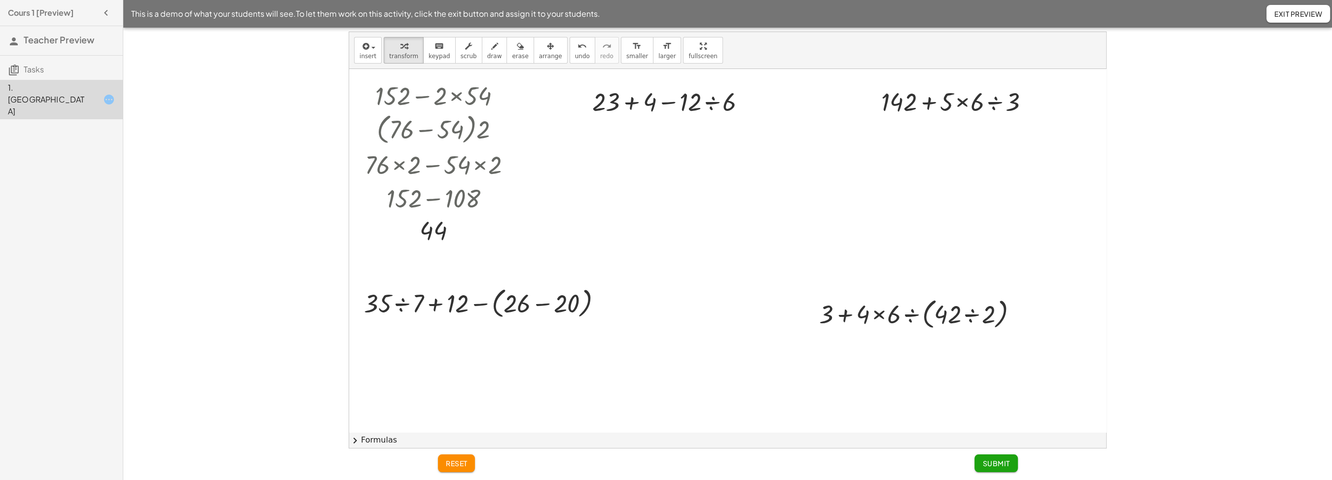
click at [34, 27] on h3 "Teacher Preview" at bounding box center [61, 40] width 123 height 29
click at [38, 44] on span "Teacher Preview" at bounding box center [59, 39] width 71 height 11
click at [106, 26] on div "Cours 1 [Preview] Teacher Preview Tasks 1. Canvas" at bounding box center [61, 240] width 123 height 480
click at [106, 18] on icon "button" at bounding box center [106, 13] width 12 height 12
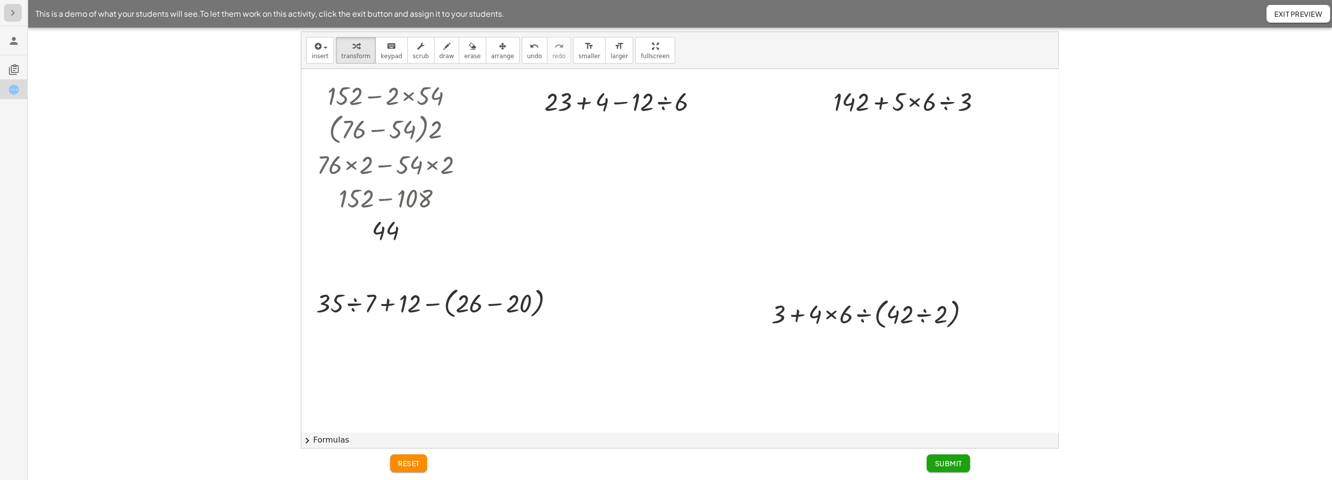
click at [14, 6] on button "button" at bounding box center [13, 13] width 18 height 18
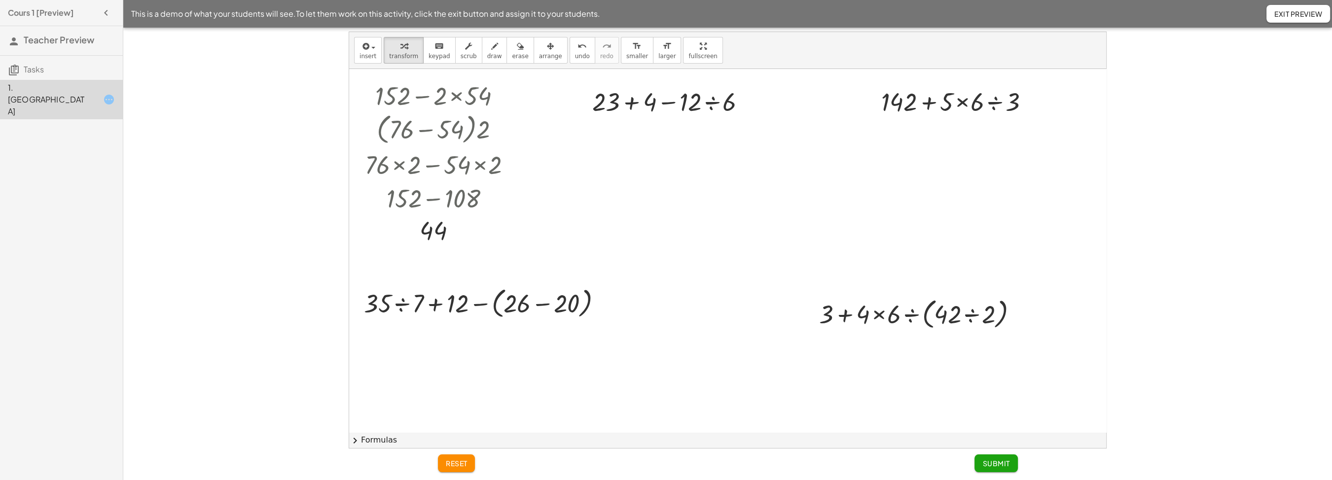
click at [1317, 10] on span "Exit Preview" at bounding box center [1299, 13] width 48 height 9
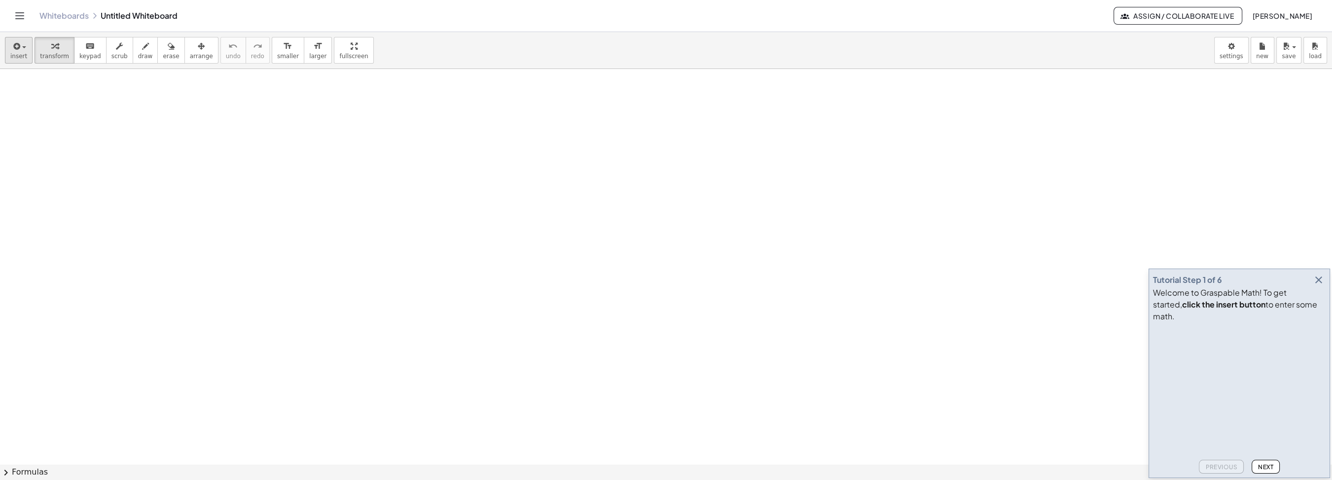
click at [9, 48] on button "insert" at bounding box center [19, 50] width 28 height 27
click at [48, 98] on link "Math Expression" at bounding box center [53, 90] width 96 height 22
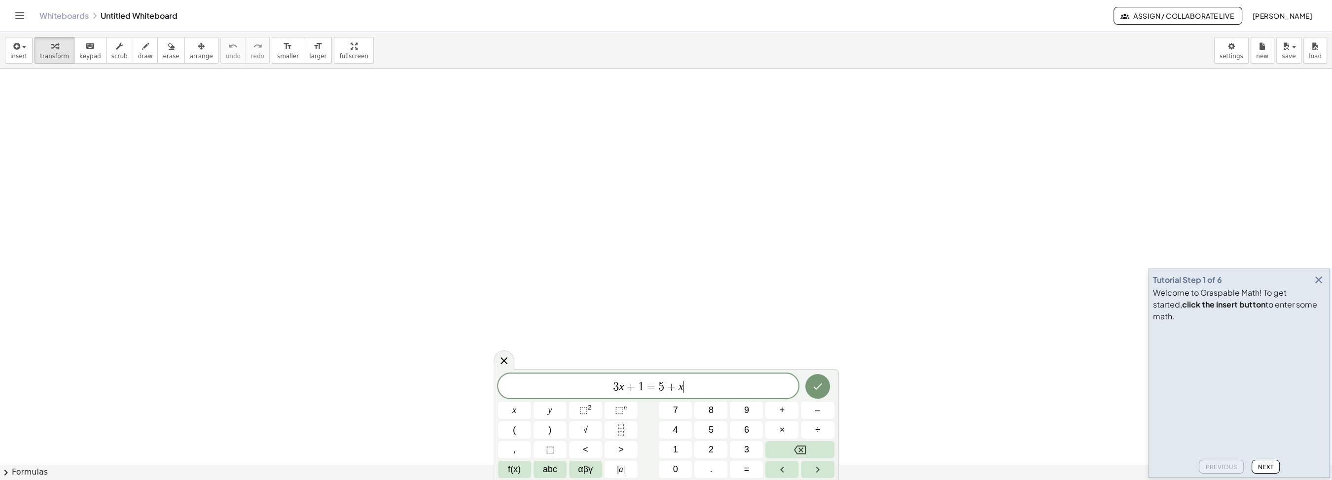
scroll to position [59, 5]
click at [816, 387] on icon "Done" at bounding box center [818, 387] width 12 height 12
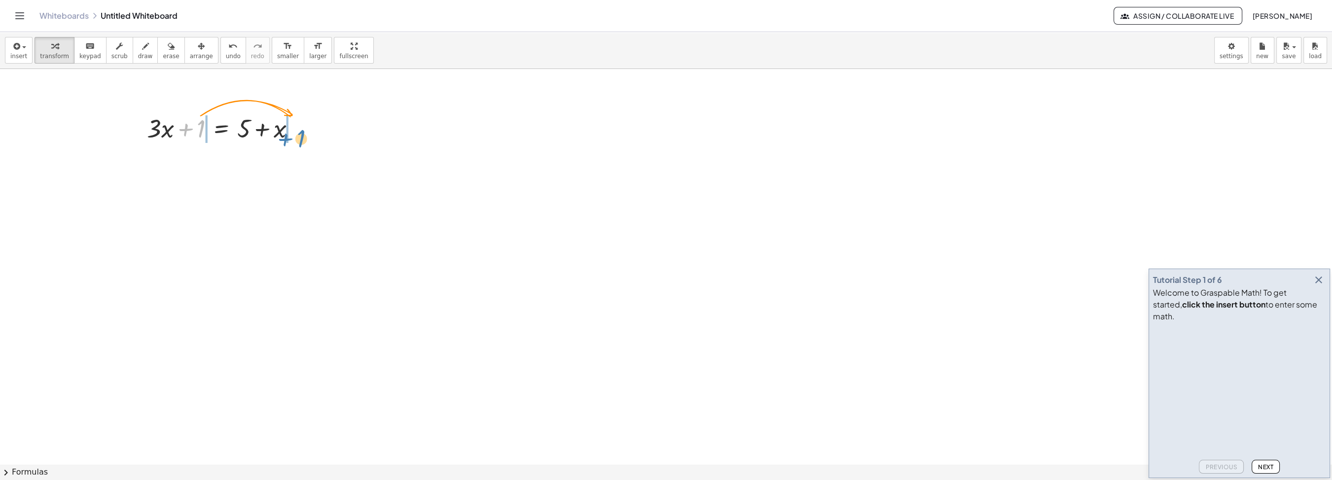
drag, startPoint x: 199, startPoint y: 129, endPoint x: 299, endPoint y: 139, distance: 100.6
click at [299, 139] on div at bounding box center [225, 128] width 166 height 34
drag, startPoint x: 309, startPoint y: 163, endPoint x: 252, endPoint y: 162, distance: 57.2
click at [252, 162] on div at bounding box center [225, 162] width 229 height 34
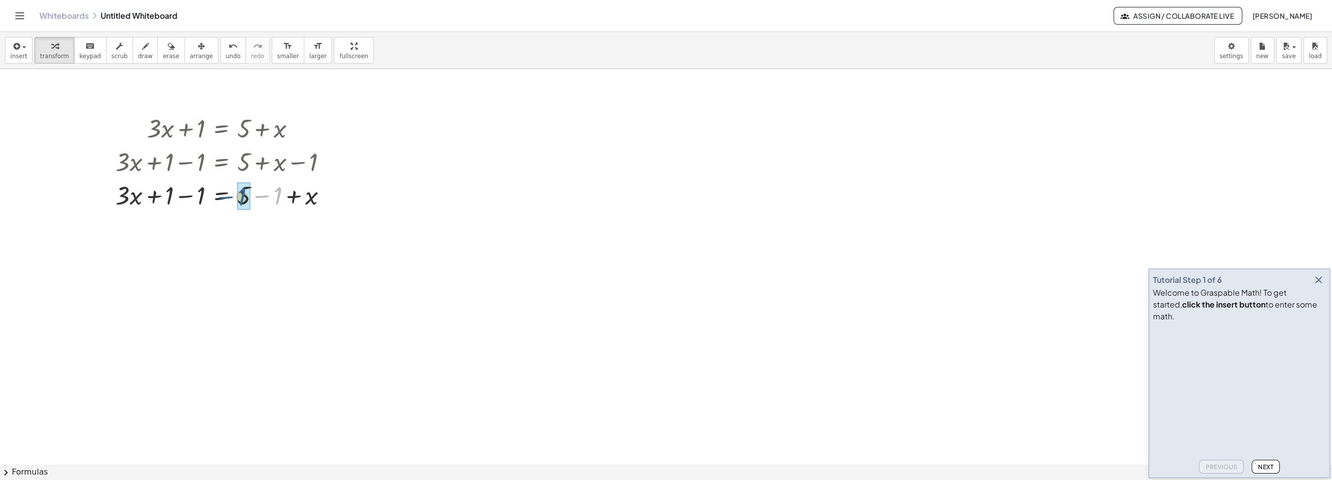
drag, startPoint x: 275, startPoint y: 195, endPoint x: 240, endPoint y: 196, distance: 35.0
click at [222, 196] on div "− 1 + · 3 · x = + 5 + x + 1 − 1 − 1" at bounding box center [222, 196] width 0 height 0
click at [332, 196] on div at bounding box center [330, 195] width 11 height 11
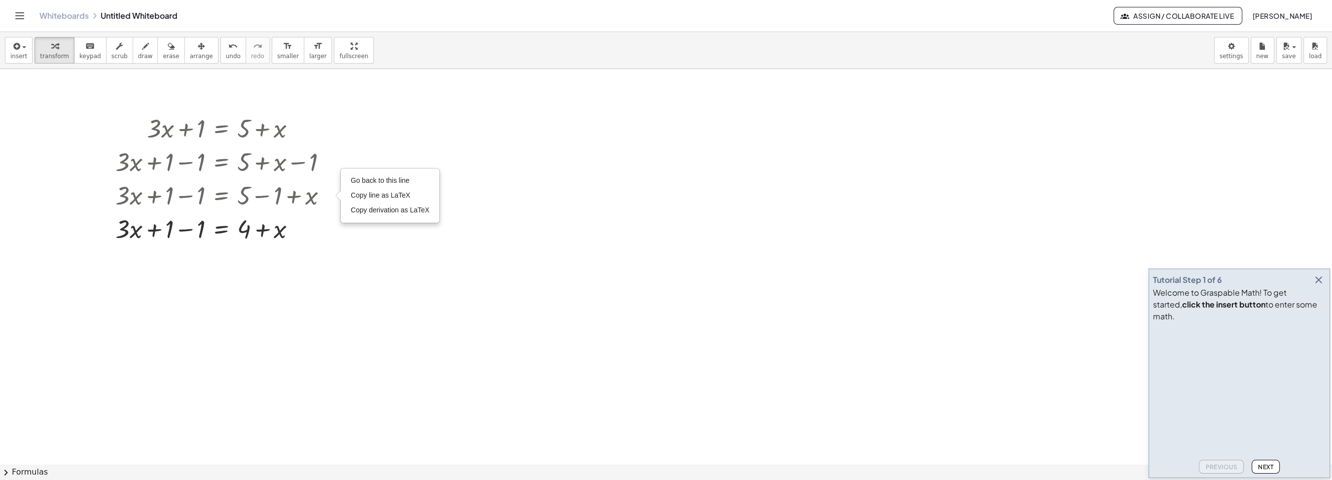
drag, startPoint x: 238, startPoint y: 198, endPoint x: 190, endPoint y: 206, distance: 48.5
click at [190, 206] on div at bounding box center [225, 195] width 229 height 34
click at [221, 258] on icon at bounding box center [221, 254] width 9 height 8
click at [243, 256] on span "÷" at bounding box center [240, 254] width 5 height 14
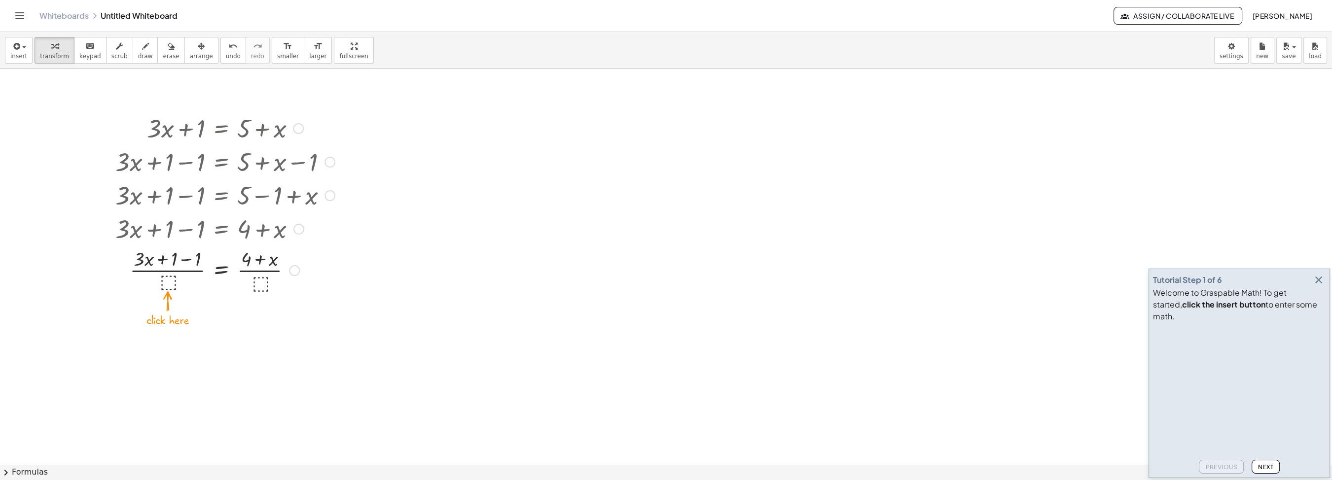
click at [163, 283] on div at bounding box center [225, 269] width 229 height 49
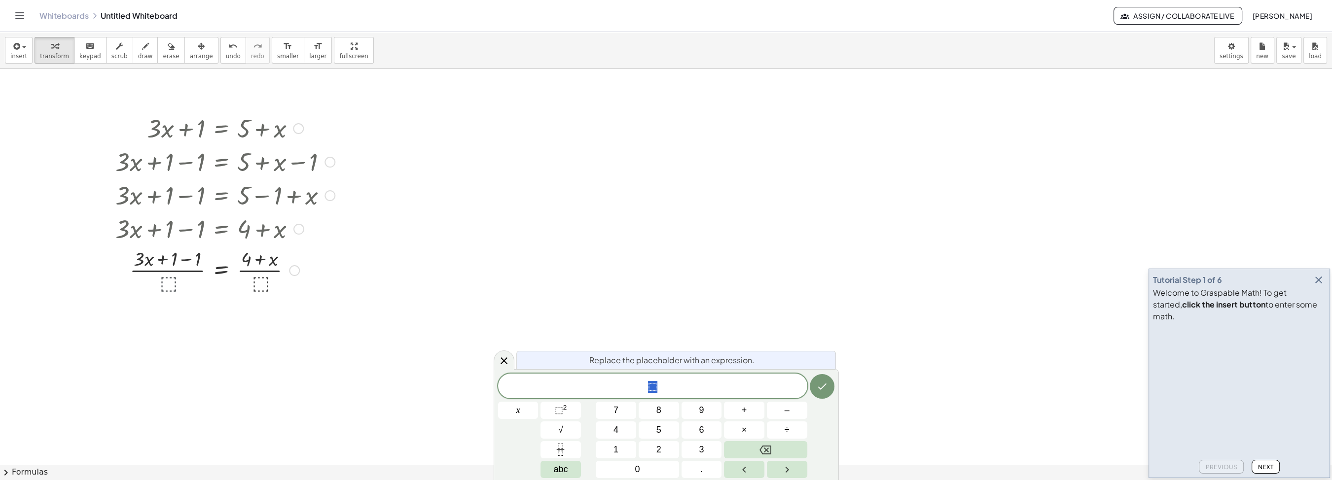
scroll to position [11, 8]
click at [621, 436] on button "4" at bounding box center [616, 430] width 40 height 17
click at [656, 450] on button "2" at bounding box center [659, 450] width 40 height 17
click at [824, 387] on icon "Done" at bounding box center [822, 387] width 12 height 12
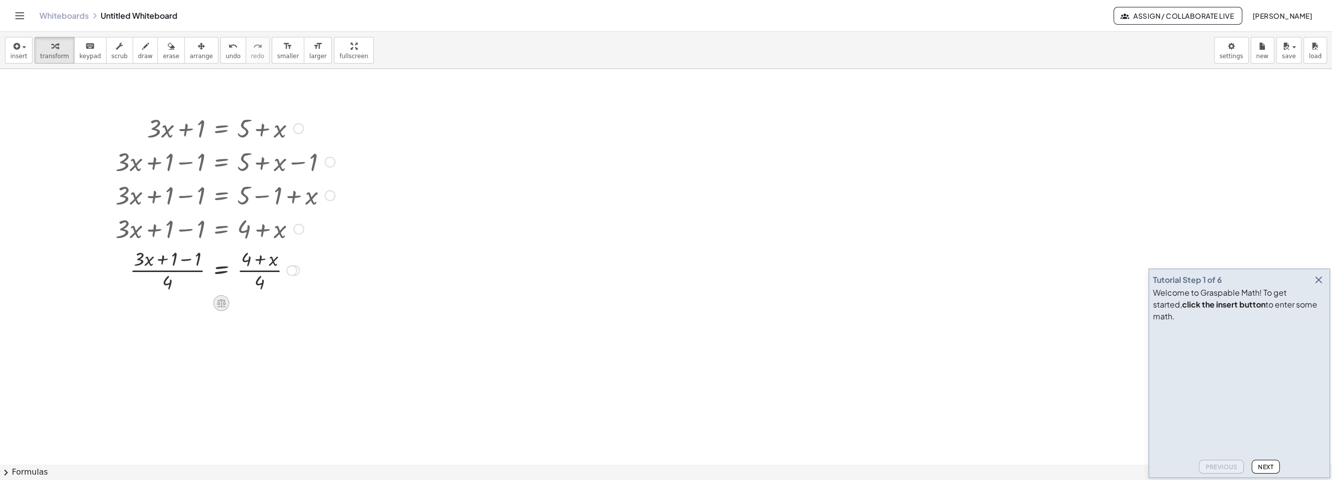
click at [222, 307] on icon at bounding box center [221, 303] width 9 height 8
click at [181, 306] on span "+" at bounding box center [182, 303] width 6 height 14
click at [198, 325] on div at bounding box center [215, 319] width 268 height 49
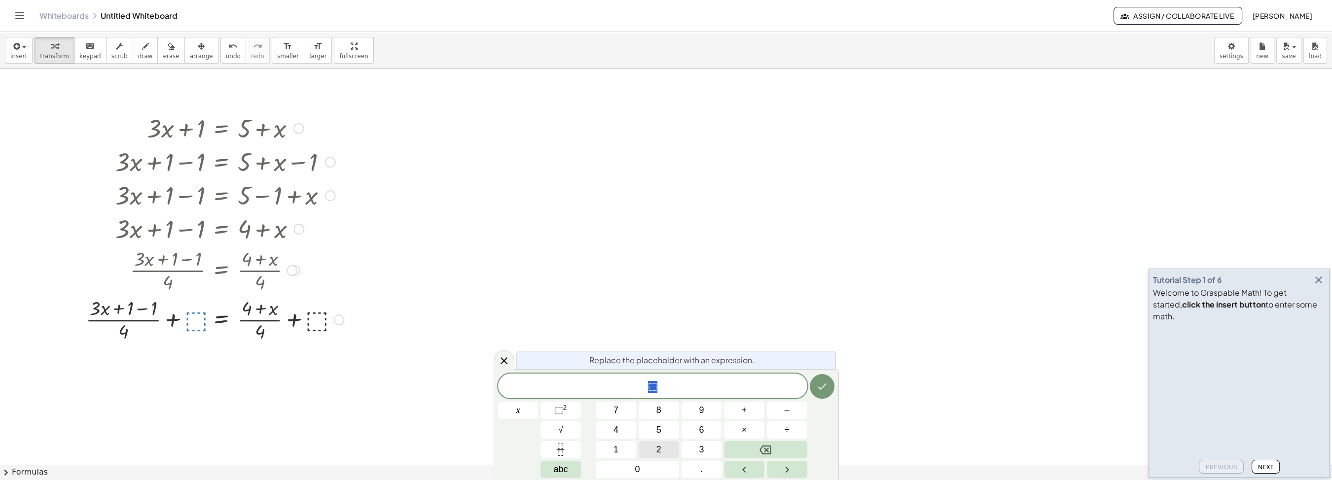
click at [662, 451] on button "2" at bounding box center [659, 450] width 40 height 17
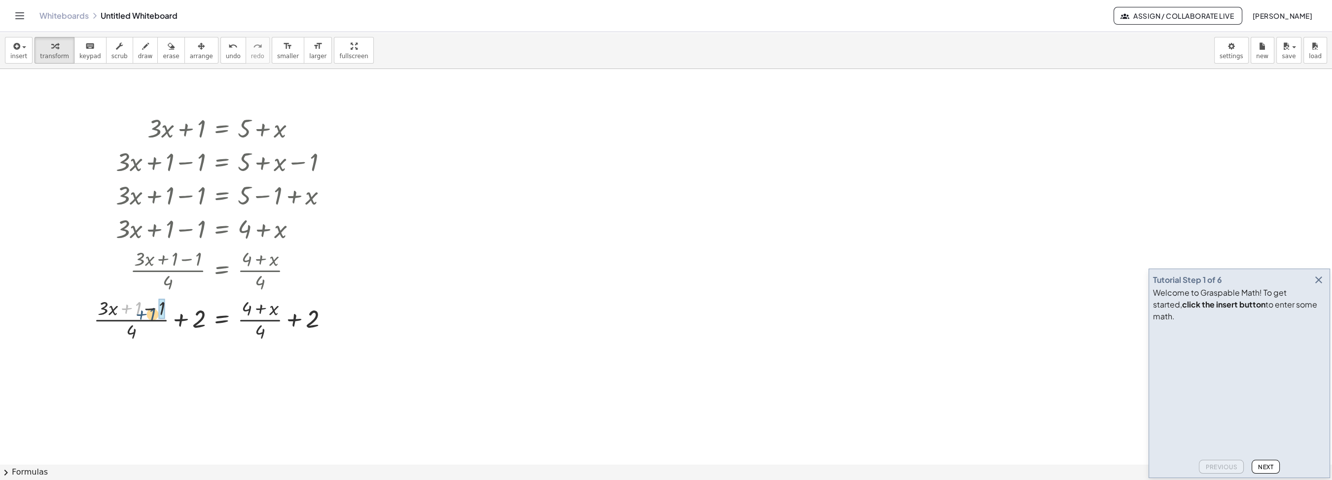
drag, startPoint x: 138, startPoint y: 302, endPoint x: 153, endPoint y: 308, distance: 15.9
click at [153, 308] on div at bounding box center [215, 319] width 253 height 49
click at [310, 160] on div at bounding box center [215, 162] width 253 height 34
drag, startPoint x: 264, startPoint y: 161, endPoint x: 129, endPoint y: 173, distance: 135.2
click at [127, 175] on div at bounding box center [215, 162] width 253 height 34
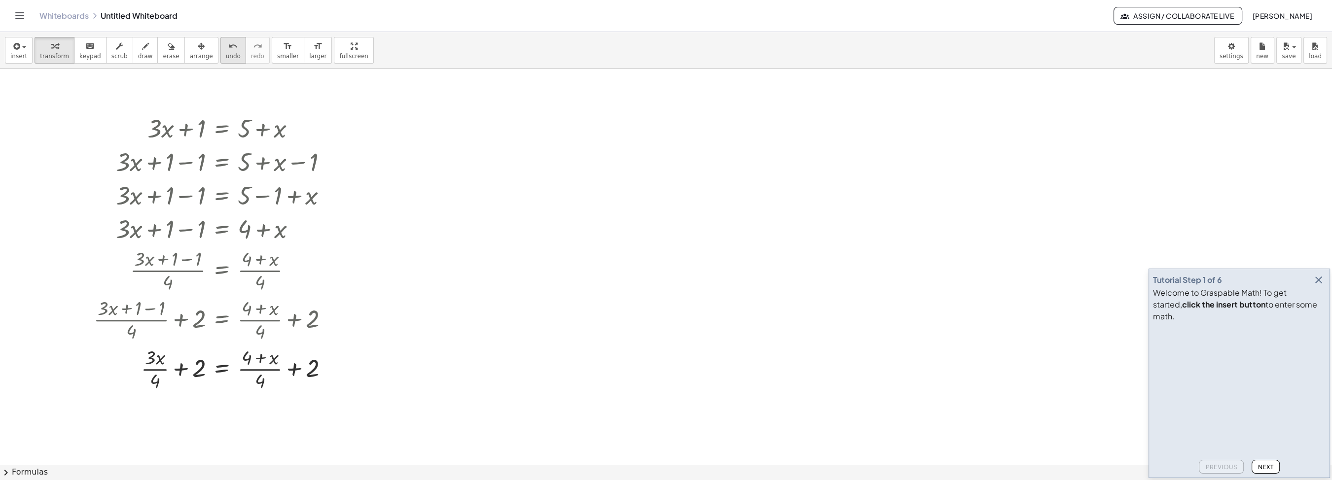
click at [226, 40] on div "undo" at bounding box center [233, 46] width 15 height 12
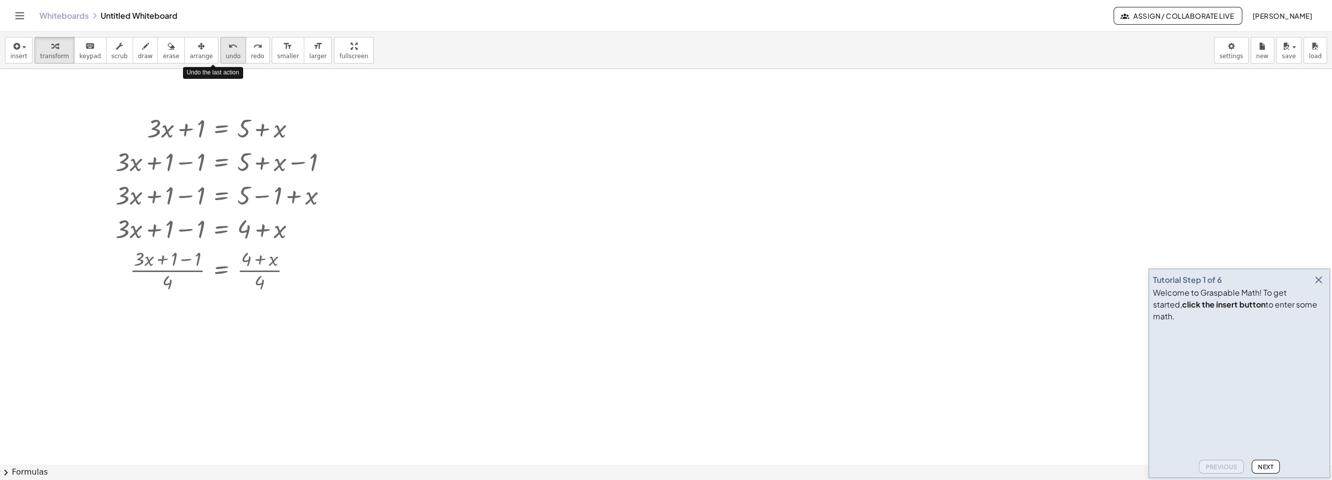
click at [226, 40] on div "undo" at bounding box center [233, 46] width 15 height 12
click at [228, 42] on icon "undo" at bounding box center [232, 46] width 9 height 12
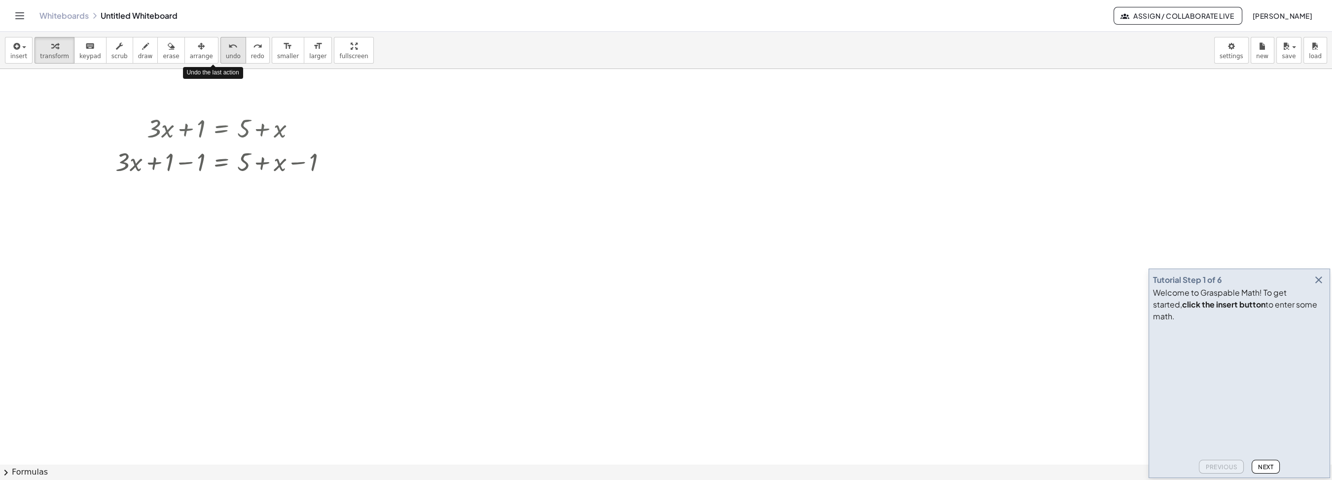
click at [228, 42] on icon "undo" at bounding box center [232, 46] width 9 height 12
drag, startPoint x: 200, startPoint y: 126, endPoint x: 249, endPoint y: 127, distance: 48.8
click at [249, 127] on div at bounding box center [225, 128] width 166 height 34
drag, startPoint x: 247, startPoint y: 168, endPoint x: 274, endPoint y: 165, distance: 27.8
click at [222, 162] on div "+ 5 + · 3 · x = + 5 + x + 1 − 1 − 1" at bounding box center [222, 162] width 0 height 0
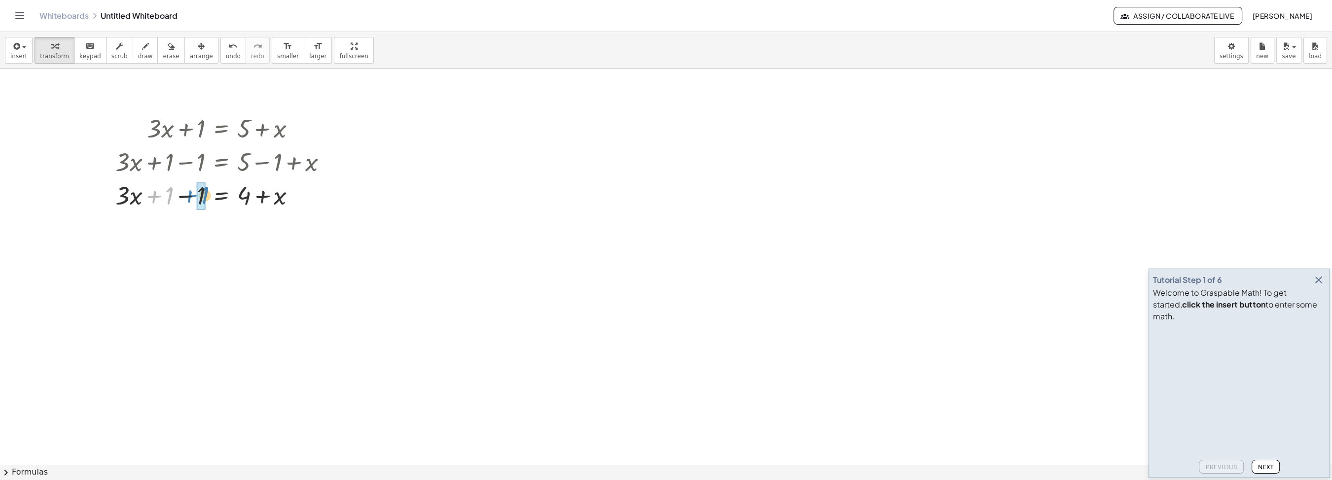
drag, startPoint x: 173, startPoint y: 201, endPoint x: 209, endPoint y: 201, distance: 36.5
click at [209, 201] on div at bounding box center [225, 195] width 229 height 34
click at [295, 197] on div at bounding box center [296, 195] width 11 height 11
drag, startPoint x: 332, startPoint y: 165, endPoint x: 296, endPoint y: 130, distance: 50.6
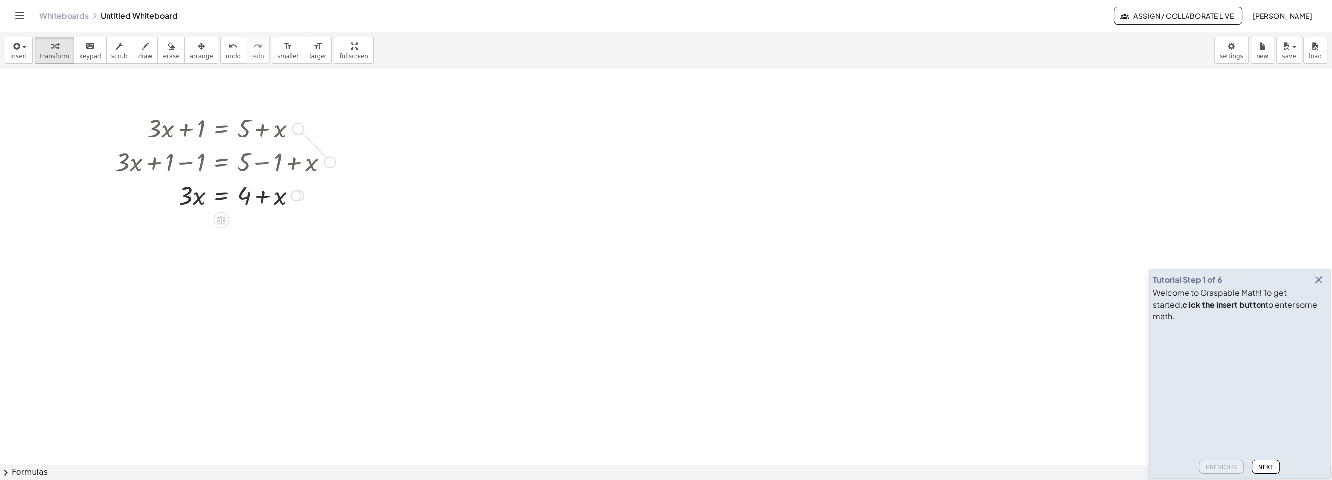
click at [222, 129] on div "+ · 3 · x + 1 = + 5 + x + · 3 · x + 1 − 1 = + 5 − 1 + x + · 3 · x + 1 − 1 = + 4…" at bounding box center [222, 129] width 0 height 0
drag, startPoint x: 330, startPoint y: 166, endPoint x: 652, endPoint y: 176, distance: 322.8
drag, startPoint x: 645, startPoint y: 181, endPoint x: 912, endPoint y: 276, distance: 282.9
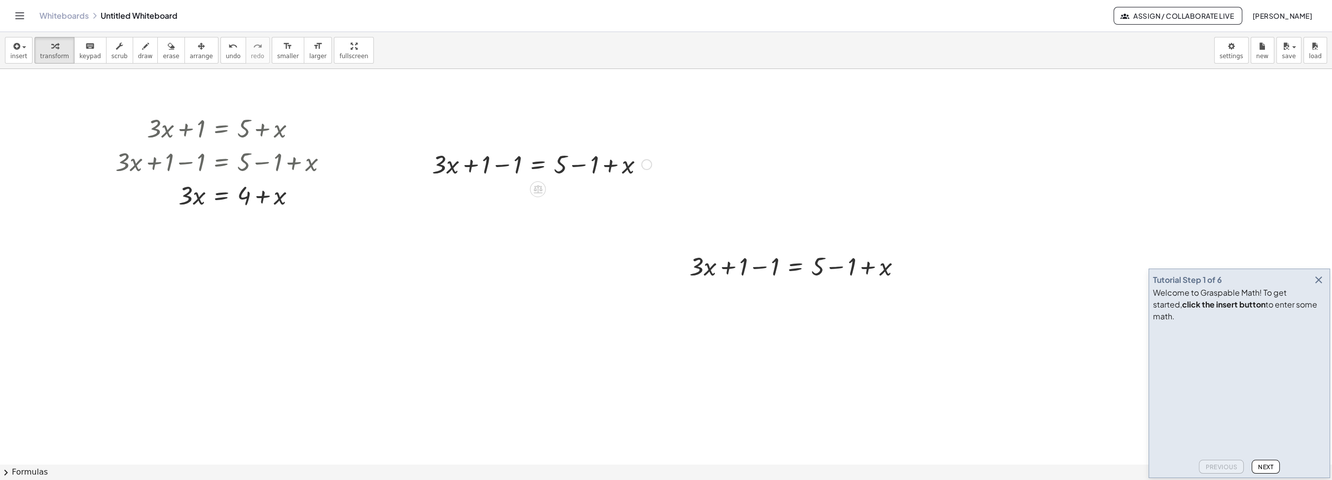
click at [554, 163] on div at bounding box center [541, 164] width 229 height 34
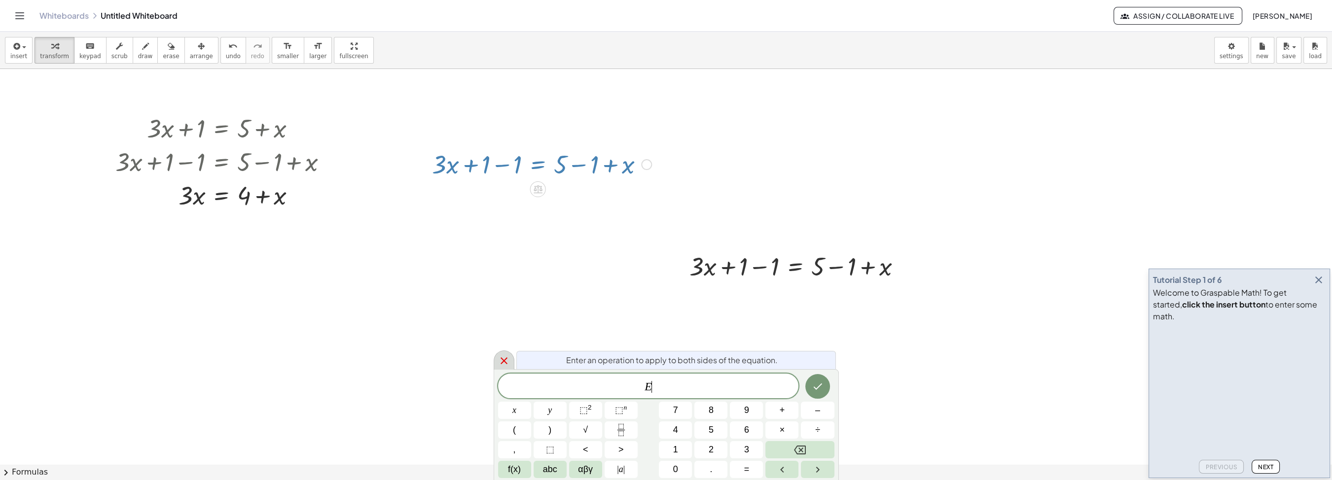
click at [500, 355] on div at bounding box center [504, 360] width 21 height 19
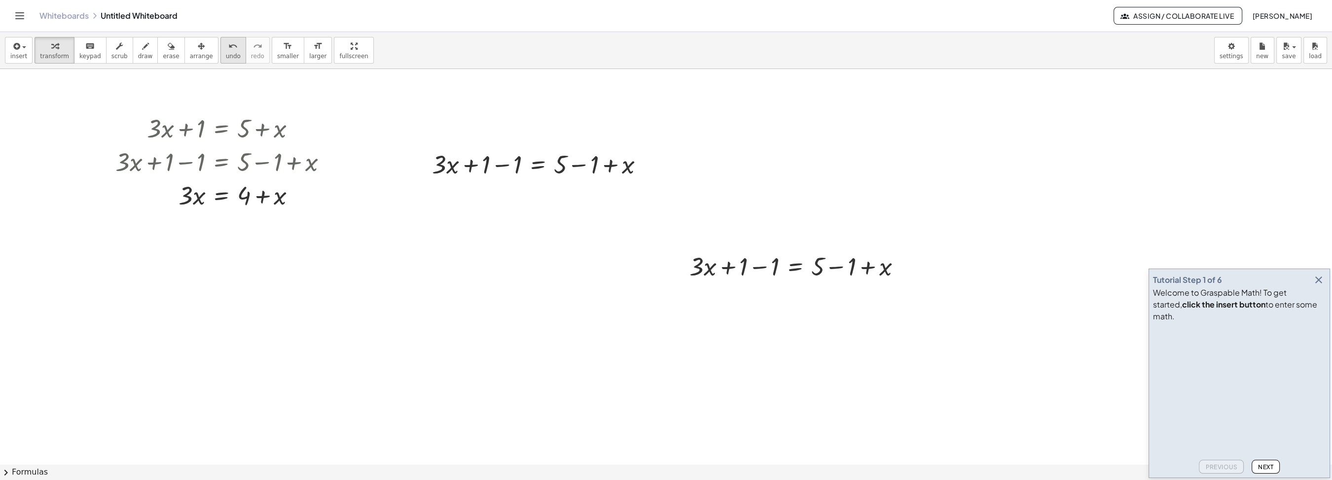
click at [226, 54] on span "undo" at bounding box center [233, 56] width 15 height 7
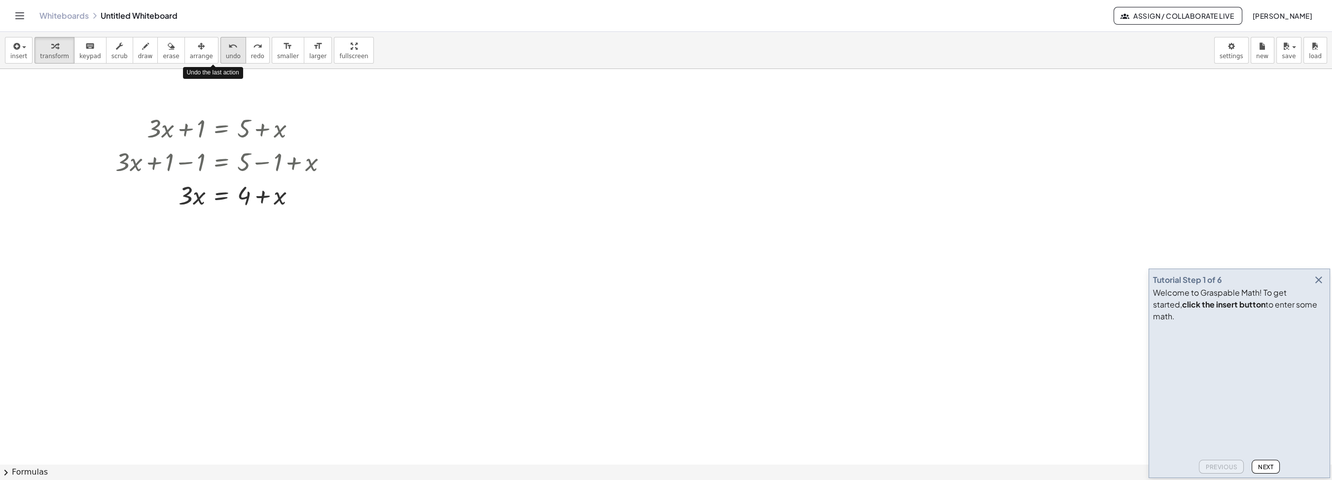
click at [226, 54] on span "undo" at bounding box center [233, 56] width 15 height 7
click at [117, 44] on button "scrub" at bounding box center [119, 50] width 27 height 27
click at [116, 49] on icon "button" at bounding box center [119, 46] width 7 height 12
click at [155, 117] on div "▲" at bounding box center [154, 115] width 6 height 9
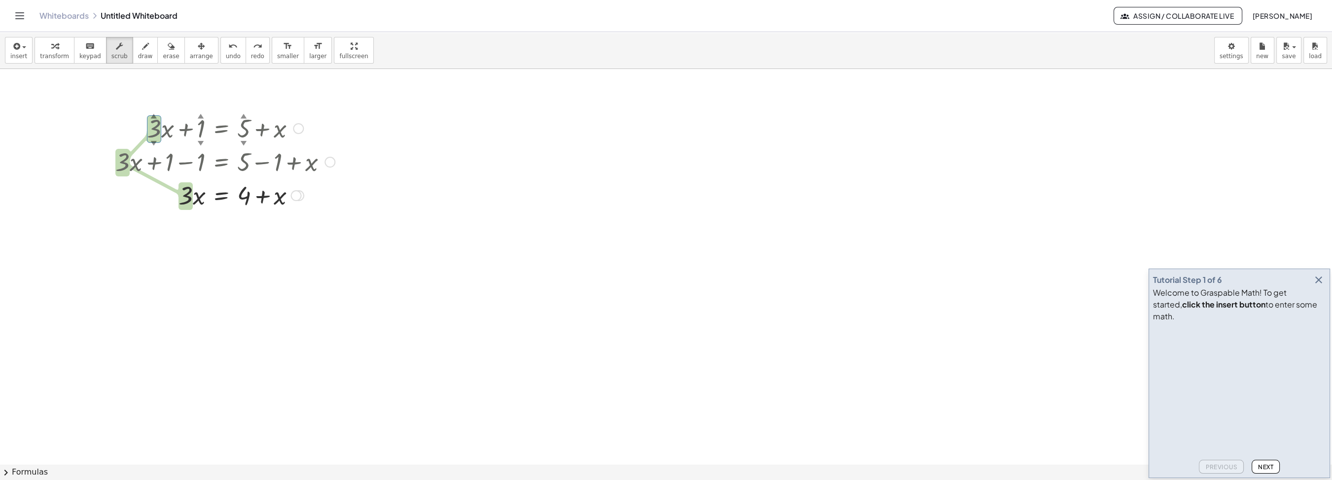
click at [155, 117] on div "▲" at bounding box center [154, 115] width 6 height 9
click at [155, 116] on div "▲" at bounding box center [154, 115] width 6 height 9
click at [153, 141] on div "▼" at bounding box center [154, 143] width 6 height 9
click at [152, 141] on div "▼" at bounding box center [154, 143] width 6 height 9
click at [198, 133] on div at bounding box center [225, 128] width 229 height 34
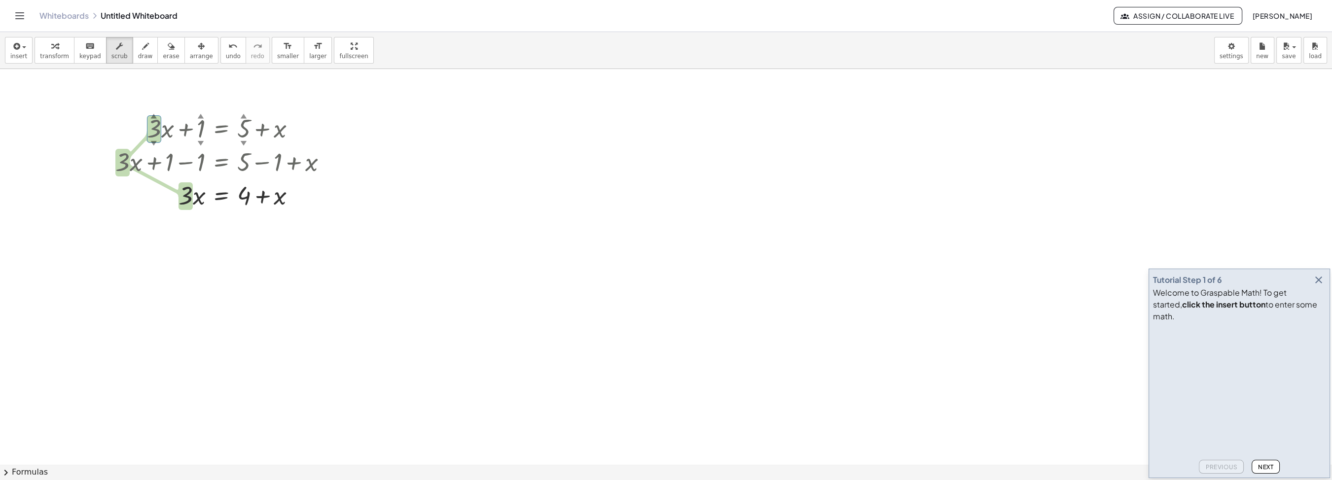
drag, startPoint x: 279, startPoint y: 200, endPoint x: 196, endPoint y: 206, distance: 83.1
click at [196, 205] on div at bounding box center [225, 195] width 229 height 34
drag, startPoint x: 280, startPoint y: 200, endPoint x: 248, endPoint y: 217, distance: 36.2
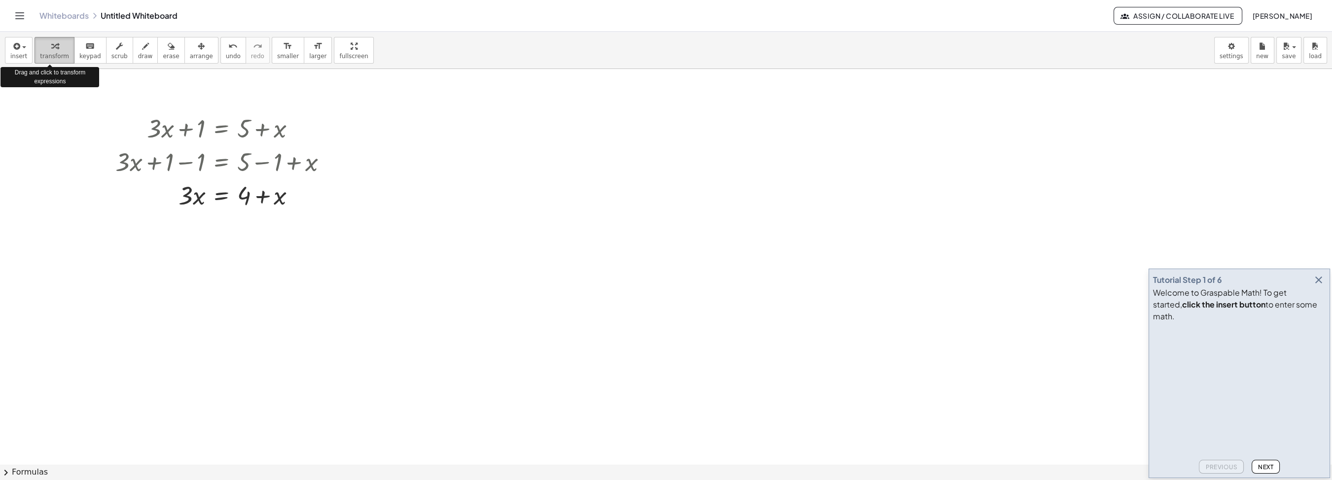
click at [44, 60] on span "transform" at bounding box center [54, 56] width 29 height 7
drag, startPoint x: 281, startPoint y: 196, endPoint x: 198, endPoint y: 205, distance: 83.4
click at [198, 205] on div at bounding box center [225, 195] width 229 height 34
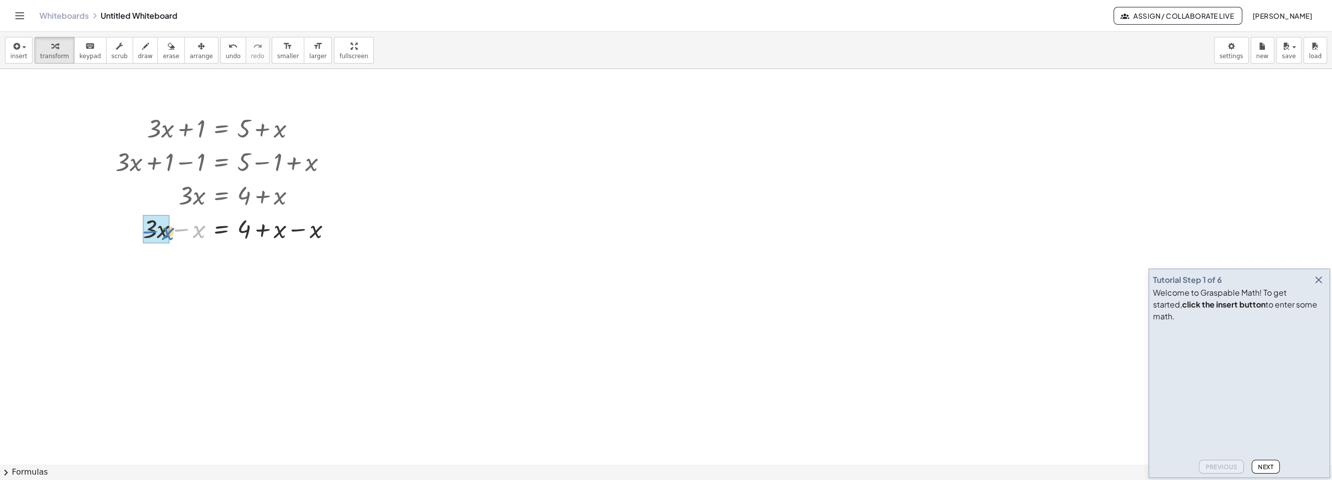
drag, startPoint x: 197, startPoint y: 228, endPoint x: 166, endPoint y: 230, distance: 31.1
click at [222, 229] on div "− x · 3 · x = + 4 + − x + x − x" at bounding box center [222, 229] width 0 height 0
drag, startPoint x: 314, startPoint y: 267, endPoint x: 279, endPoint y: 265, distance: 35.6
click at [222, 263] on div "− x · x = + 4 + x − x · 2" at bounding box center [222, 263] width 0 height 0
drag, startPoint x: 246, startPoint y: 267, endPoint x: 242, endPoint y: 241, distance: 26.0
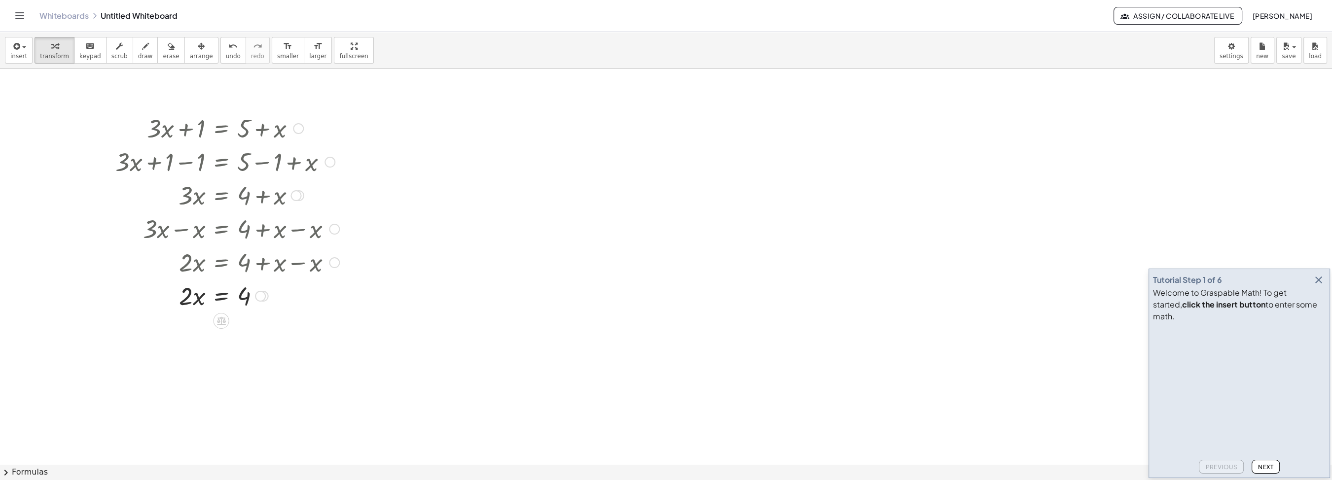
click at [222, 129] on div "+ · 3 · x + 1 = + 5 + x + · 3 · x + 1 − 1 = + 5 − 1 + x + · 3 · x + 1 − 1 = + 4…" at bounding box center [222, 129] width 0 height 0
drag, startPoint x: 333, startPoint y: 261, endPoint x: 332, endPoint y: 229, distance: 31.6
click at [222, 235] on div "· 2 · x = + 4 + x − x" at bounding box center [222, 235] width 0 height 0
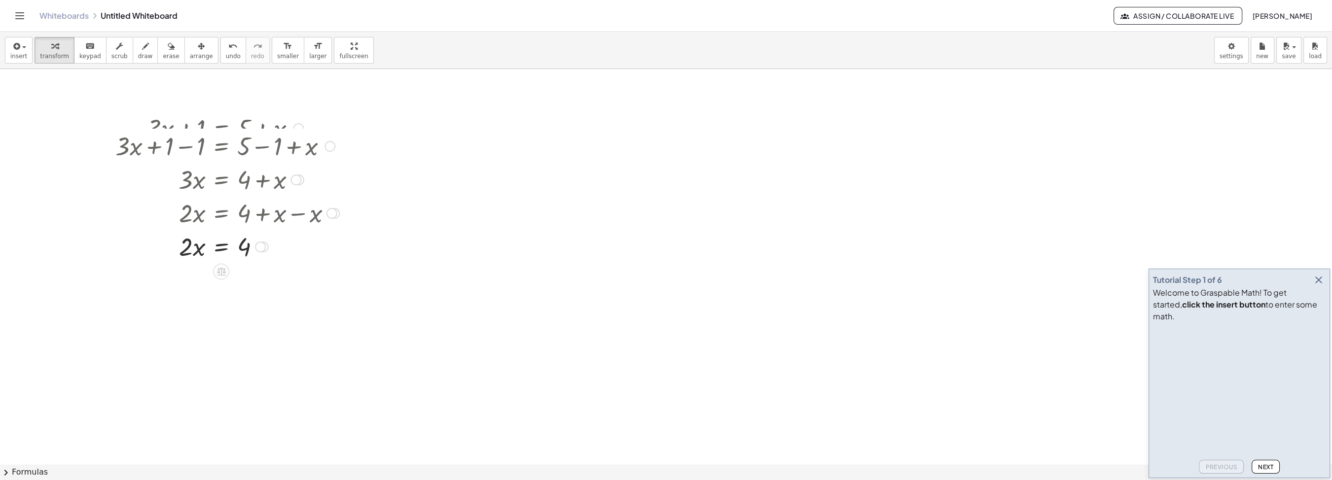
drag, startPoint x: 326, startPoint y: 162, endPoint x: 312, endPoint y: 127, distance: 37.9
click at [222, 147] on div "+ · 3 · x + 1 − 1 = + 5 − 1 + x" at bounding box center [222, 147] width 0 height 0
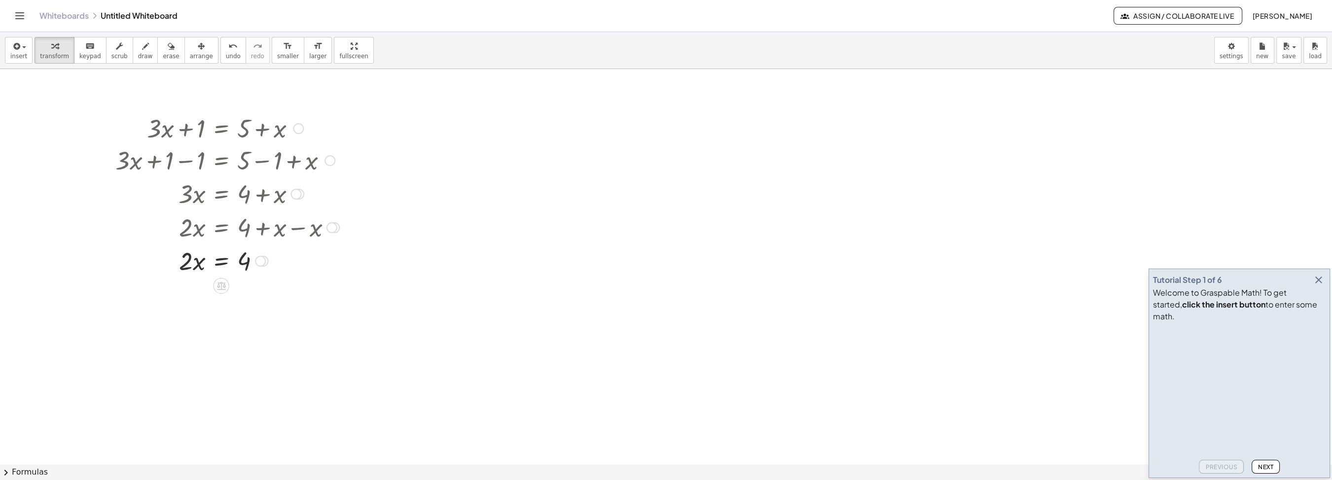
drag, startPoint x: 326, startPoint y: 127, endPoint x: 325, endPoint y: 163, distance: 36.5
click at [222, 161] on div "+ · 3 · x + 1 − 1 = + 5 − 1 + x" at bounding box center [222, 161] width 0 height 0
drag, startPoint x: 295, startPoint y: 199, endPoint x: 314, endPoint y: 161, distance: 41.9
click at [222, 163] on div "· 3 · x = + 4 + x" at bounding box center [222, 163] width 0 height 0
drag, startPoint x: 261, startPoint y: 232, endPoint x: 273, endPoint y: 212, distance: 23.9
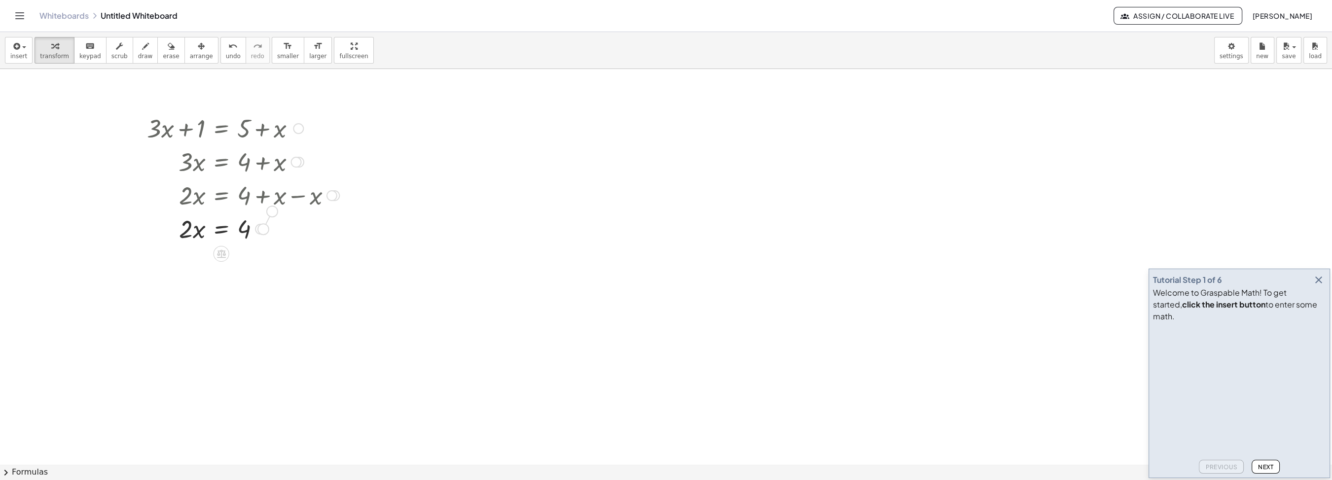
click at [222, 229] on div "· x = 4 · 2 Transform line Copy line as LaTeX Copy derivation as LaTeX Expand n…" at bounding box center [222, 229] width 0 height 0
drag, startPoint x: 262, startPoint y: 230, endPoint x: 260, endPoint y: 200, distance: 30.2
click at [260, 202] on div "Transform line Copy line as LaTeX Copy derivation as LaTeX Expand new lines: On" at bounding box center [260, 205] width 11 height 11
drag, startPoint x: 186, startPoint y: 195, endPoint x: 251, endPoint y: 192, distance: 64.2
click at [251, 192] on div at bounding box center [225, 195] width 167 height 34
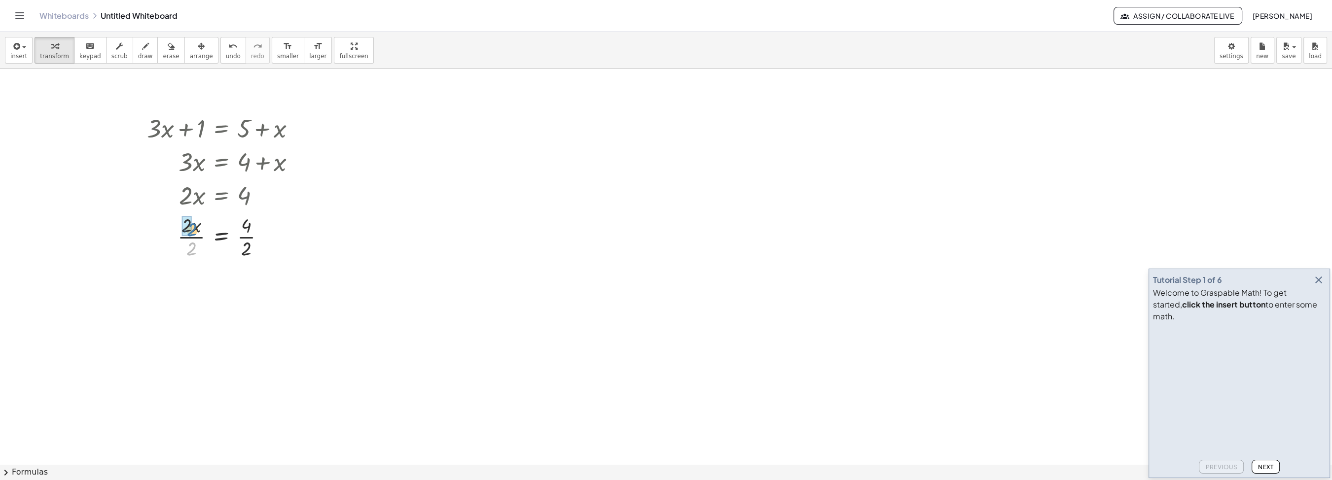
drag, startPoint x: 190, startPoint y: 246, endPoint x: 190, endPoint y: 236, distance: 9.4
click at [222, 237] on div "· 2 · x = 4 · 2 · 2 · · 2" at bounding box center [222, 237] width 0 height 0
drag, startPoint x: 249, startPoint y: 302, endPoint x: 246, endPoint y: 276, distance: 26.8
click at [222, 287] on div "· 2 x = 4 · · 2" at bounding box center [222, 287] width 0 height 0
drag, startPoint x: 264, startPoint y: 286, endPoint x: 262, endPoint y: 223, distance: 62.7
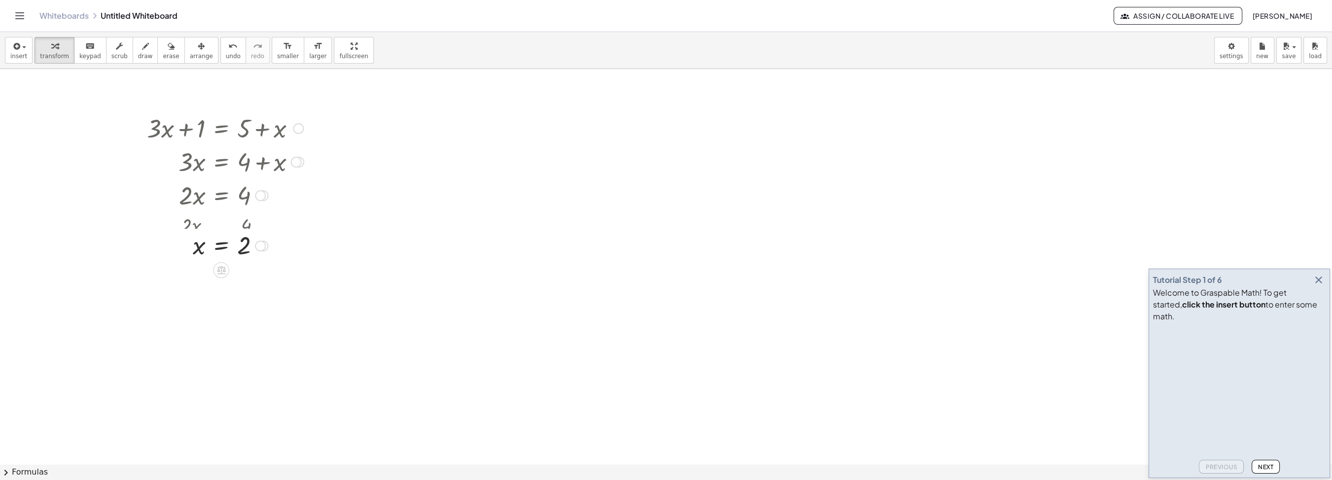
click at [261, 241] on div "Transform line Copy line as LaTeX Copy derivation as LaTeX Expand new lines: On" at bounding box center [260, 246] width 11 height 11
click at [20, 60] on span "insert" at bounding box center [18, 56] width 17 height 7
drag, startPoint x: 53, startPoint y: 94, endPoint x: 191, endPoint y: 121, distance: 140.4
click at [54, 94] on span "Math Expression" at bounding box center [63, 90] width 57 height 10
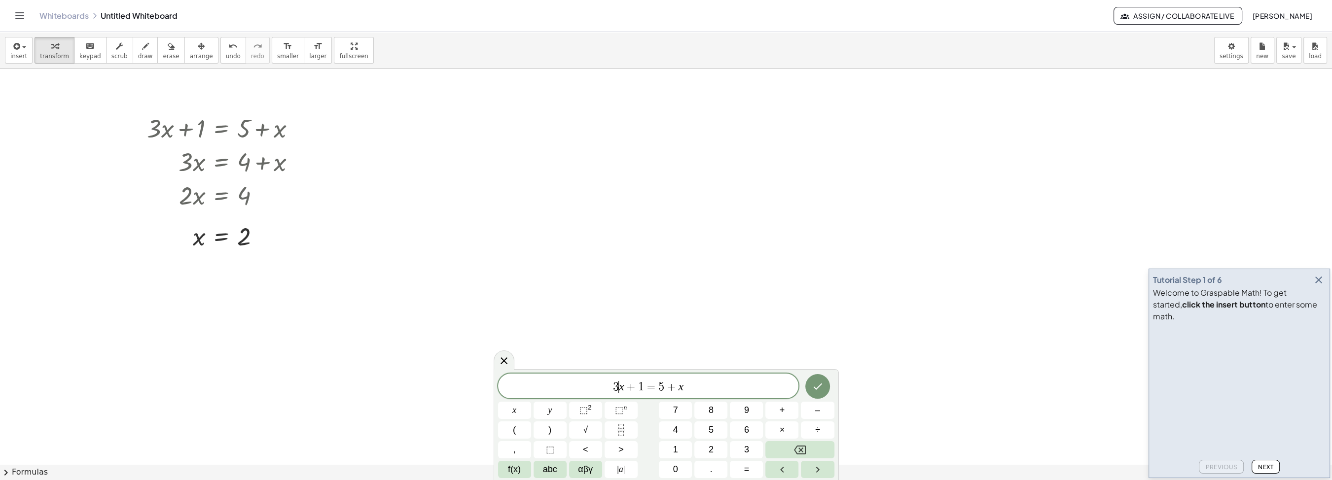
scroll to position [9, 5]
drag, startPoint x: 621, startPoint y: 387, endPoint x: 615, endPoint y: 386, distance: 6.5
click at [615, 386] on span "3 x + 1 = 5 + x" at bounding box center [648, 387] width 301 height 14
click at [623, 433] on icon "Fraction" at bounding box center [621, 430] width 12 height 12
click at [615, 375] on span "3" at bounding box center [615, 374] width 5 height 11
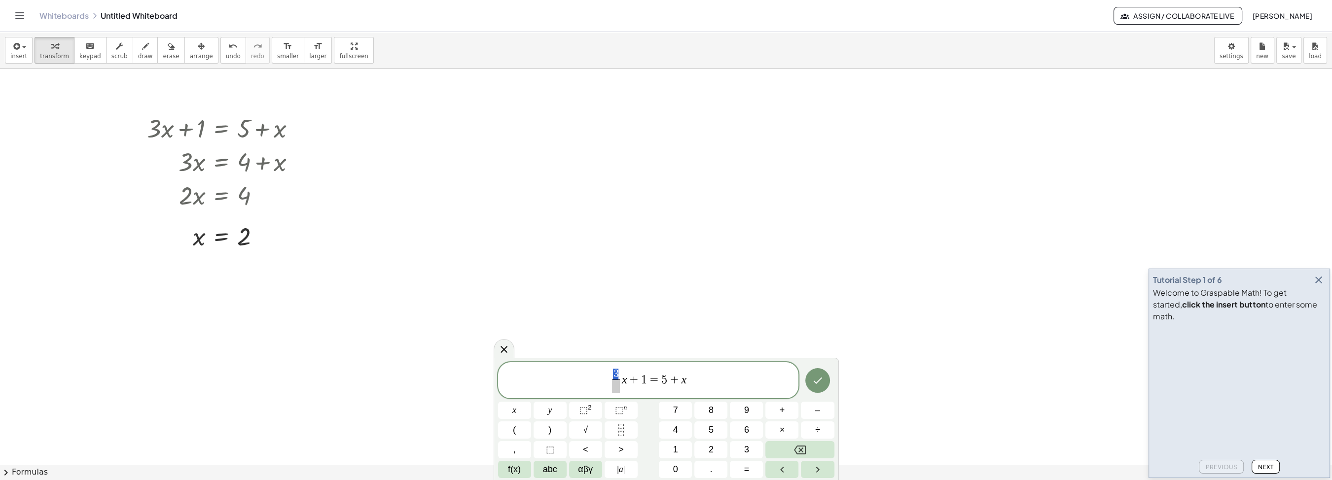
scroll to position [9, 0]
click at [615, 375] on span "3" at bounding box center [615, 374] width 5 height 11
click at [818, 385] on icon "Done" at bounding box center [818, 381] width 12 height 12
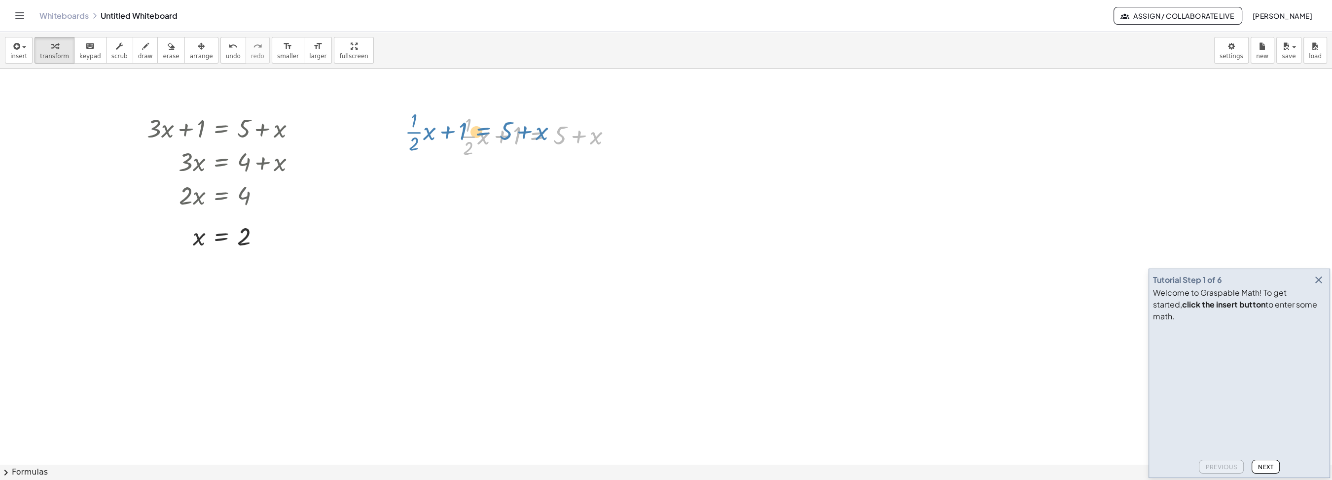
drag, startPoint x: 522, startPoint y: 133, endPoint x: 469, endPoint y: 128, distance: 53.0
click at [469, 128] on div at bounding box center [539, 135] width 171 height 49
drag, startPoint x: 469, startPoint y: 149, endPoint x: 610, endPoint y: 144, distance: 141.7
click at [610, 144] on div at bounding box center [539, 135] width 171 height 49
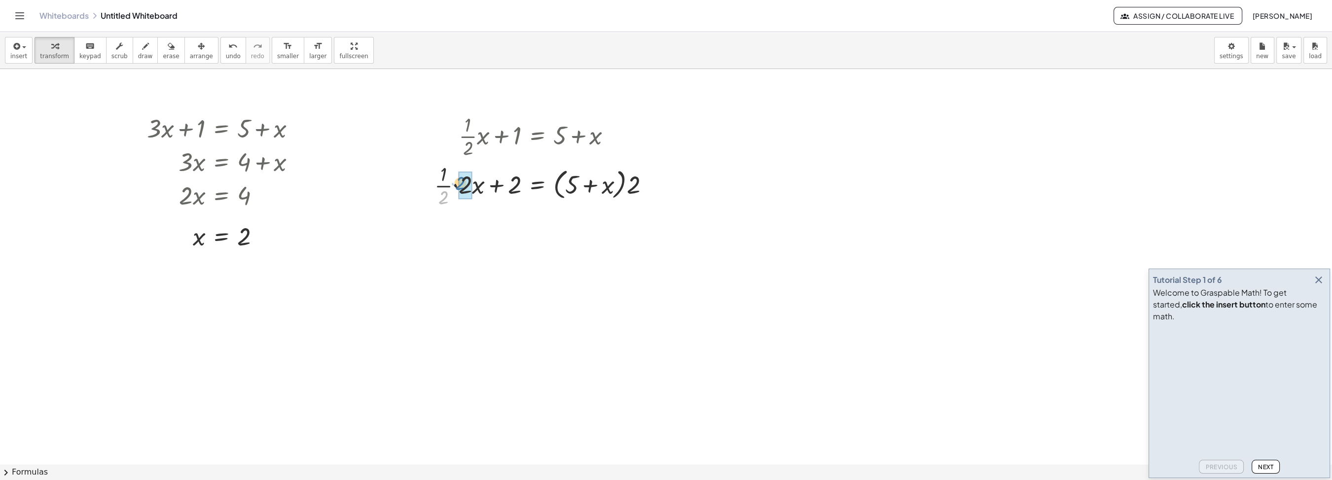
drag, startPoint x: 443, startPoint y: 203, endPoint x: 461, endPoint y: 189, distance: 22.8
click at [537, 186] on div "· 2 + · · 1 · x + = + 5 + x · 2 · 2 · ( ) · 2 2" at bounding box center [537, 186] width 0 height 0
drag, startPoint x: 650, startPoint y: 232, endPoint x: 654, endPoint y: 189, distance: 43.1
click at [654, 189] on div at bounding box center [649, 190] width 11 height 11
drag, startPoint x: 640, startPoint y: 180, endPoint x: 575, endPoint y: 185, distance: 65.3
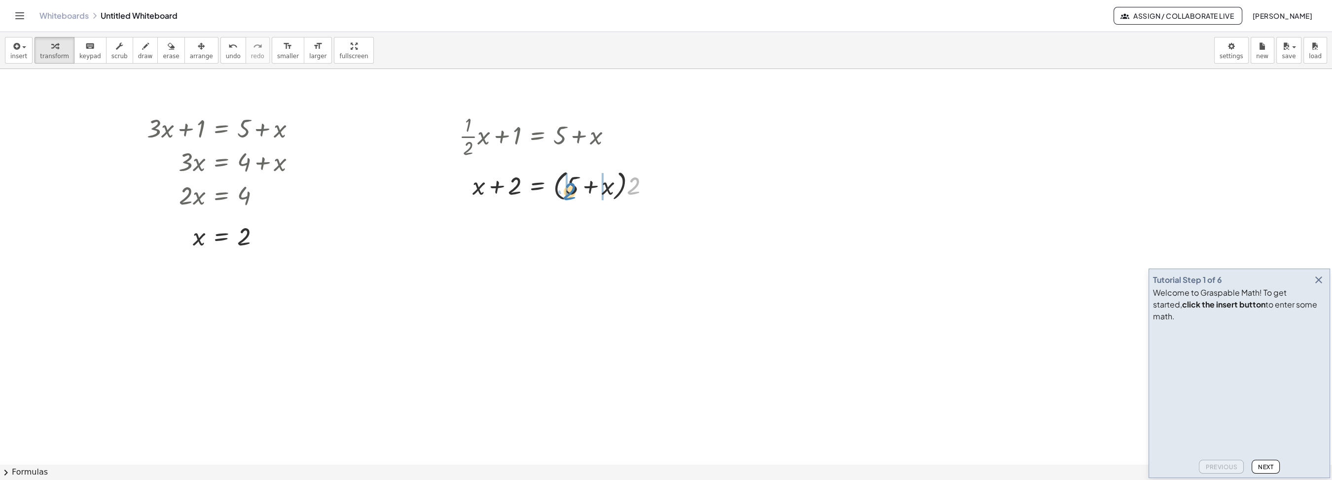
click at [575, 185] on div at bounding box center [558, 184] width 209 height 37
drag, startPoint x: 560, startPoint y: 219, endPoint x: 575, endPoint y: 218, distance: 14.8
click at [538, 222] on div "· 2 + + = + 5 + x 2 x · 2 · · 2 ·" at bounding box center [538, 222] width 0 height 0
drag, startPoint x: 607, startPoint y: 257, endPoint x: 615, endPoint y: 256, distance: 7.5
click at [615, 256] on div at bounding box center [558, 254] width 209 height 34
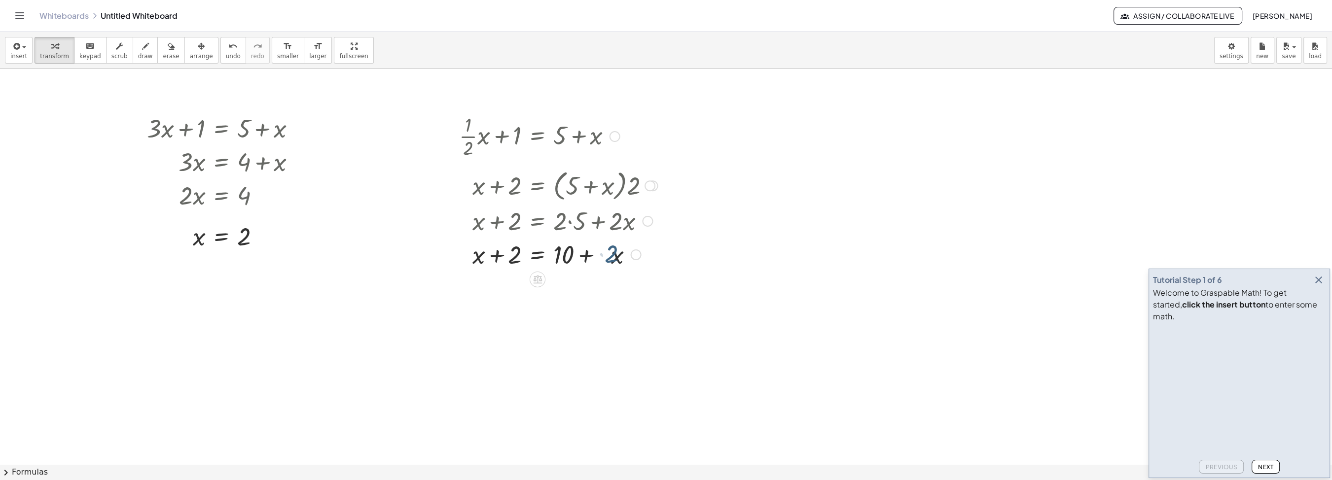
click at [617, 256] on div at bounding box center [558, 254] width 209 height 34
drag, startPoint x: 632, startPoint y: 253, endPoint x: 628, endPoint y: 218, distance: 34.8
click at [538, 230] on div "+ + = + + x 2 x · 2 · 10" at bounding box center [538, 230] width 0 height 0
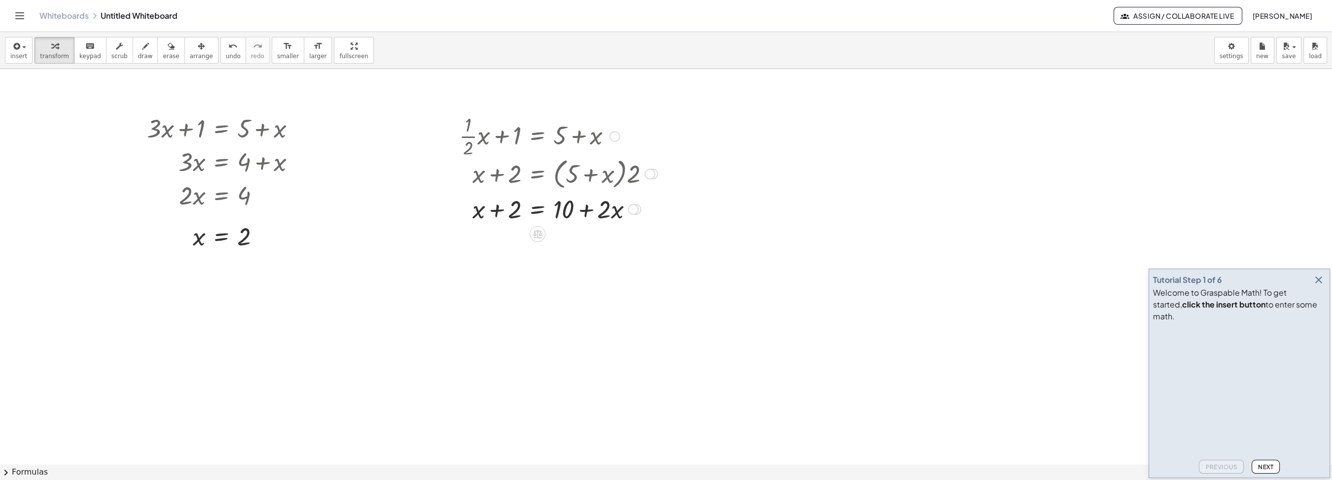
drag, startPoint x: 650, startPoint y: 186, endPoint x: 648, endPoint y: 170, distance: 16.4
click at [648, 170] on div at bounding box center [650, 174] width 11 height 11
drag, startPoint x: 517, startPoint y: 222, endPoint x: 640, endPoint y: 214, distance: 124.1
click at [640, 214] on div at bounding box center [558, 221] width 209 height 34
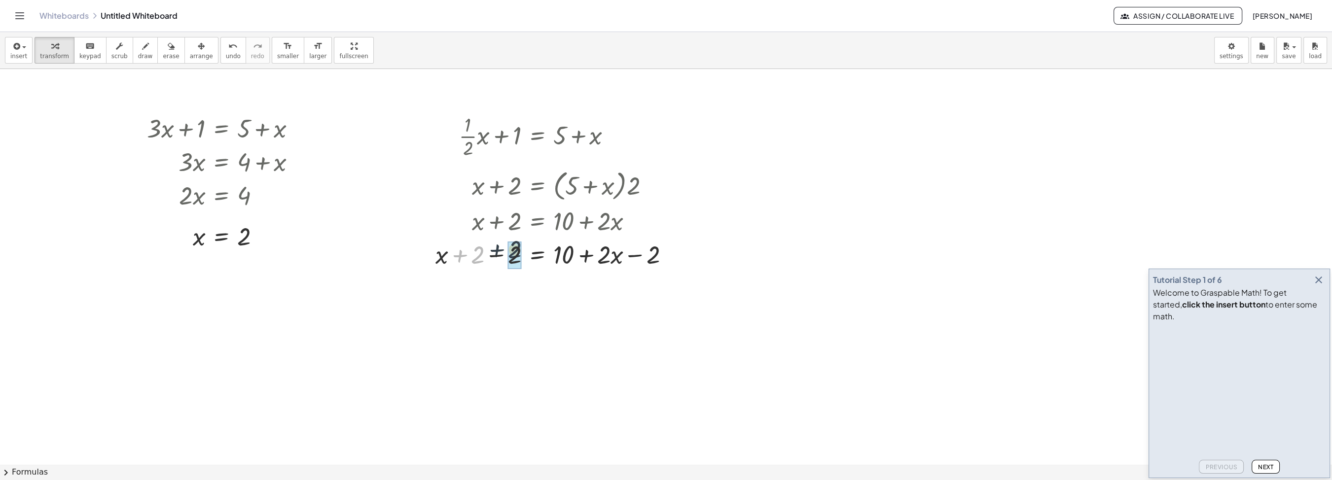
drag, startPoint x: 490, startPoint y: 259, endPoint x: 517, endPoint y: 255, distance: 26.9
click at [537, 255] on div "+ 2 + = + + x x · 2 · 10 + 2 − 2 − 2" at bounding box center [537, 255] width 0 height 0
drag, startPoint x: 674, startPoint y: 256, endPoint x: 666, endPoint y: 222, distance: 34.9
click at [537, 224] on div "+ x + 2 − 2 = + 10 + · 2 · x − 2" at bounding box center [537, 224] width 0 height 0
drag, startPoint x: 667, startPoint y: 221, endPoint x: 678, endPoint y: 258, distance: 38.6
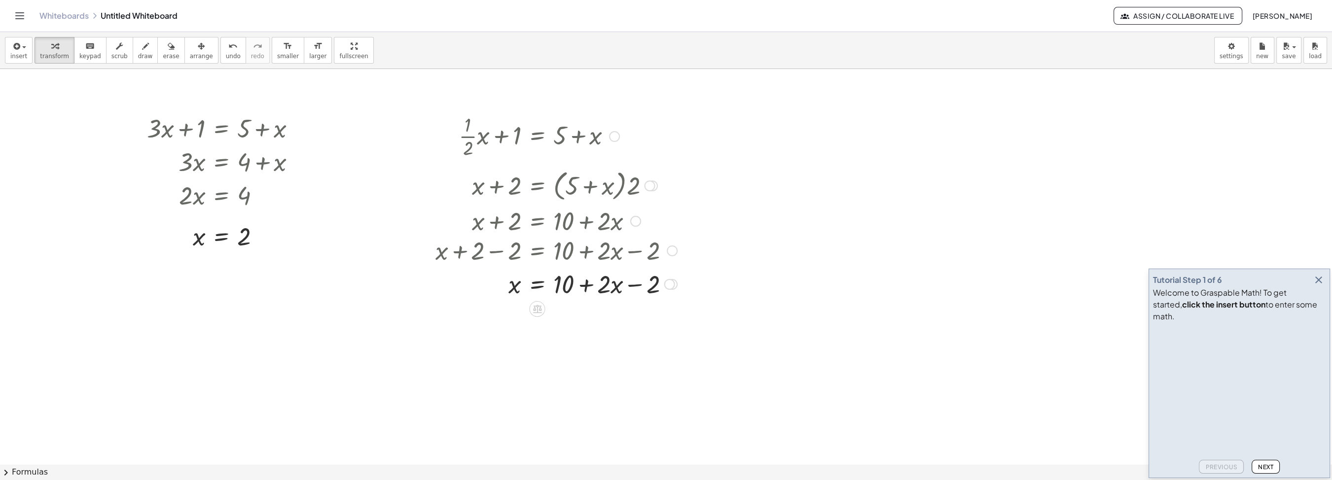
click at [537, 251] on div "+ x + 2 − 2 = + 10 + · 2 · x − 2" at bounding box center [537, 251] width 0 height 0
drag, startPoint x: 676, startPoint y: 289, endPoint x: 672, endPoint y: 256, distance: 33.3
click at [537, 261] on div "= + + x x · 2 · 10 − 2" at bounding box center [537, 261] width 0 height 0
drag, startPoint x: 654, startPoint y: 255, endPoint x: 587, endPoint y: 256, distance: 67.1
click at [587, 256] on div at bounding box center [568, 254] width 228 height 34
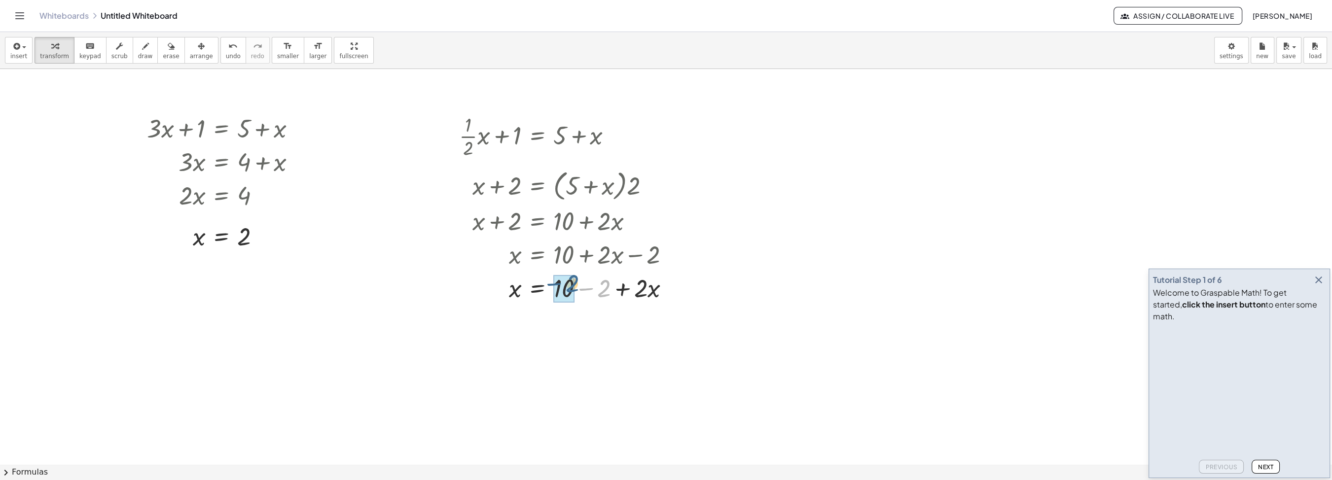
drag, startPoint x: 604, startPoint y: 292, endPoint x: 572, endPoint y: 287, distance: 32.4
click at [538, 289] on div "− 2 = + + x x · 2 · 10 − 2" at bounding box center [538, 289] width 0 height 0
drag, startPoint x: 630, startPoint y: 324, endPoint x: 638, endPoint y: 254, distance: 70.6
click at [538, 257] on div "= + + x x · 2 · 8" at bounding box center [538, 257] width 0 height 0
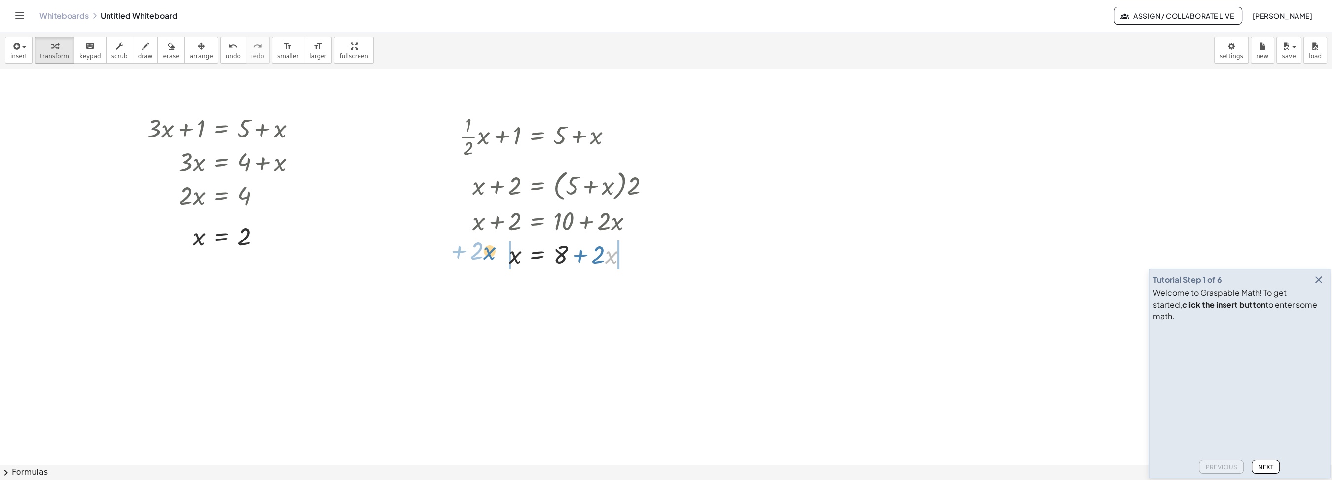
drag, startPoint x: 608, startPoint y: 255, endPoint x: 486, endPoint y: 251, distance: 121.4
click at [486, 251] on div at bounding box center [558, 254] width 209 height 34
drag, startPoint x: 657, startPoint y: 293, endPoint x: 616, endPoint y: 292, distance: 41.0
click at [538, 289] on div "· x = + x 8 − · 2 · x + + · 2 · x − · 2 · x" at bounding box center [538, 289] width 0 height 0
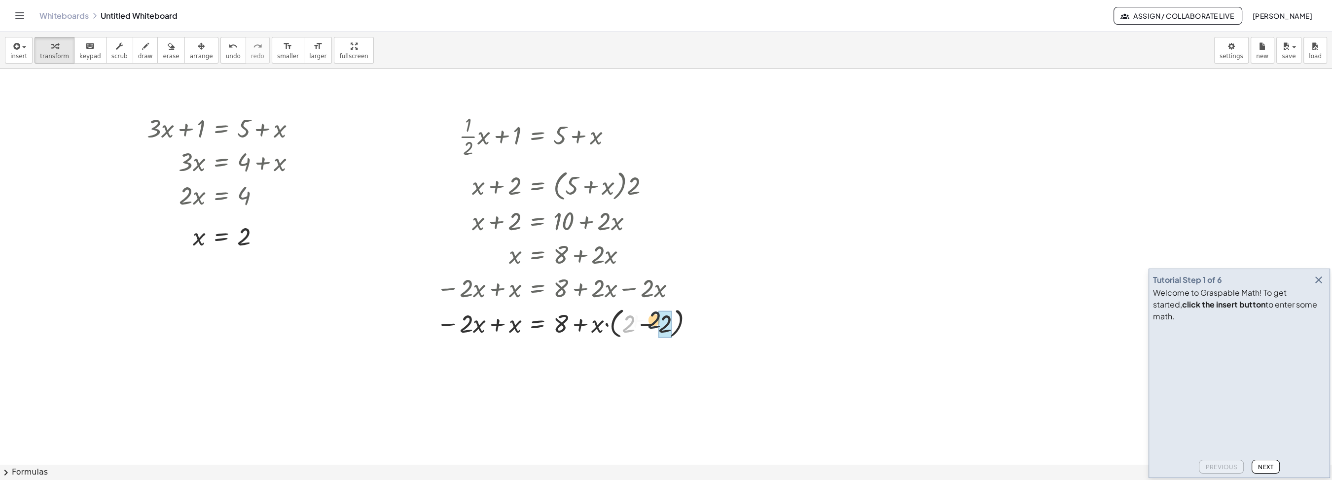
drag, startPoint x: 631, startPoint y: 324, endPoint x: 657, endPoint y: 320, distance: 26.0
click at [538, 324] on div "+ 2 = + x 8 − · 2 · x + + 2 x − 2 · + · ( )" at bounding box center [538, 324] width 0 height 0
drag, startPoint x: 600, startPoint y: 361, endPoint x: 607, endPoint y: 360, distance: 6.5
click at [538, 359] on div "· x = + x 8 − · 2 · x + x · + · 0" at bounding box center [538, 359] width 0 height 0
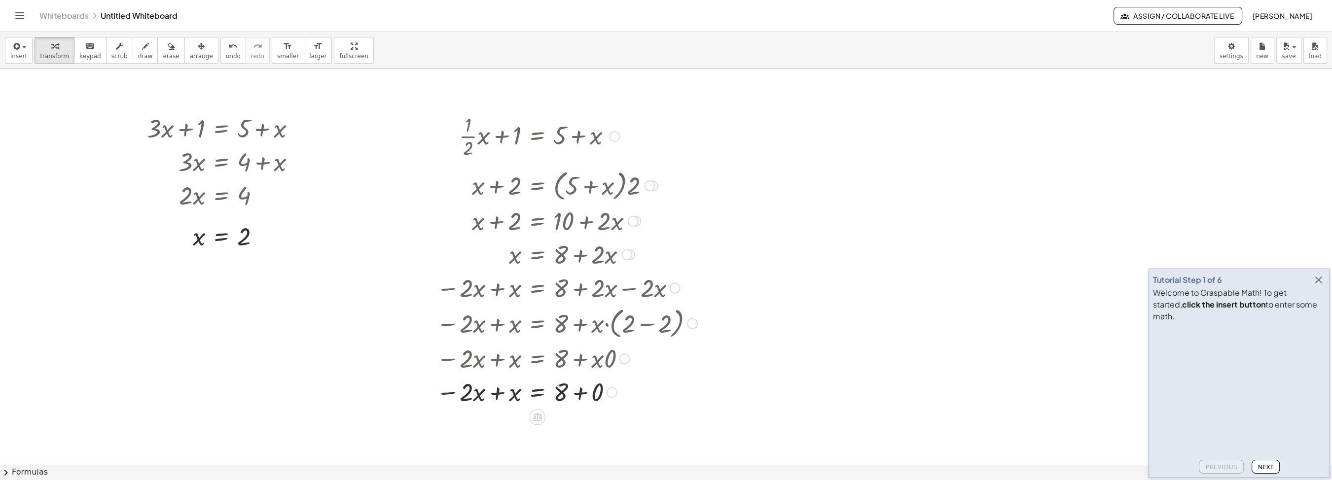
click at [600, 393] on div at bounding box center [567, 392] width 271 height 34
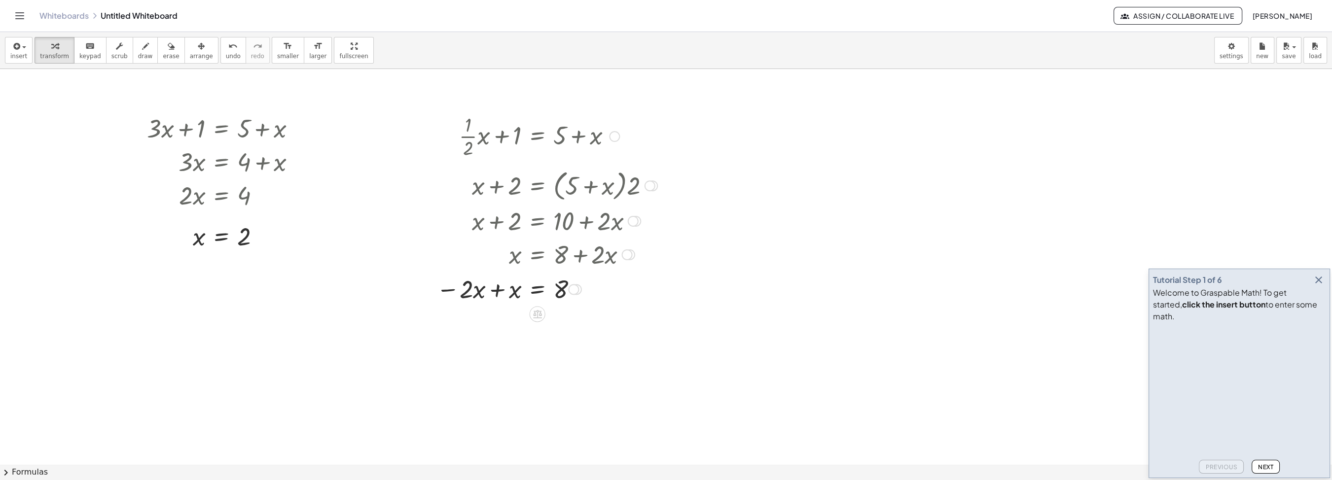
drag, startPoint x: 582, startPoint y: 384, endPoint x: 622, endPoint y: 285, distance: 106.9
click at [538, 290] on div "= x 8 − · 2 · x +" at bounding box center [538, 290] width 0 height 0
drag, startPoint x: 467, startPoint y: 292, endPoint x: 518, endPoint y: 297, distance: 51.1
click at [538, 289] on div "· 2 − · x = x 8 − · 2 · x +" at bounding box center [538, 289] width 0 height 0
drag, startPoint x: 469, startPoint y: 289, endPoint x: 511, endPoint y: 291, distance: 42.0
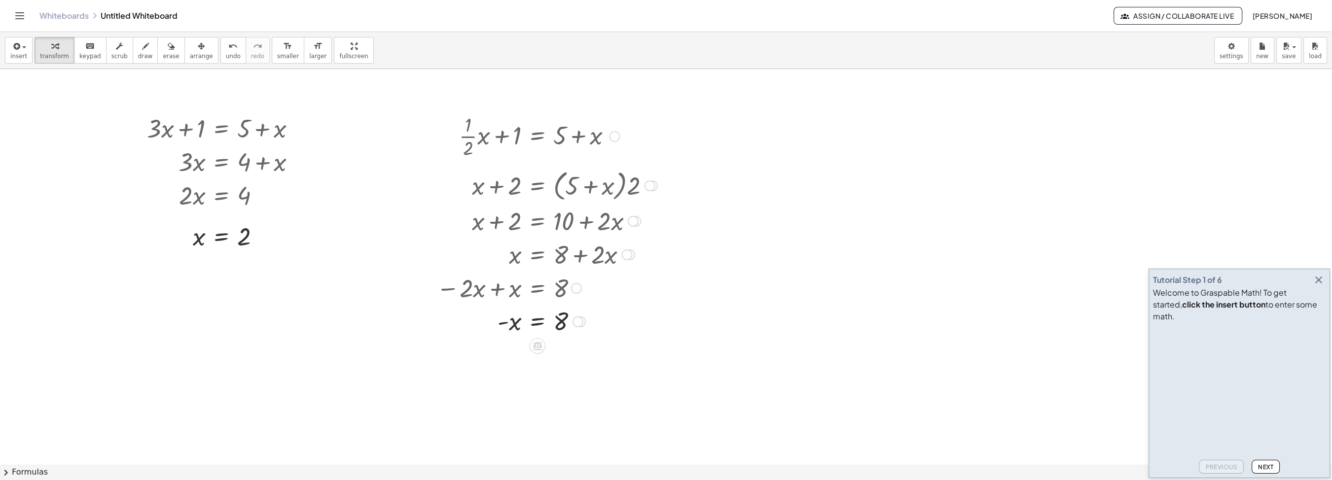
click at [511, 291] on div at bounding box center [547, 288] width 231 height 34
drag, startPoint x: 470, startPoint y: 289, endPoint x: 495, endPoint y: 292, distance: 25.8
click at [495, 292] on div at bounding box center [547, 288] width 231 height 34
drag, startPoint x: 580, startPoint y: 323, endPoint x: 584, endPoint y: 287, distance: 35.7
click at [538, 290] on div "= 8 - x" at bounding box center [538, 290] width 0 height 0
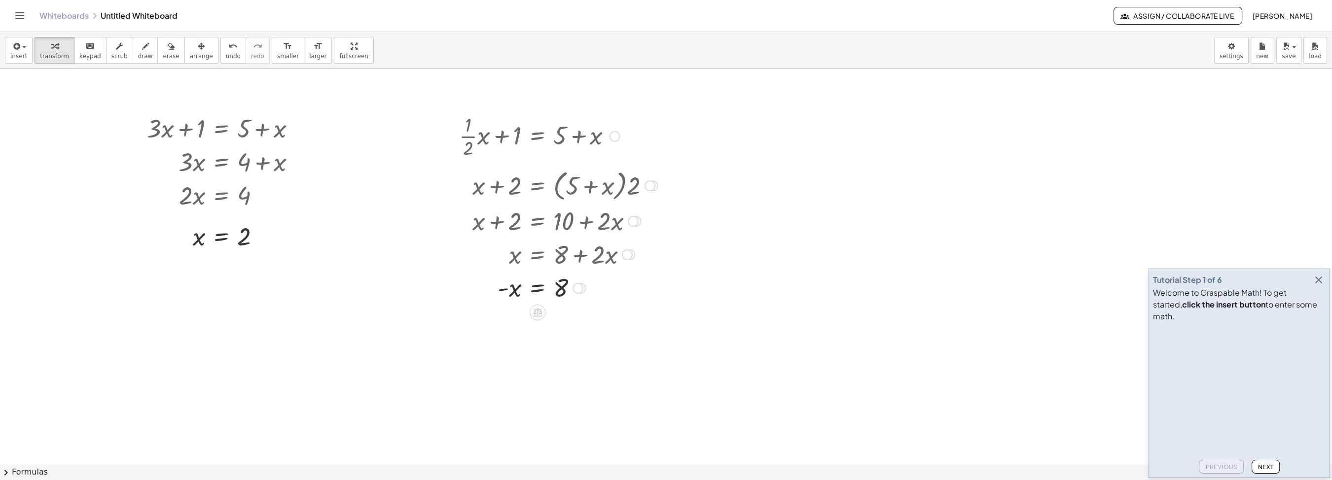
click at [539, 310] on icon at bounding box center [537, 313] width 9 height 8
click at [537, 313] on span "×" at bounding box center [538, 313] width 6 height 14
click at [516, 322] on div at bounding box center [558, 320] width 209 height 34
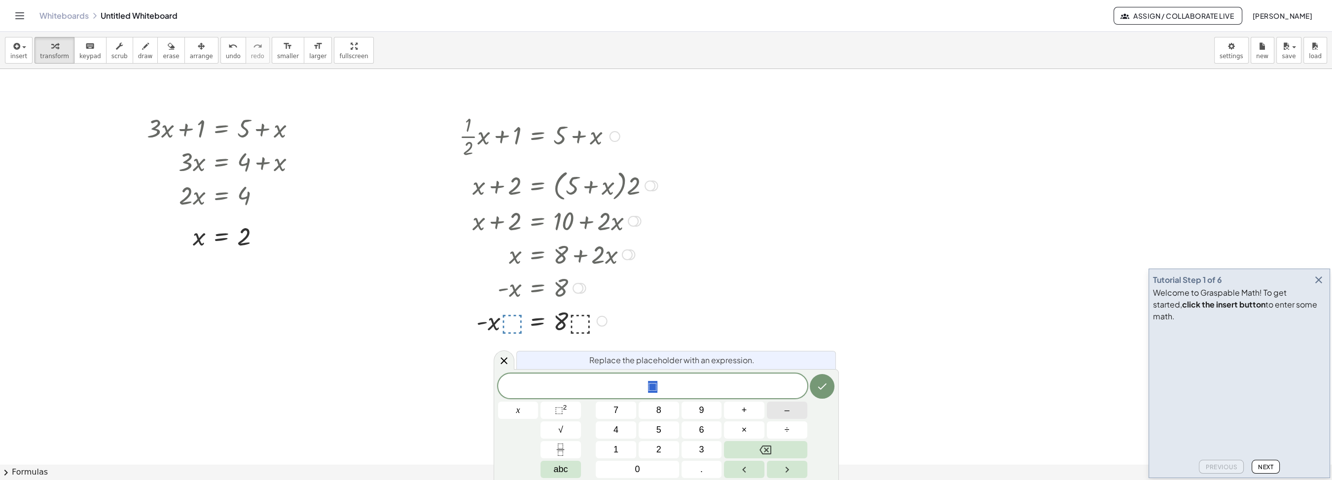
click at [786, 411] on span "–" at bounding box center [787, 410] width 5 height 13
click at [626, 446] on button "1" at bounding box center [616, 450] width 40 height 17
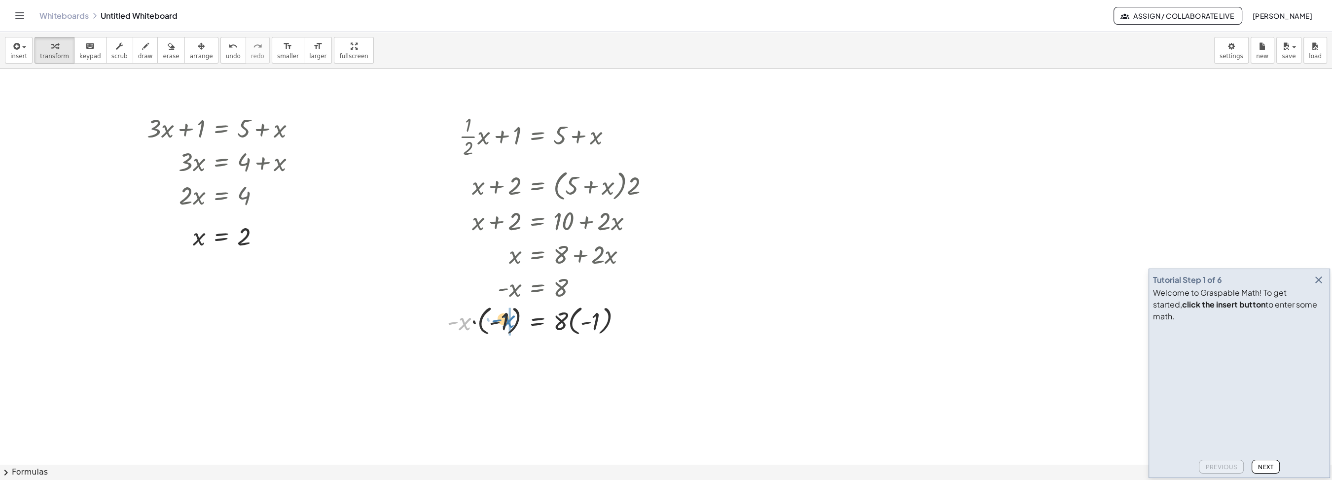
drag, startPoint x: 465, startPoint y: 325, endPoint x: 511, endPoint y: 322, distance: 46.5
click at [511, 322] on div at bounding box center [553, 320] width 220 height 36
drag, startPoint x: 562, startPoint y: 366, endPoint x: 598, endPoint y: 360, distance: 36.4
click at [598, 360] on div at bounding box center [553, 356] width 220 height 36
drag, startPoint x: 604, startPoint y: 359, endPoint x: 602, endPoint y: 318, distance: 40.5
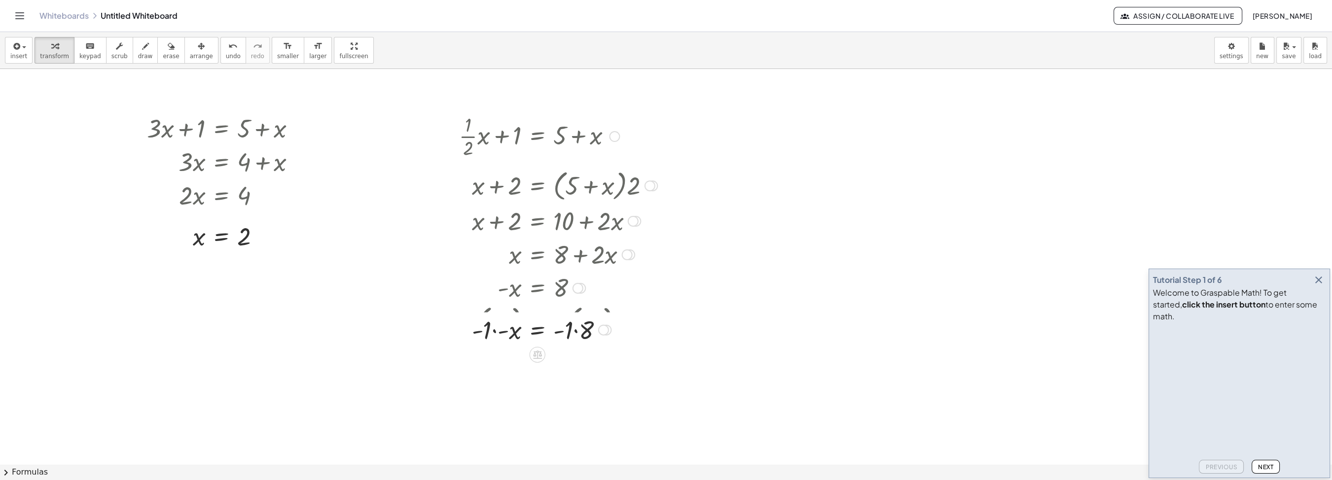
click at [602, 325] on div at bounding box center [603, 330] width 11 height 11
drag, startPoint x: 489, startPoint y: 321, endPoint x: 514, endPoint y: 321, distance: 24.7
click at [538, 321] on div "· - 1 = 8 - x · · - 1 - 1 · ·" at bounding box center [538, 321] width 0 height 0
drag, startPoint x: 570, startPoint y: 360, endPoint x: 579, endPoint y: 360, distance: 8.9
click at [538, 355] on div "· - 1 = 8 x · - 1 ·" at bounding box center [538, 355] width 0 height 0
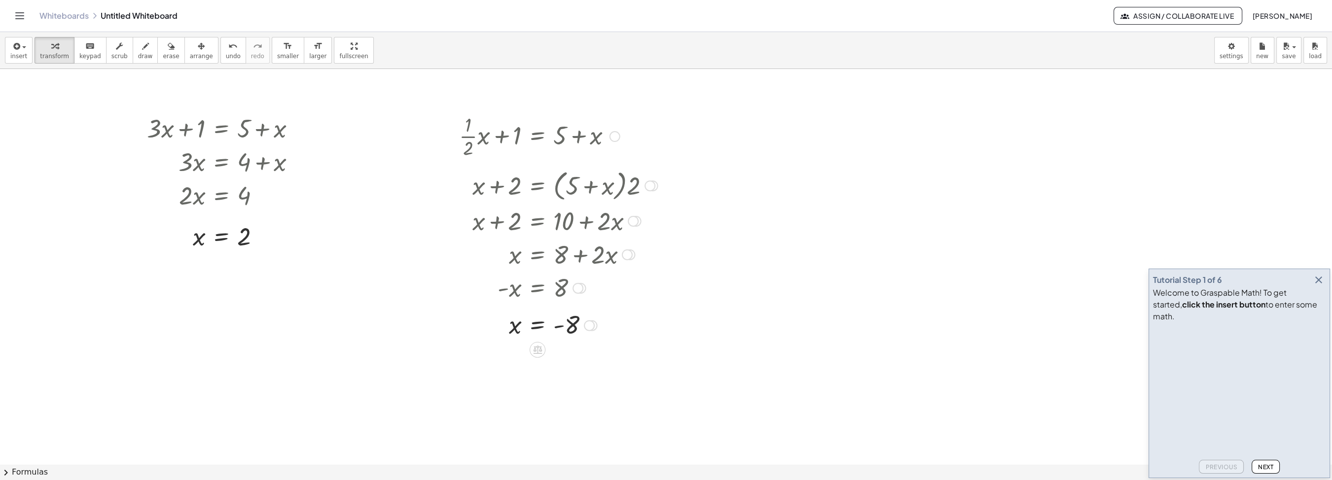
drag, startPoint x: 592, startPoint y: 334, endPoint x: 592, endPoint y: 321, distance: 13.3
click at [592, 321] on div at bounding box center [589, 325] width 11 height 11
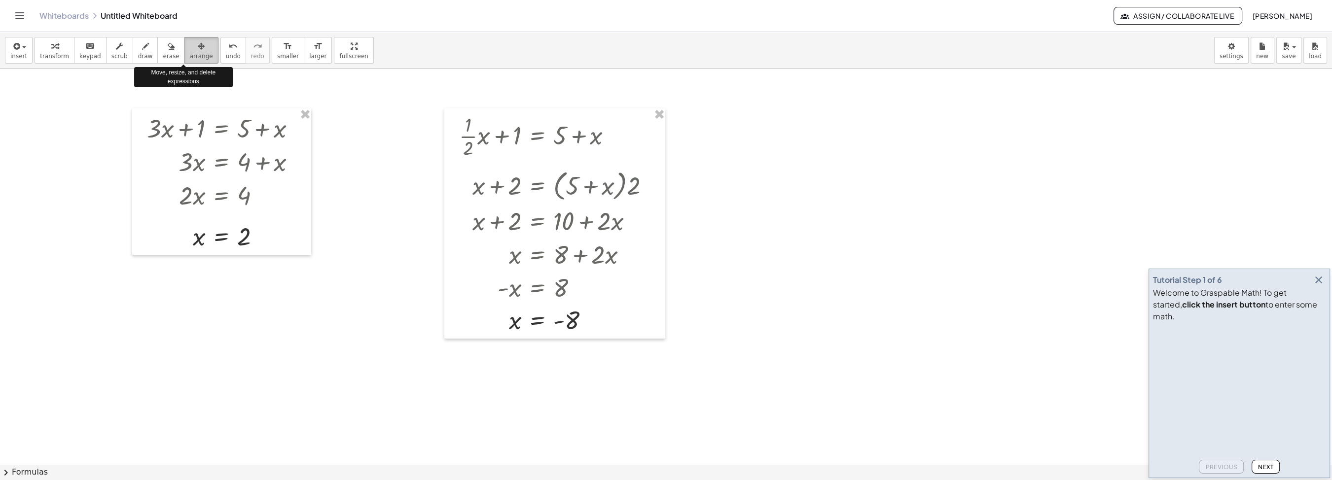
click at [194, 55] on button "arrange" at bounding box center [202, 50] width 34 height 27
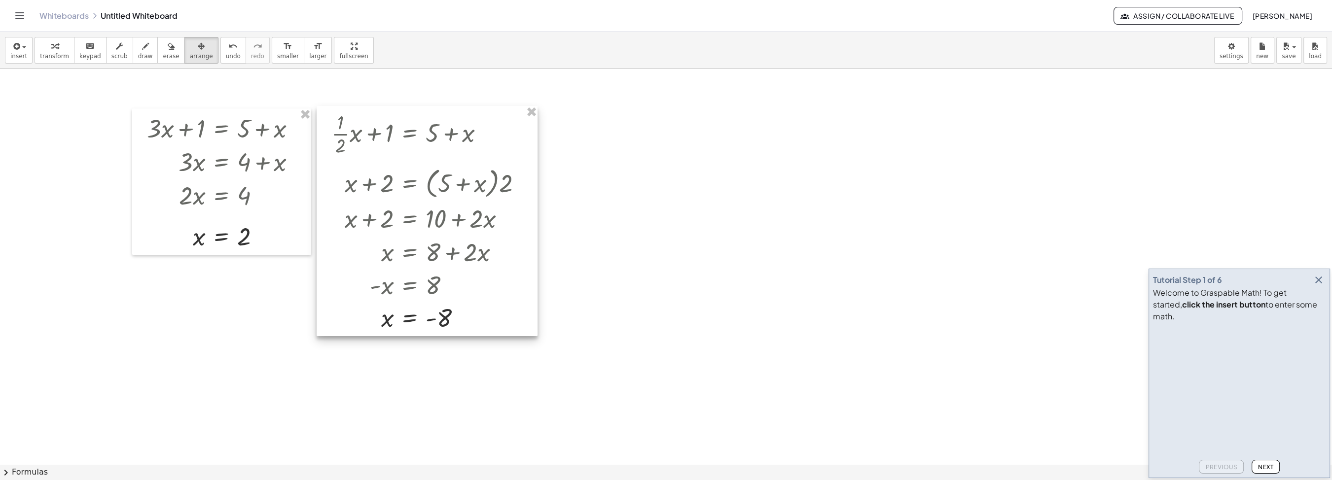
drag, startPoint x: 591, startPoint y: 161, endPoint x: 463, endPoint y: 159, distance: 127.8
click at [463, 159] on div at bounding box center [427, 221] width 221 height 230
click at [467, 161] on div at bounding box center [428, 222] width 221 height 230
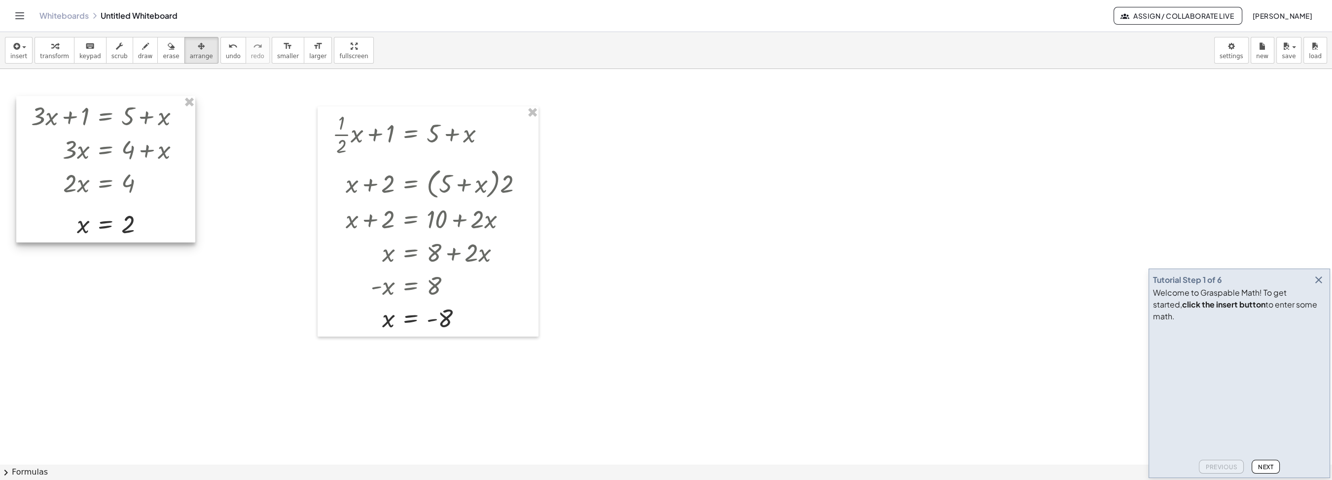
drag, startPoint x: 206, startPoint y: 153, endPoint x: 119, endPoint y: 145, distance: 87.8
click at [119, 145] on div at bounding box center [105, 169] width 179 height 147
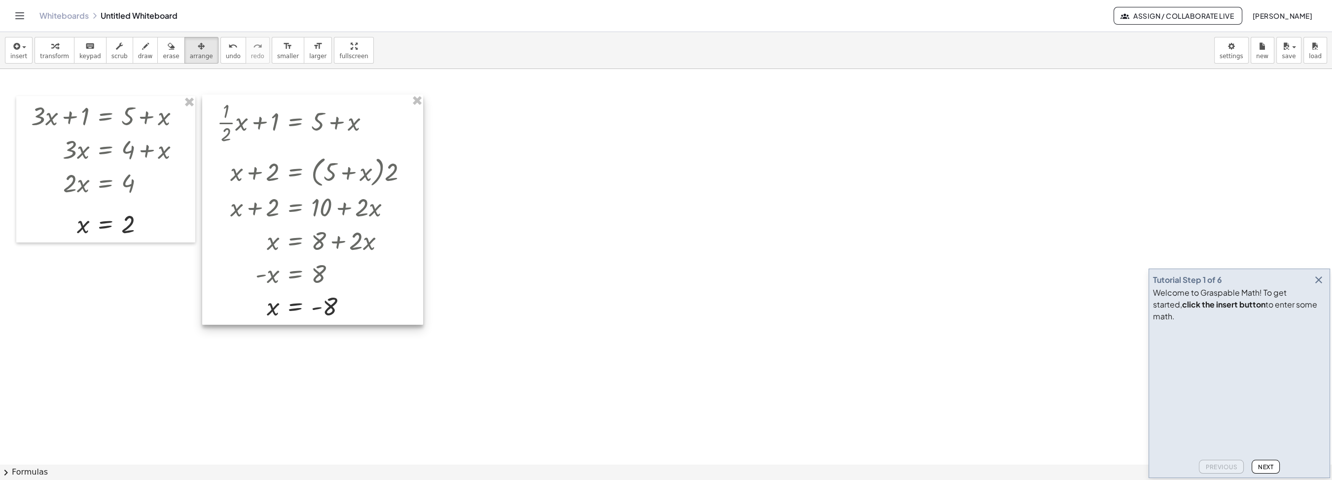
drag, startPoint x: 481, startPoint y: 203, endPoint x: 366, endPoint y: 191, distance: 115.6
click at [366, 191] on div at bounding box center [312, 210] width 221 height 230
drag, startPoint x: 344, startPoint y: 168, endPoint x: 350, endPoint y: 169, distance: 5.4
click at [350, 169] on div at bounding box center [319, 211] width 221 height 230
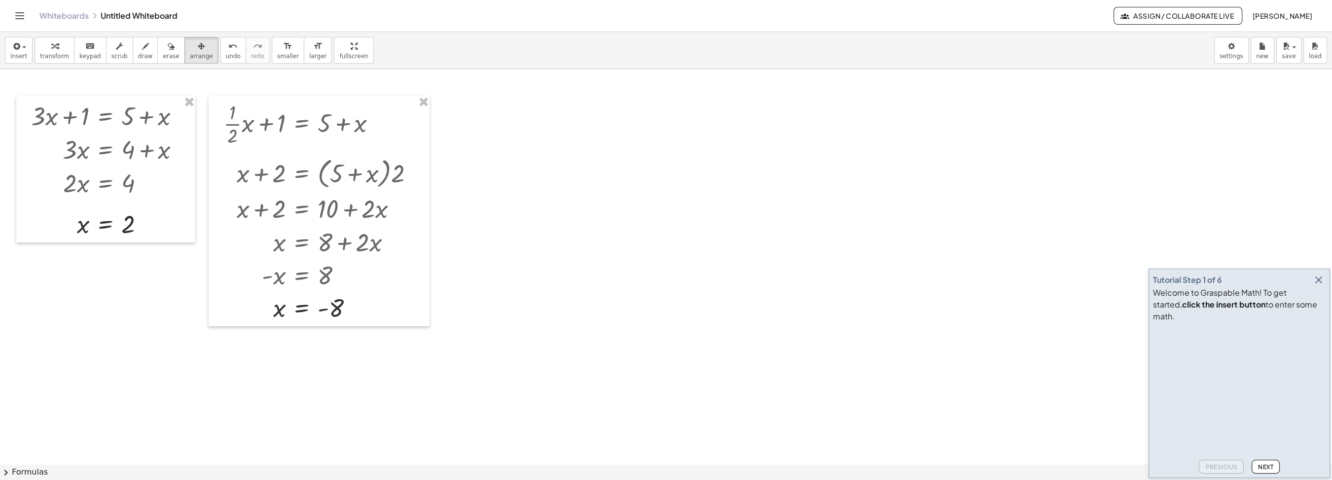
click at [1320, 286] on icon "button" at bounding box center [1319, 280] width 12 height 12
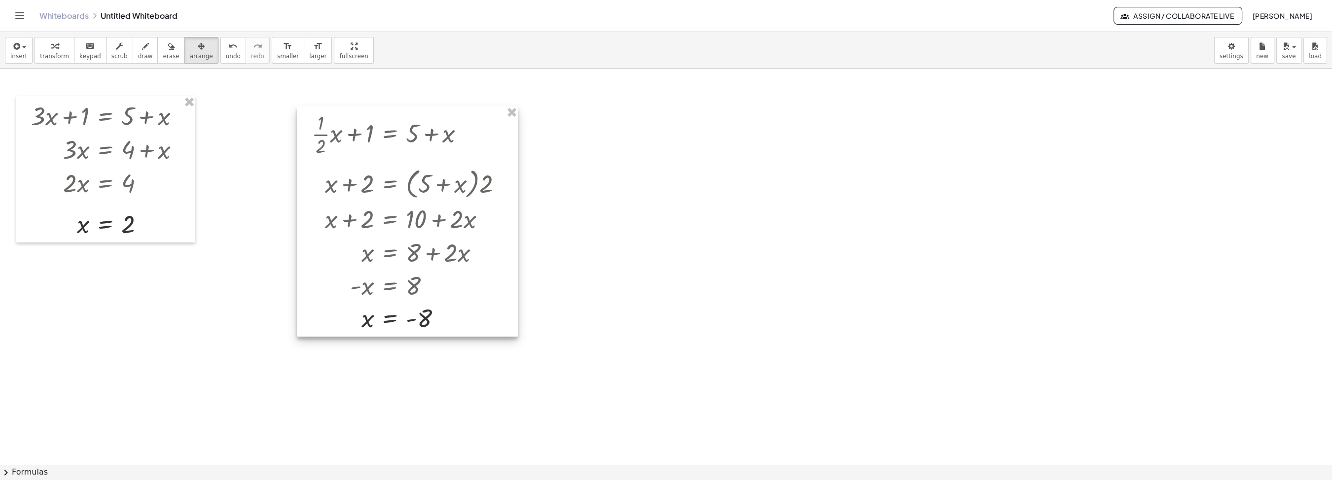
drag, startPoint x: 396, startPoint y: 173, endPoint x: 382, endPoint y: 190, distance: 22.5
click at [382, 190] on div at bounding box center [407, 222] width 221 height 230
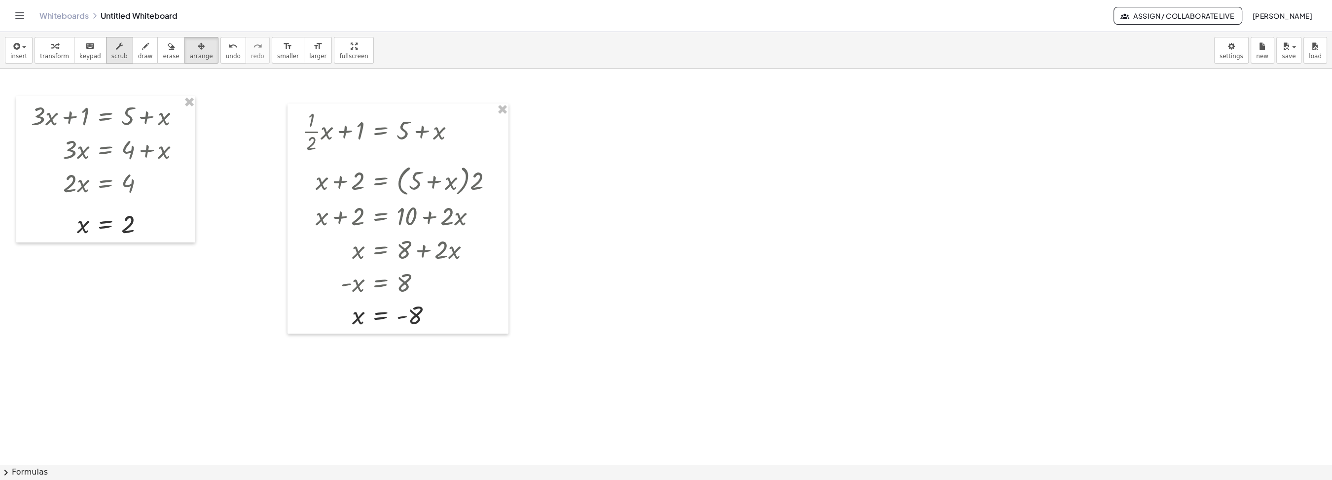
click at [108, 60] on button "scrub" at bounding box center [119, 50] width 27 height 27
click at [138, 57] on span "draw" at bounding box center [145, 56] width 15 height 7
click at [221, 63] on button "undo undo" at bounding box center [234, 50] width 26 height 27
click at [167, 58] on button "erase" at bounding box center [170, 50] width 27 height 27
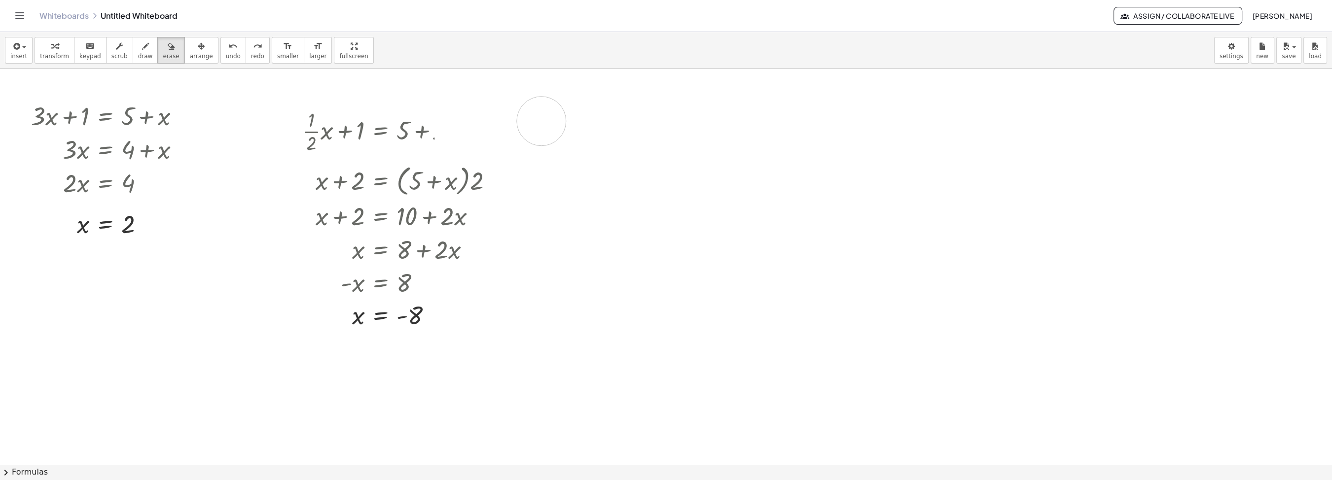
drag, startPoint x: 458, startPoint y: 129, endPoint x: 550, endPoint y: 120, distance: 92.7
click at [190, 53] on span "arrange" at bounding box center [201, 56] width 23 height 7
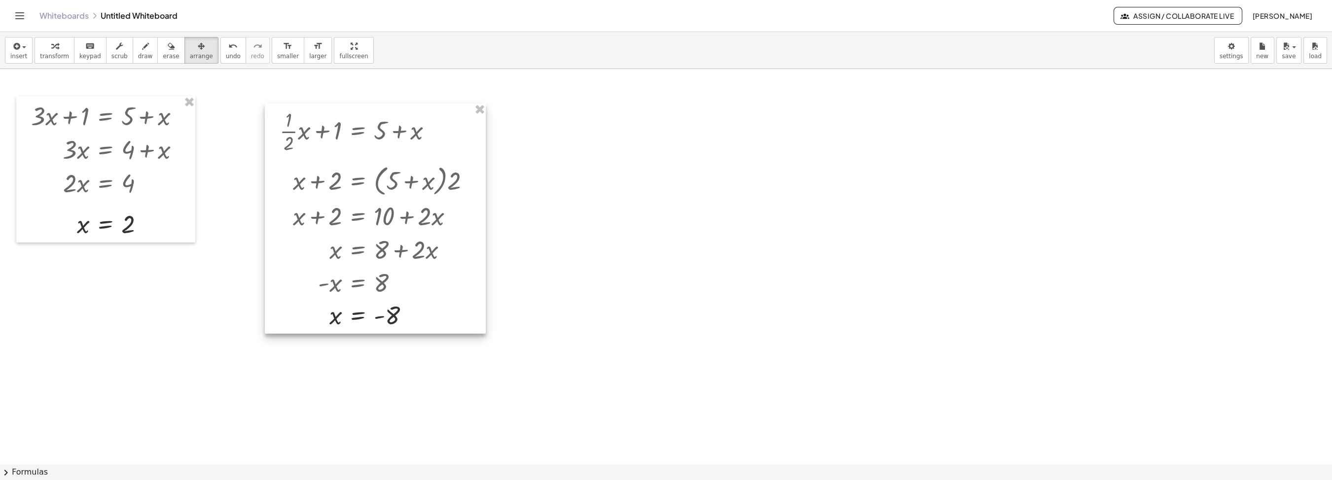
drag, startPoint x: 348, startPoint y: 114, endPoint x: 176, endPoint y: 94, distance: 173.3
click at [314, 112] on div at bounding box center [375, 219] width 221 height 230
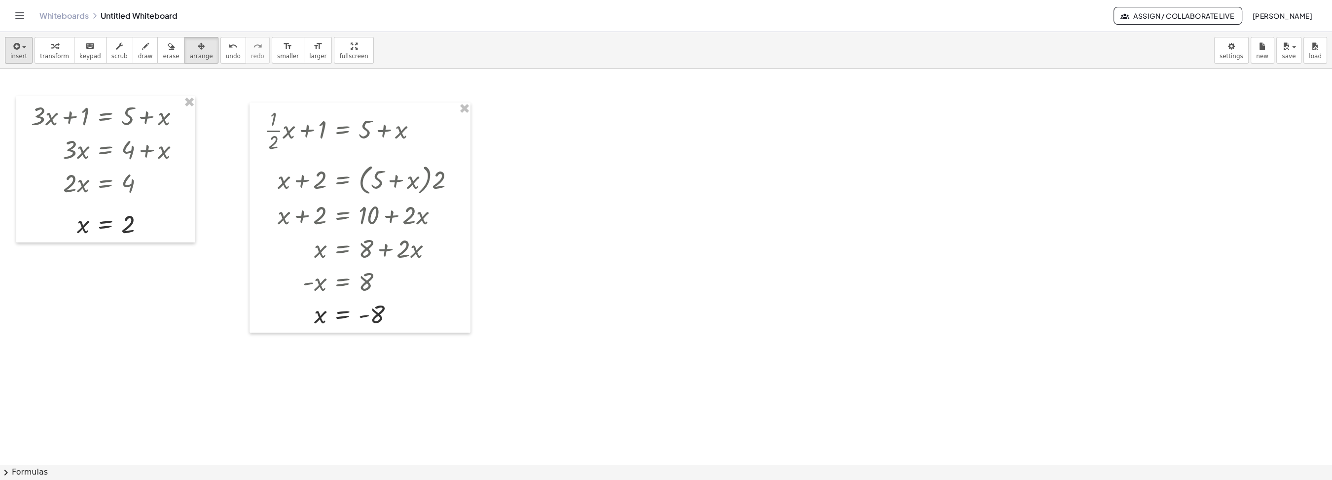
click at [11, 48] on icon "button" at bounding box center [15, 46] width 9 height 12
click at [56, 113] on span "Function" at bounding box center [50, 113] width 30 height 10
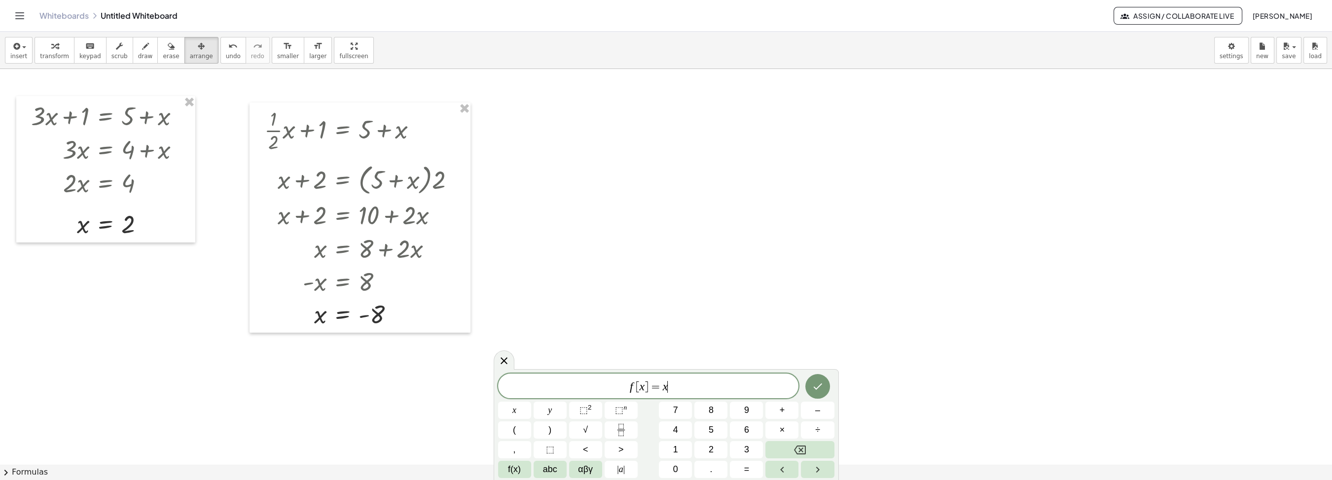
click at [675, 381] on span "f [ x ] = x ​" at bounding box center [648, 387] width 301 height 14
click at [795, 415] on button "+" at bounding box center [782, 410] width 33 height 17
click at [749, 455] on span "3" at bounding box center [746, 449] width 5 height 13
click at [813, 393] on button "Done" at bounding box center [818, 386] width 25 height 25
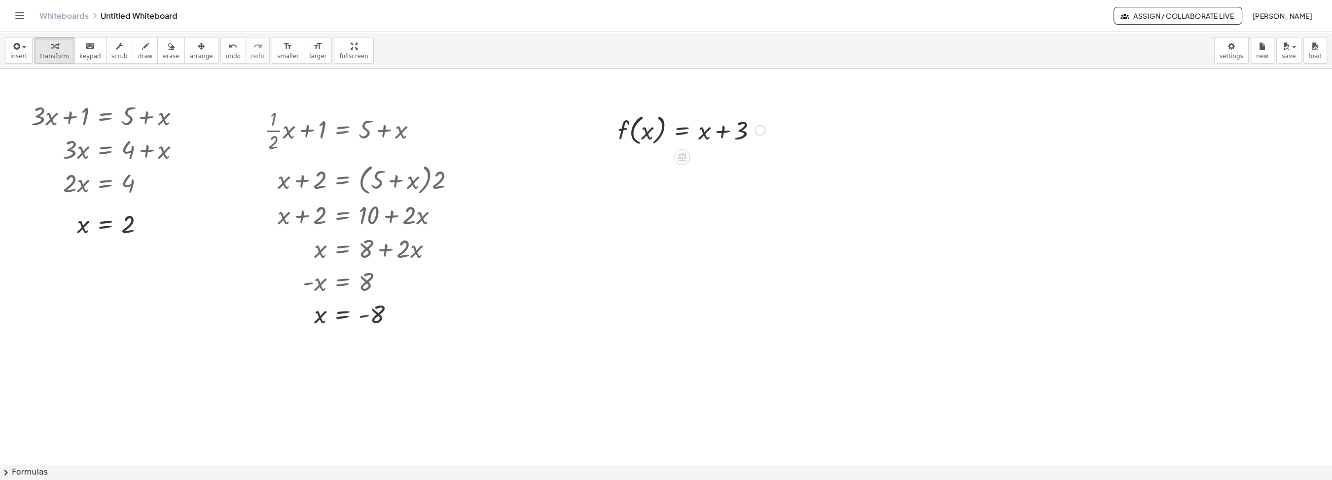
click at [668, 123] on div at bounding box center [691, 129] width 157 height 37
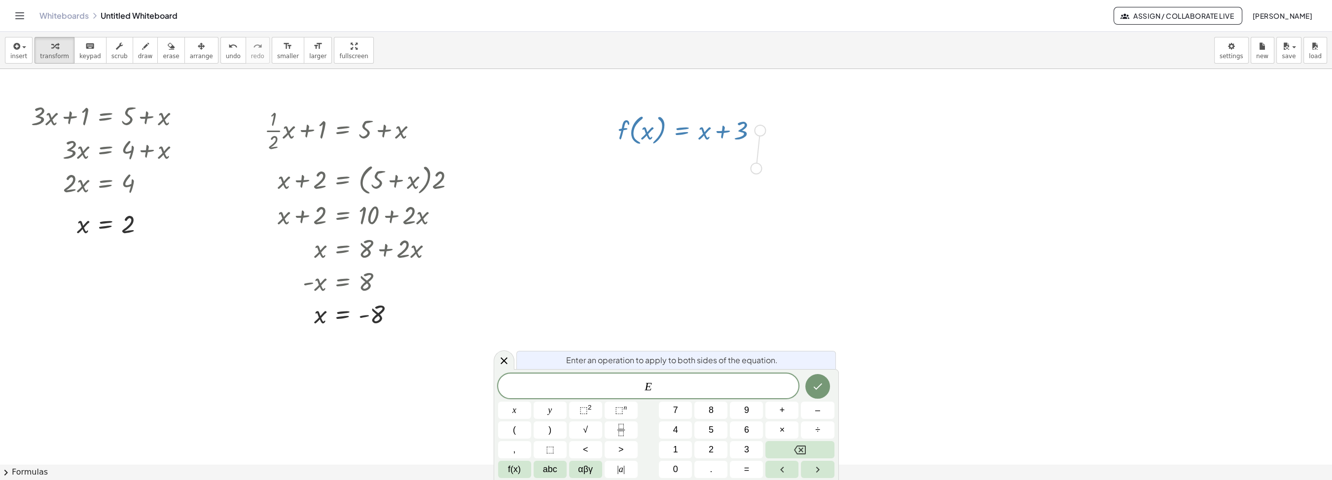
drag, startPoint x: 761, startPoint y: 139, endPoint x: 755, endPoint y: 176, distance: 38.0
click at [221, 62] on button "undo undo" at bounding box center [234, 50] width 26 height 27
click at [815, 384] on icon "Done" at bounding box center [818, 387] width 12 height 12
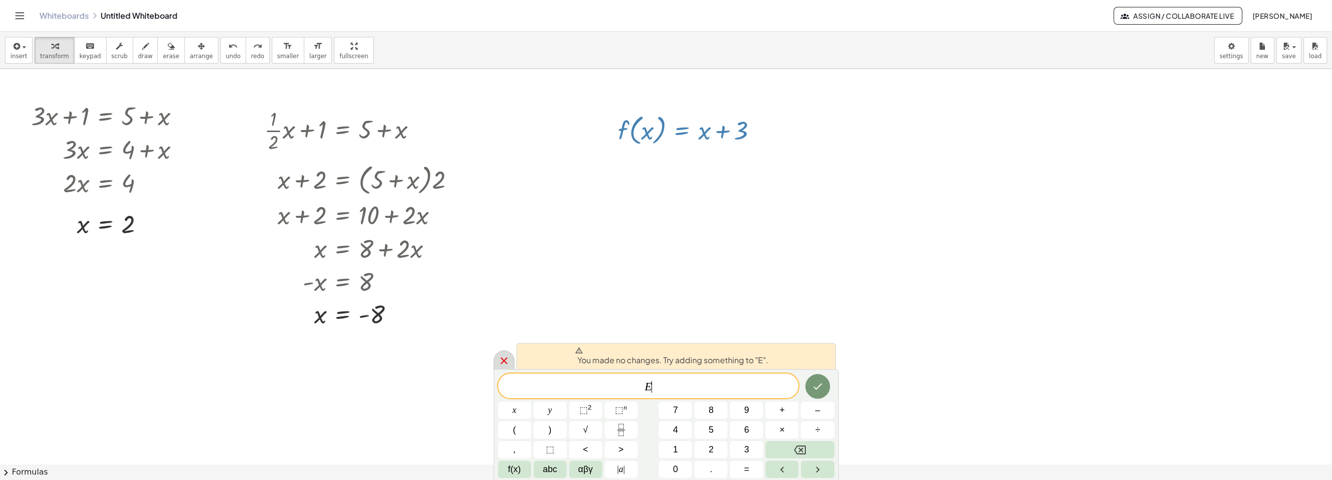
click at [502, 359] on icon at bounding box center [504, 361] width 7 height 7
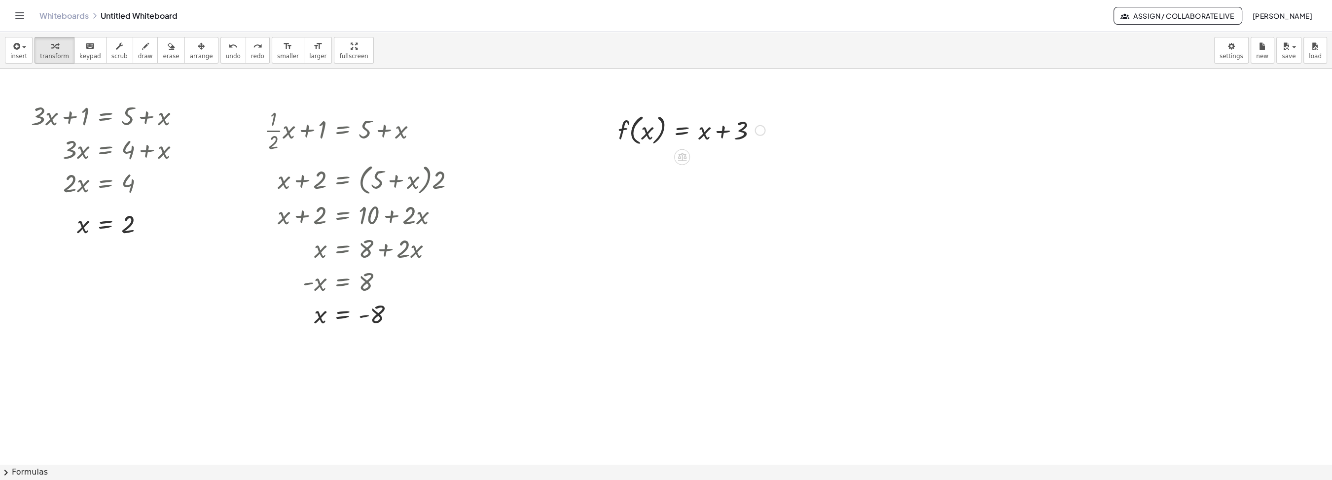
click at [665, 138] on div at bounding box center [691, 129] width 157 height 37
click at [677, 156] on icon at bounding box center [682, 157] width 10 height 10
click at [683, 156] on span "×" at bounding box center [682, 157] width 6 height 14
click at [657, 167] on div at bounding box center [704, 166] width 224 height 37
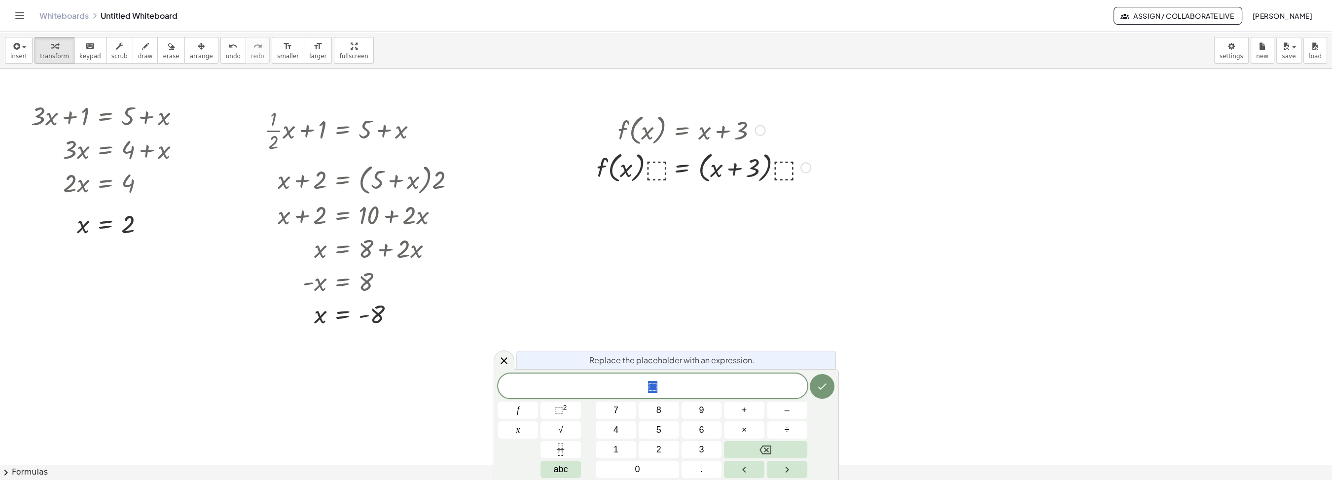
scroll to position [9, 8]
click at [669, 447] on button "2" at bounding box center [659, 450] width 40 height 17
click at [826, 387] on icon "Done" at bounding box center [822, 387] width 12 height 12
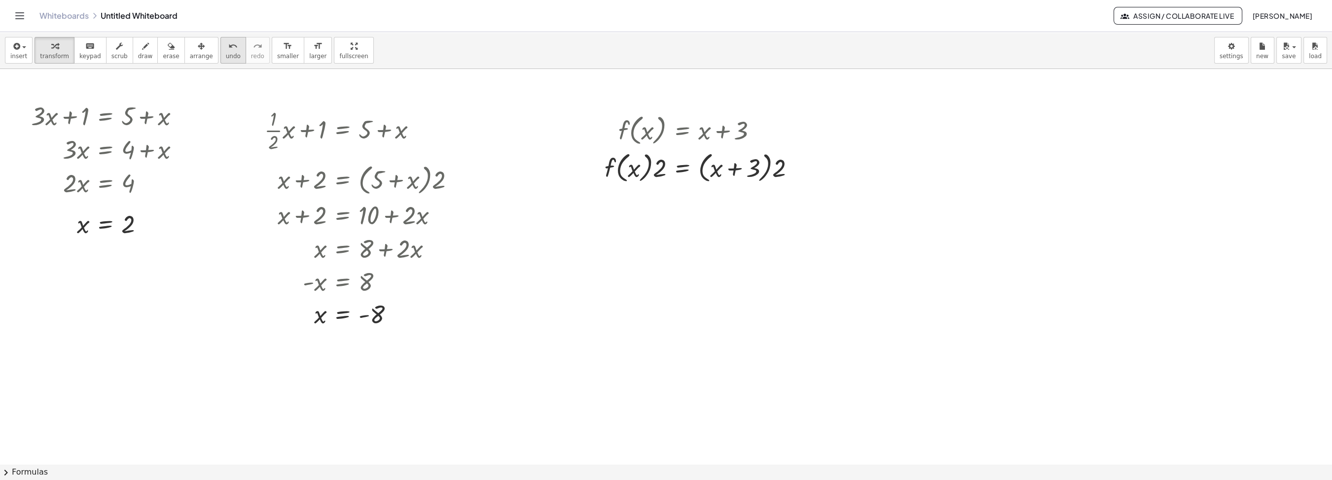
click at [228, 48] on icon "undo" at bounding box center [232, 46] width 9 height 12
drag, startPoint x: 646, startPoint y: 130, endPoint x: 754, endPoint y: 126, distance: 107.6
click at [754, 126] on div at bounding box center [691, 129] width 157 height 37
drag, startPoint x: 623, startPoint y: 136, endPoint x: 774, endPoint y: 132, distance: 151.5
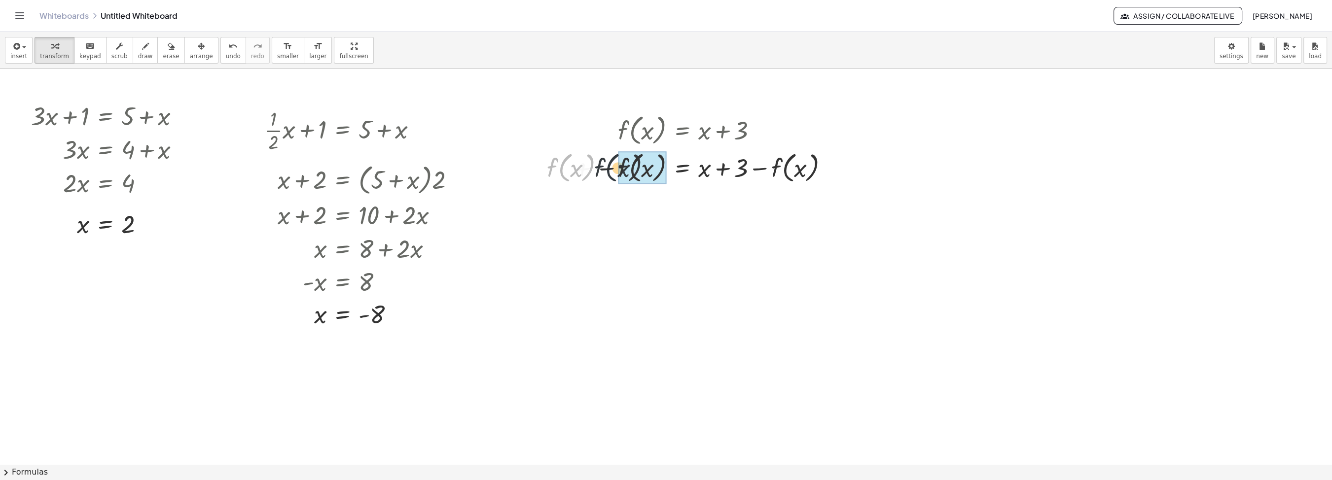
drag, startPoint x: 567, startPoint y: 168, endPoint x: 620, endPoint y: 168, distance: 52.3
click at [682, 168] on div "+ f ( , x ) = + x + 3 + f ( , x ) − f ( , x ) − f ( , x )" at bounding box center [682, 168] width 0 height 0
drag, startPoint x: 835, startPoint y: 208, endPoint x: 833, endPoint y: 166, distance: 42.5
click at [682, 175] on div "= + x + 3 − f ( , x ) 0" at bounding box center [682, 175] width 0 height 0
click at [221, 48] on button "undo undo" at bounding box center [234, 50] width 26 height 27
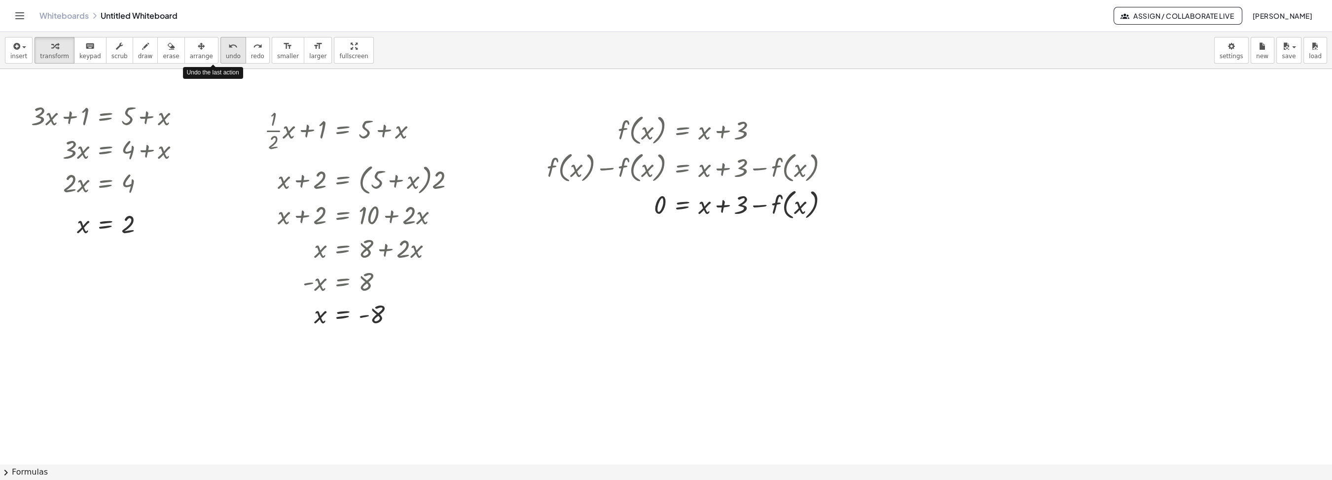
click at [221, 48] on button "undo undo" at bounding box center [234, 50] width 26 height 27
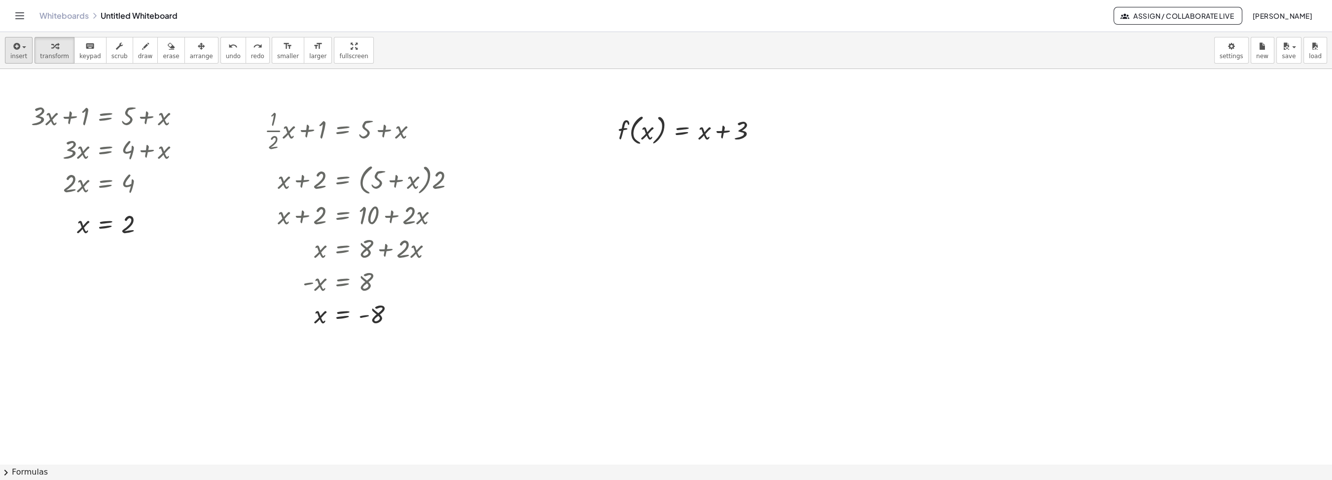
click at [12, 48] on icon "button" at bounding box center [15, 46] width 9 height 12
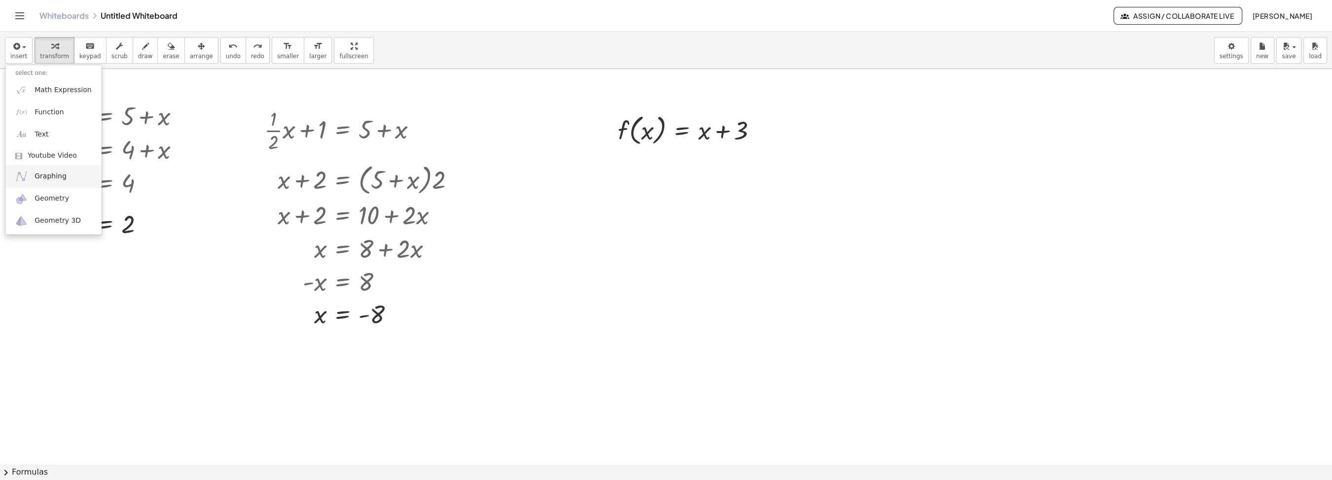
click at [57, 177] on span "Graphing" at bounding box center [51, 177] width 32 height 10
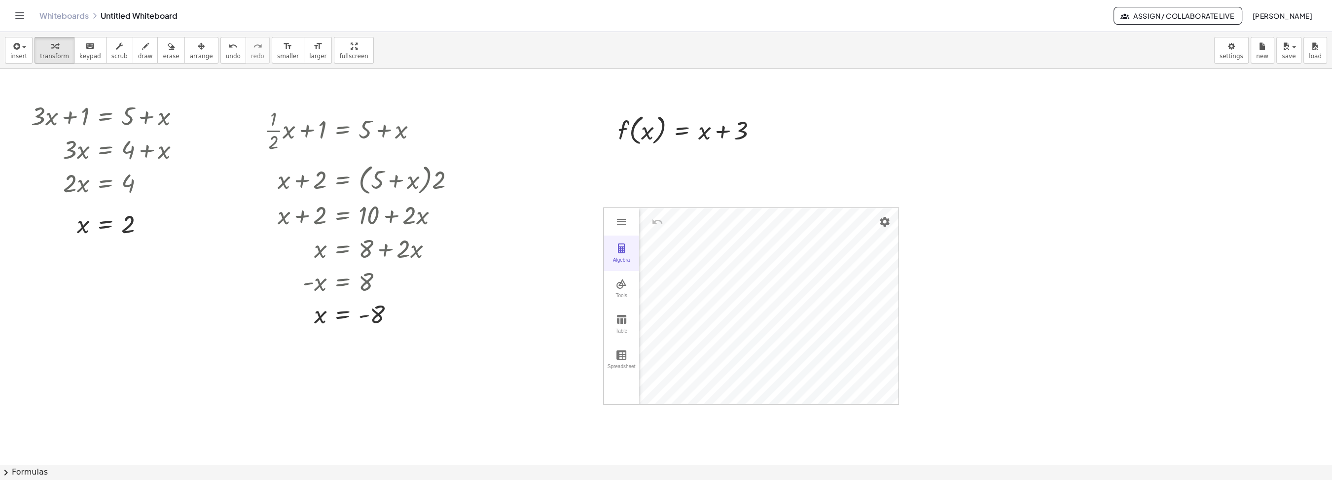
click at [630, 250] on button "Algebra" at bounding box center [622, 254] width 36 height 36
drag, startPoint x: 690, startPoint y: 242, endPoint x: 691, endPoint y: 269, distance: 26.7
click at [691, 269] on div "Algebra Tools Table Spreadsheet Input… GeoGebra Graphing Calculator Basic Tools…" at bounding box center [751, 306] width 295 height 196
click at [627, 217] on img "Graphing Calculator" at bounding box center [622, 222] width 12 height 12
click at [619, 252] on img "Graphing Calculator" at bounding box center [618, 256] width 12 height 12
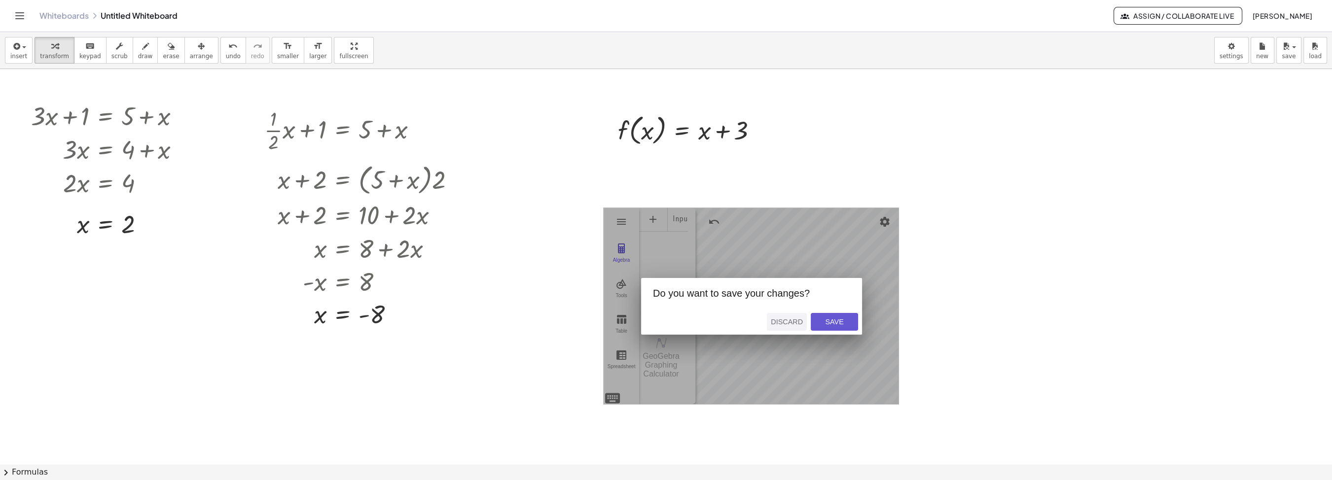
click at [798, 319] on div "Discard" at bounding box center [787, 322] width 32 height 8
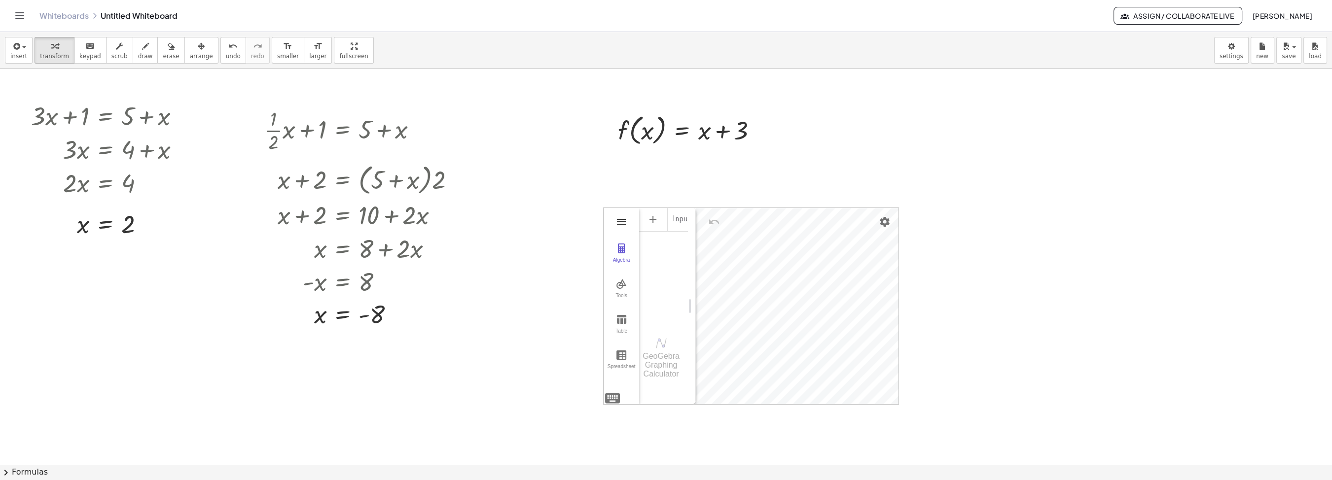
drag, startPoint x: 644, startPoint y: 238, endPoint x: 625, endPoint y: 216, distance: 29.7
drag, startPoint x: 614, startPoint y: 209, endPoint x: 631, endPoint y: 246, distance: 40.8
click at [631, 246] on div "Algebra Tools Table Spreadsheet" at bounding box center [622, 306] width 36 height 196
click at [190, 53] on span "arrange" at bounding box center [201, 56] width 23 height 7
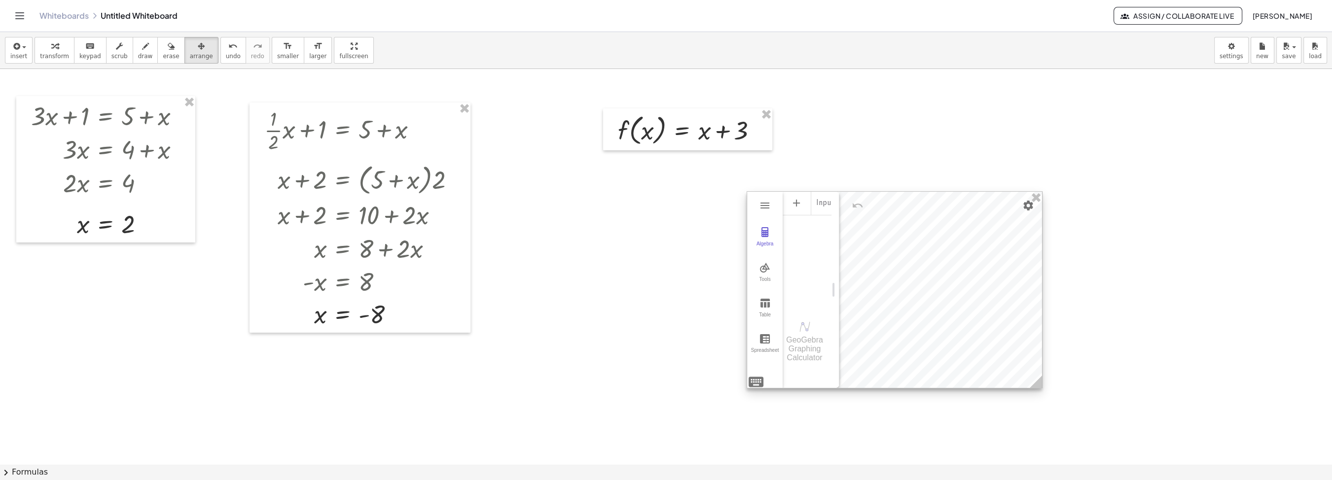
drag, startPoint x: 729, startPoint y: 286, endPoint x: 873, endPoint y: 269, distance: 144.5
click at [873, 269] on div at bounding box center [894, 290] width 295 height 196
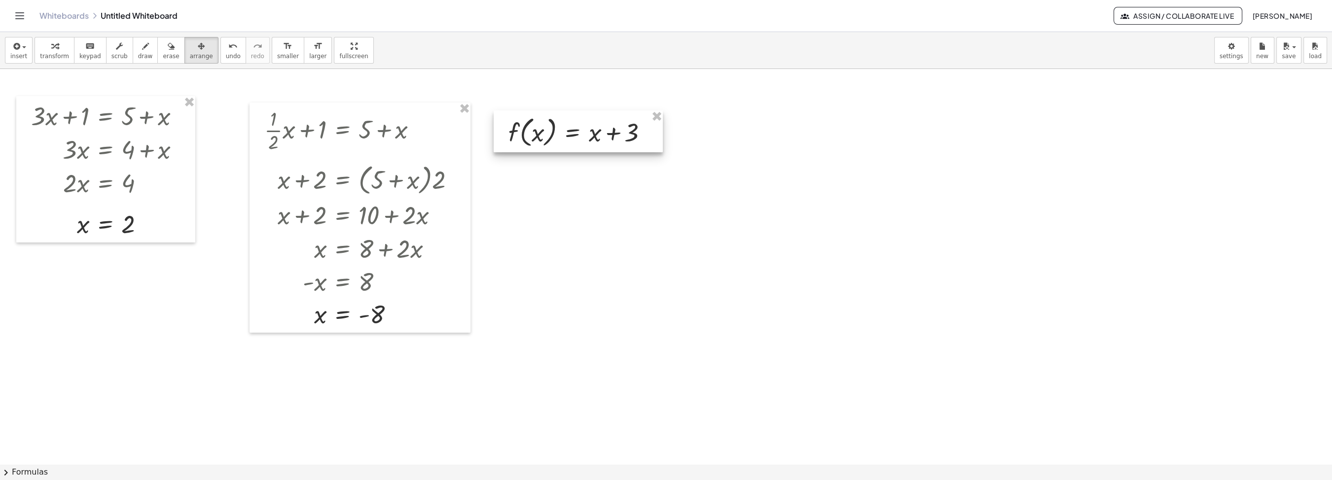
drag, startPoint x: 659, startPoint y: 125, endPoint x: 549, endPoint y: 123, distance: 109.5
click at [549, 123] on div at bounding box center [578, 132] width 169 height 42
click at [16, 53] on span "insert" at bounding box center [18, 56] width 17 height 7
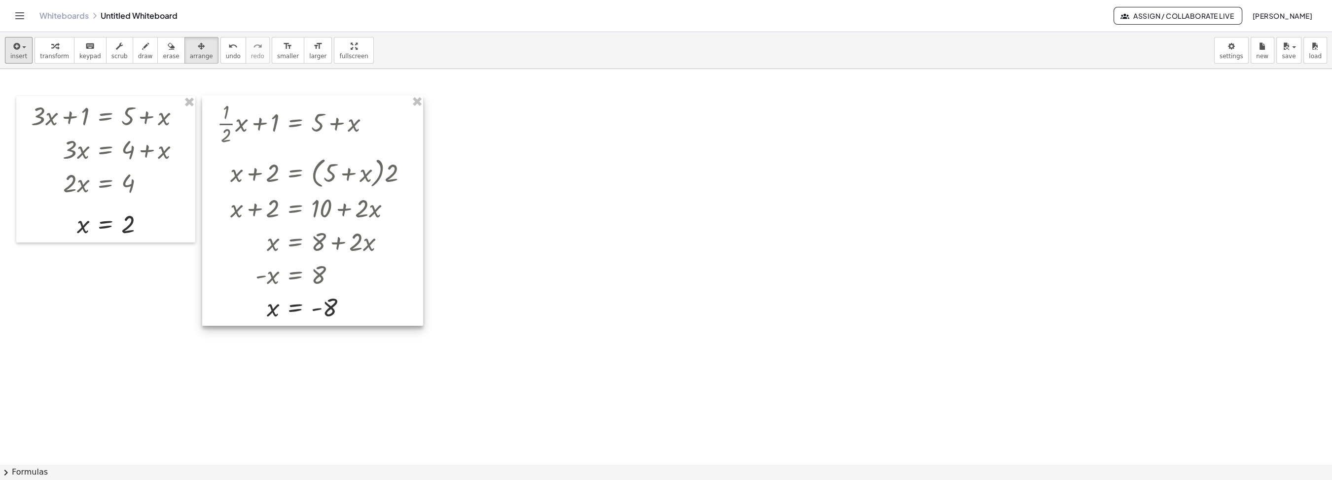
drag, startPoint x: 407, startPoint y: 136, endPoint x: 360, endPoint y: 129, distance: 47.9
click at [360, 129] on div at bounding box center [312, 211] width 221 height 230
drag, startPoint x: 350, startPoint y: 198, endPoint x: 350, endPoint y: 212, distance: 13.8
click at [350, 199] on div at bounding box center [312, 211] width 221 height 230
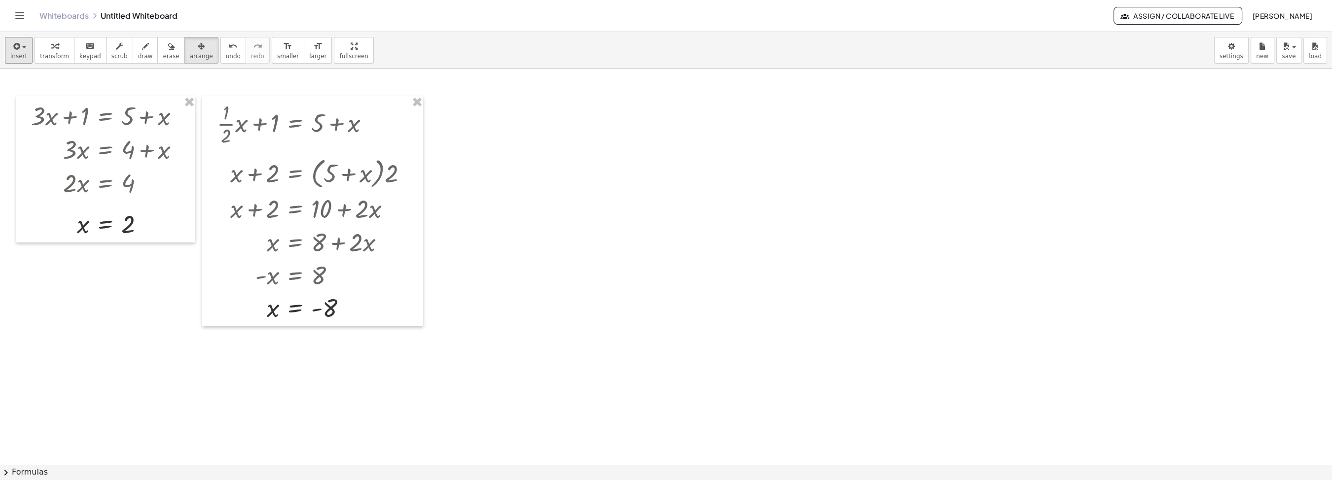
click at [52, 60] on span "transform" at bounding box center [54, 56] width 29 height 7
drag, startPoint x: 370, startPoint y: 215, endPoint x: 366, endPoint y: 200, distance: 15.3
click at [366, 200] on div at bounding box center [316, 208] width 209 height 34
drag, startPoint x: 346, startPoint y: 221, endPoint x: 344, endPoint y: 203, distance: 17.4
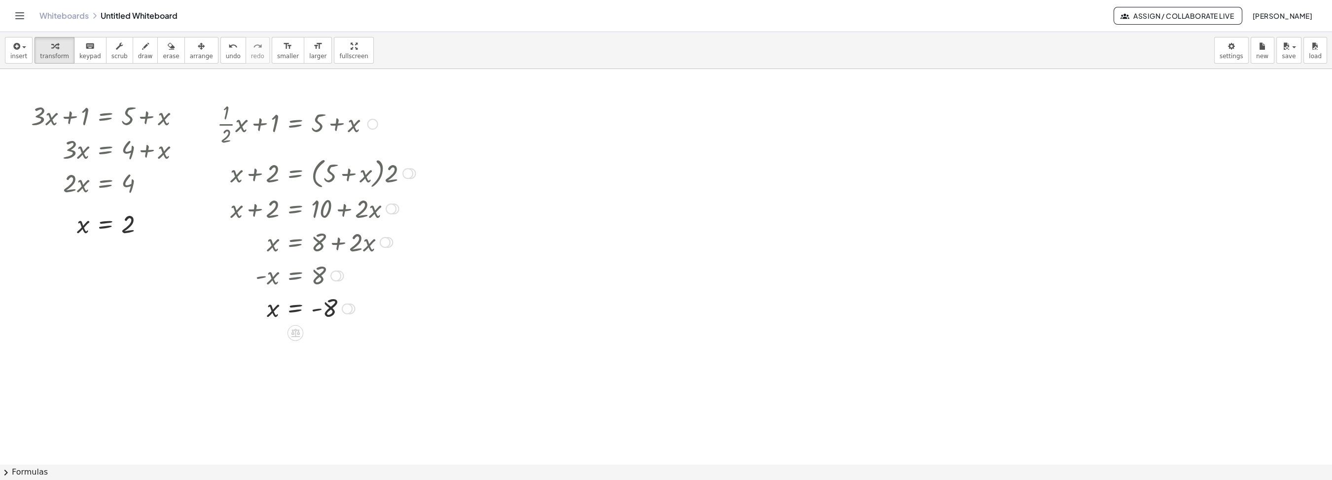
click at [344, 203] on div at bounding box center [316, 208] width 209 height 34
drag, startPoint x: 244, startPoint y: 219, endPoint x: 252, endPoint y: 203, distance: 17.4
click at [252, 203] on div at bounding box center [316, 208] width 209 height 34
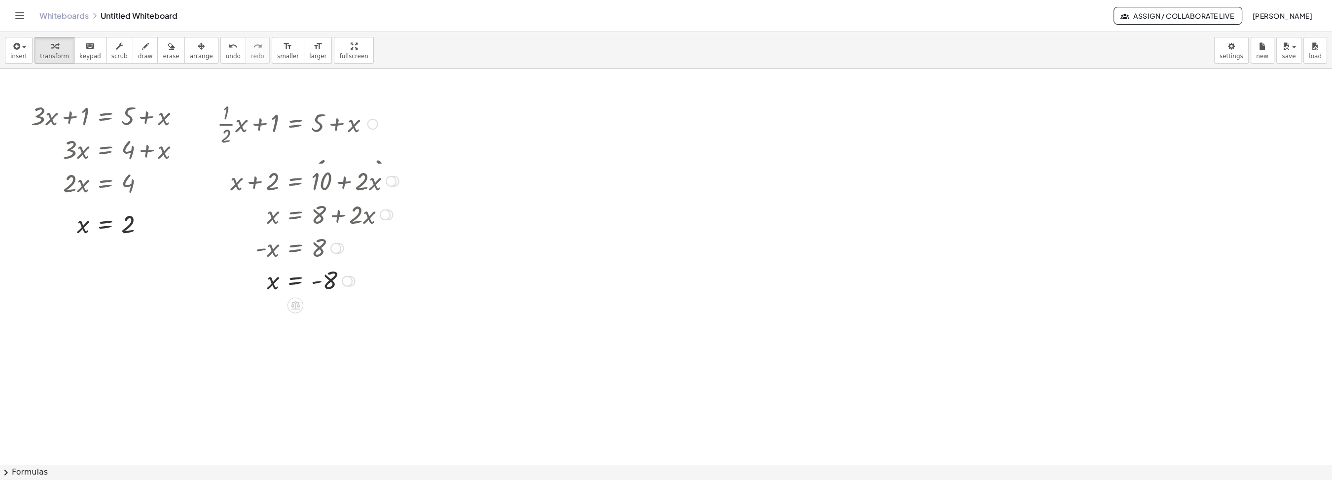
drag, startPoint x: 393, startPoint y: 208, endPoint x: 389, endPoint y: 167, distance: 41.1
click at [295, 182] on div "+ x + 2 = + 10 + · 2 · x" at bounding box center [295, 182] width 0 height 0
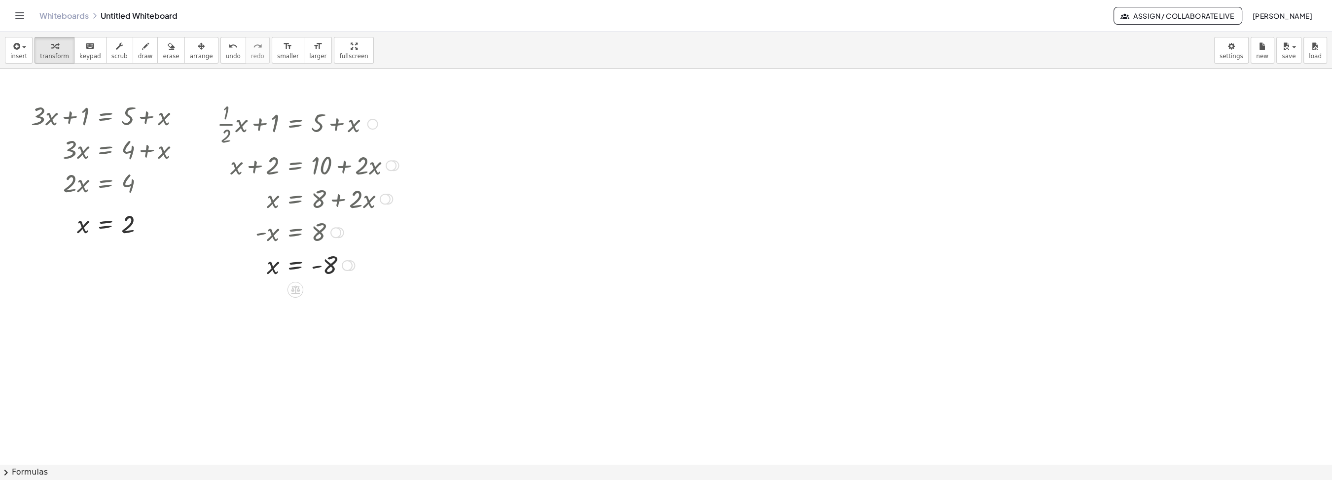
drag, startPoint x: 392, startPoint y: 170, endPoint x: 398, endPoint y: 158, distance: 13.0
click at [295, 166] on div "+ x + 2 = + 10 + · 2 · x" at bounding box center [295, 166] width 0 height 0
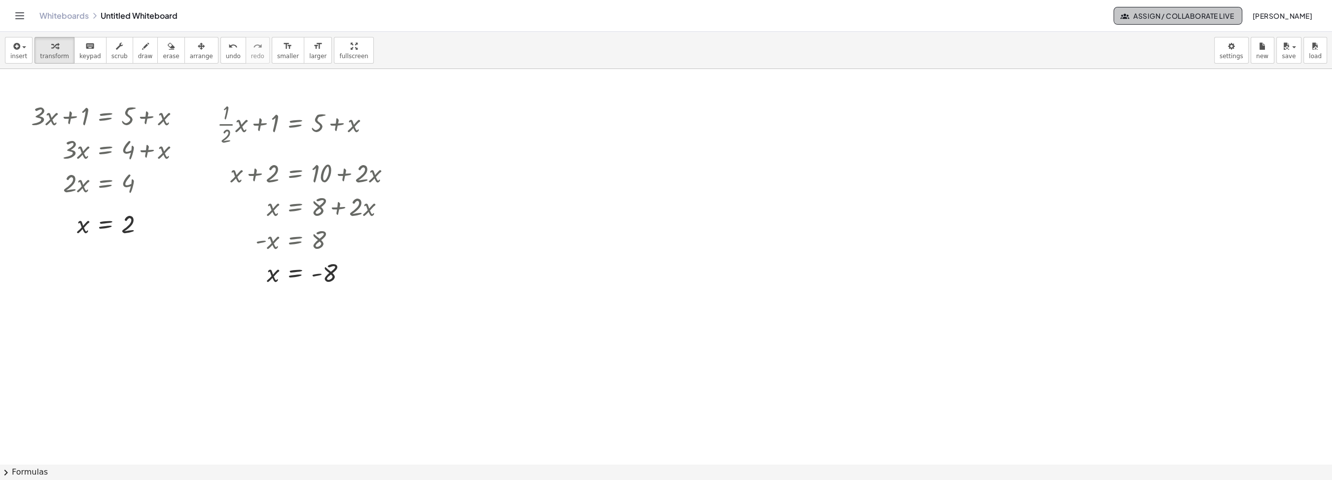
click at [1149, 14] on span "Assign / Collaborate Live" at bounding box center [1178, 15] width 112 height 9
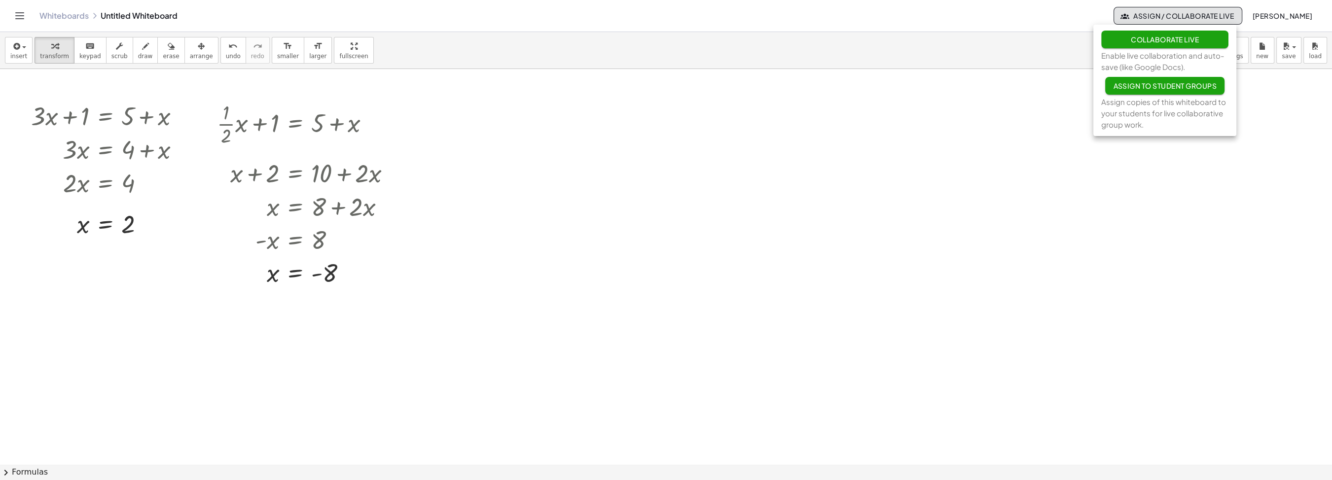
click at [1152, 89] on span "Assign to Student Groups" at bounding box center [1165, 85] width 104 height 9
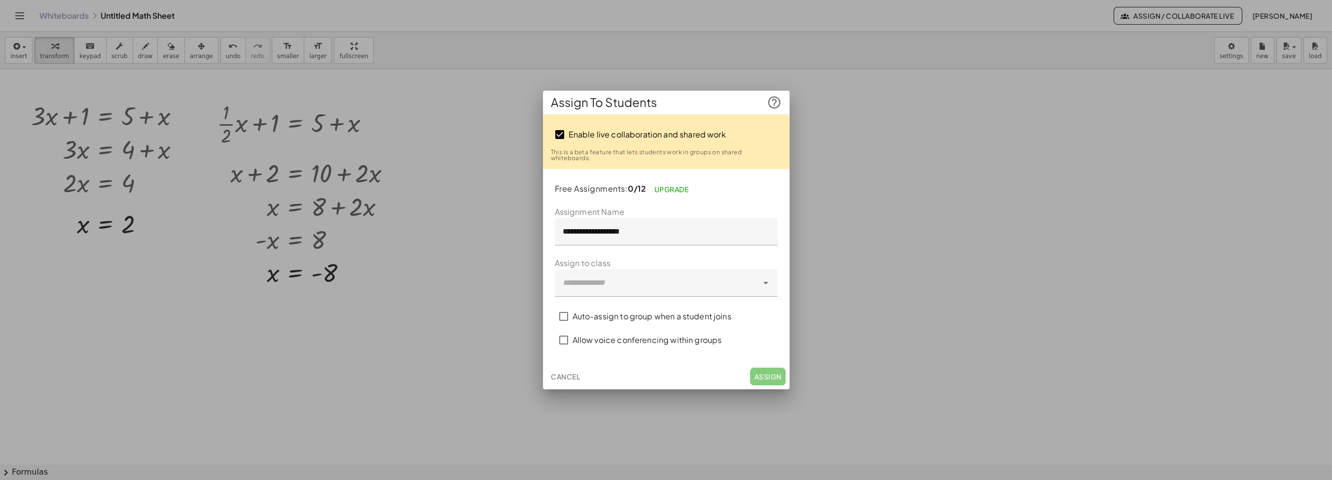
click at [676, 288] on div at bounding box center [656, 283] width 203 height 28
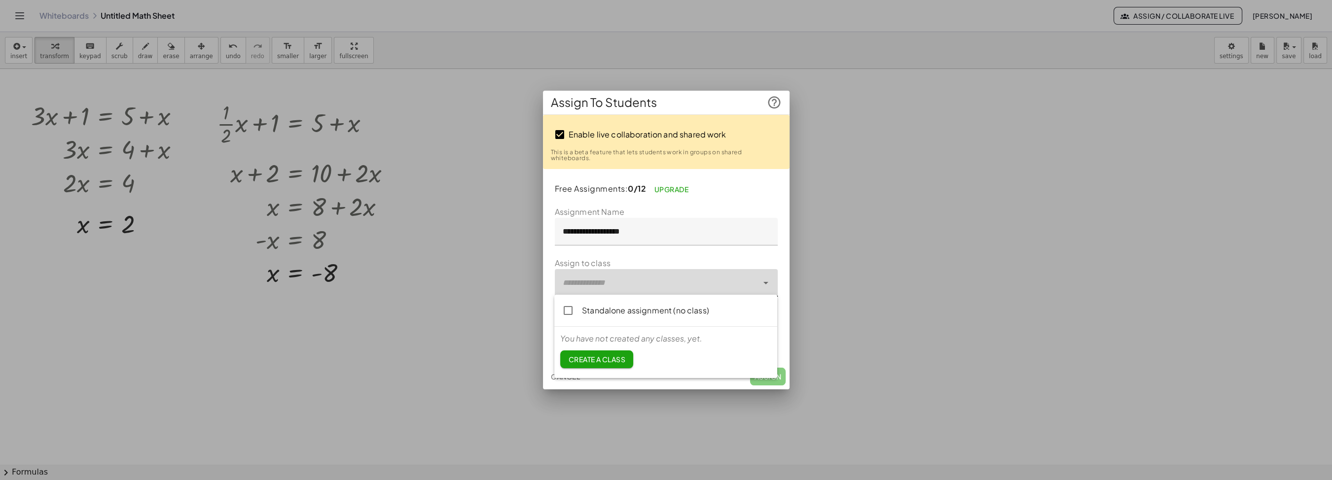
click at [676, 288] on div at bounding box center [656, 283] width 203 height 28
click at [681, 189] on link "Upgrade" at bounding box center [671, 190] width 50 height 18
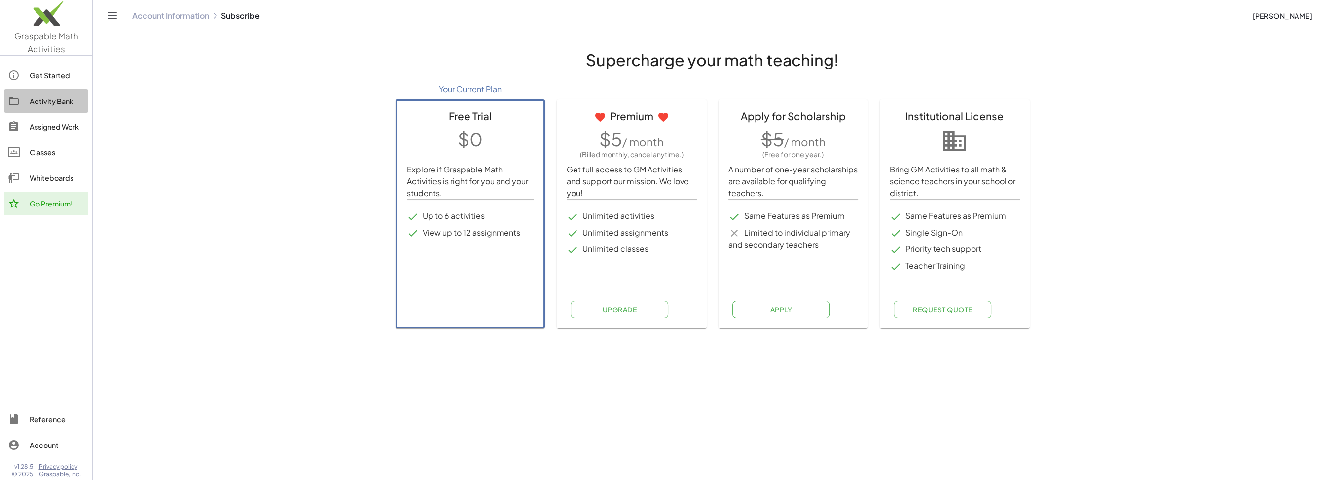
click at [60, 105] on div "Activity Bank" at bounding box center [57, 101] width 55 height 12
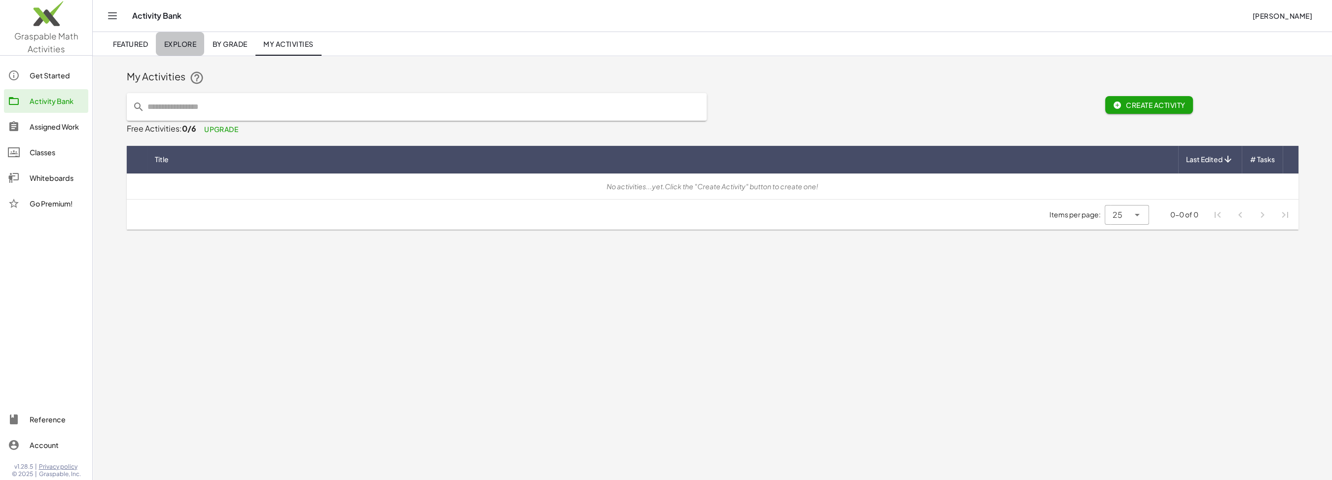
click at [183, 43] on span "Explore" at bounding box center [180, 43] width 33 height 9
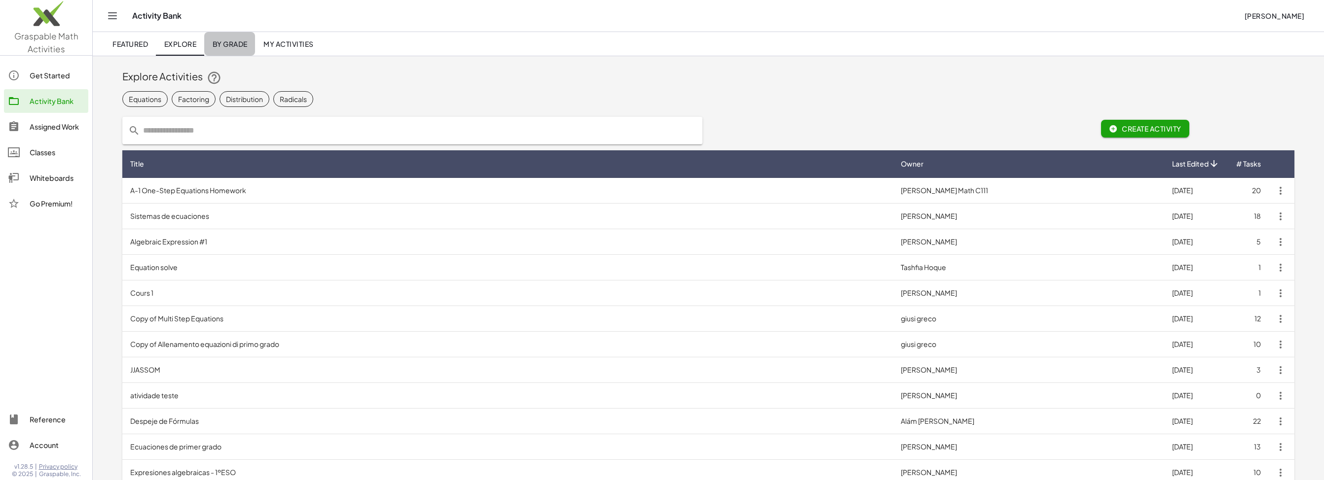
click at [234, 45] on span "By Grade" at bounding box center [229, 43] width 35 height 9
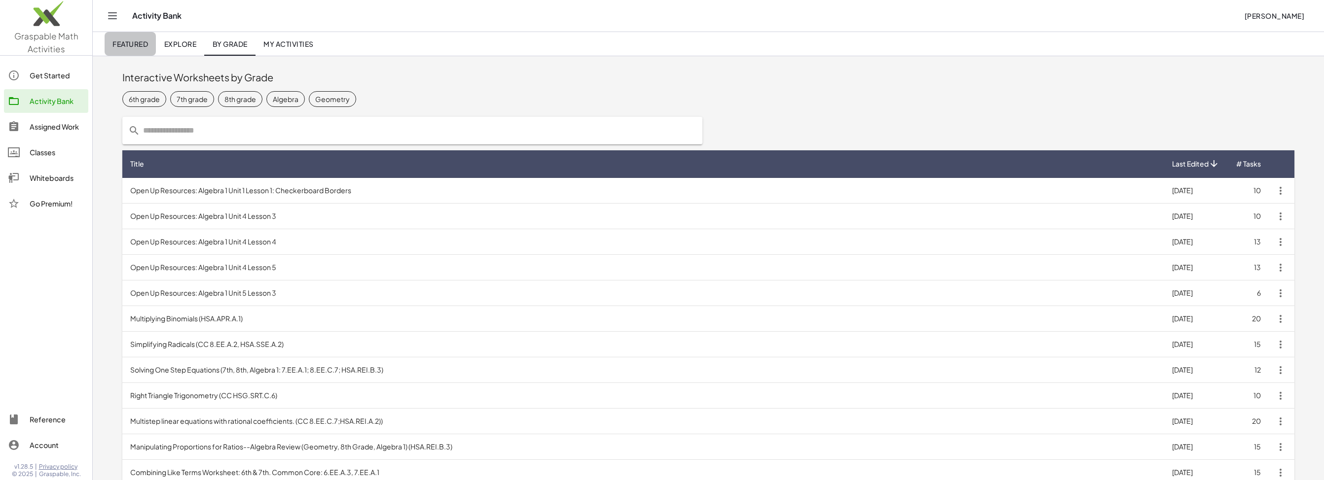
click at [128, 41] on span "Featured" at bounding box center [130, 43] width 36 height 9
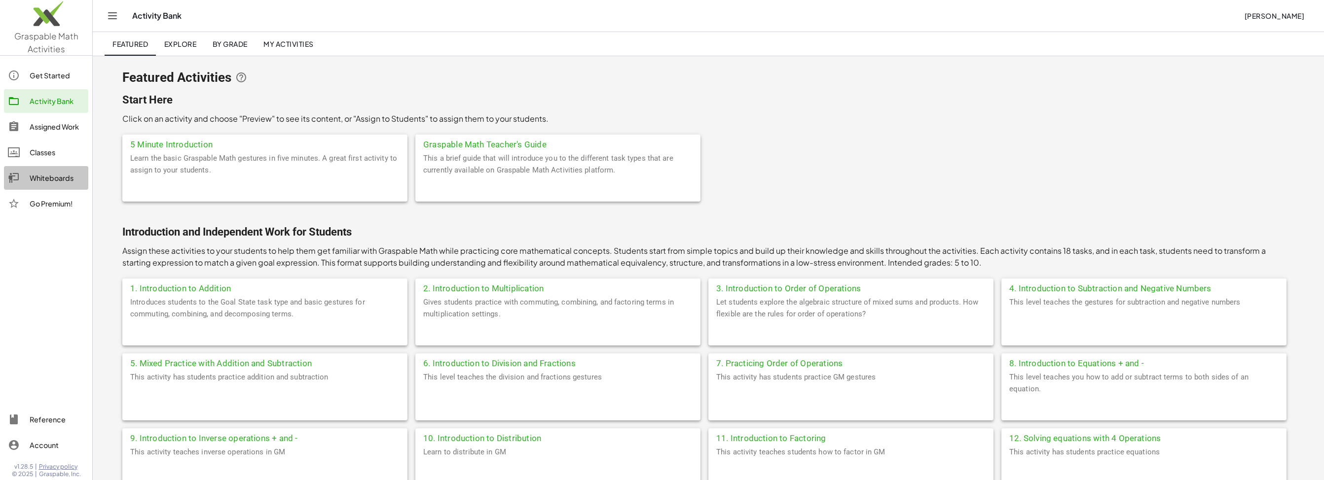
click at [48, 183] on div "Whiteboards" at bounding box center [57, 178] width 55 height 12
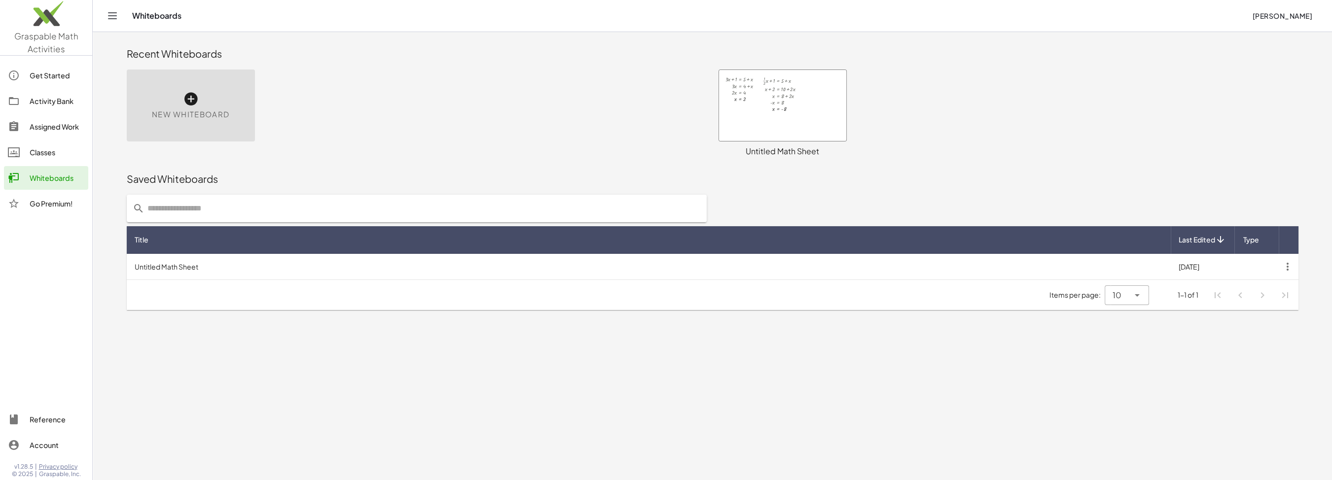
click at [777, 126] on div at bounding box center [782, 105] width 127 height 71
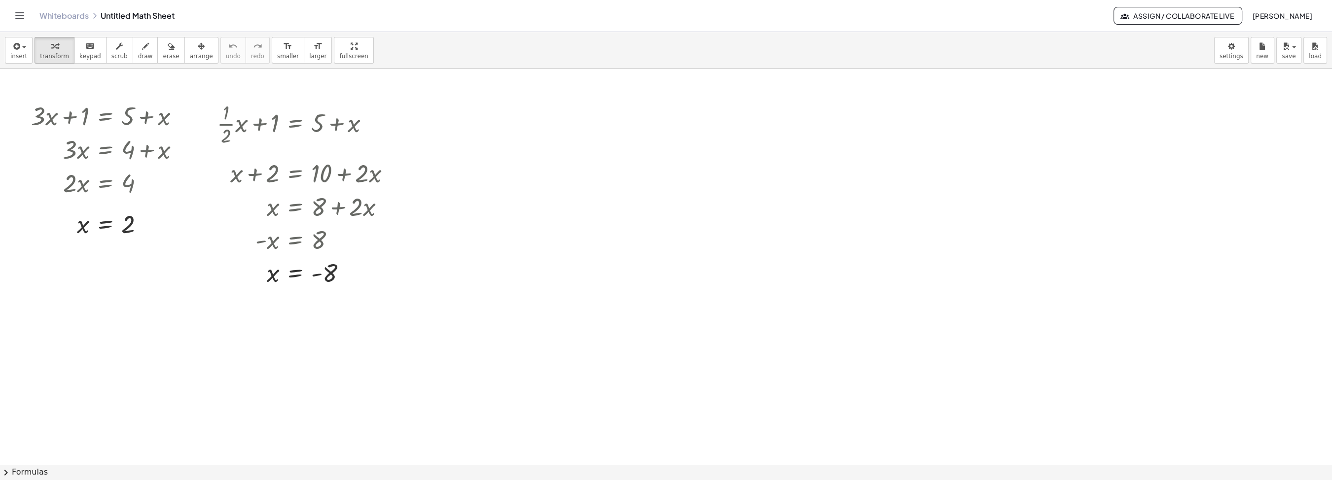
drag, startPoint x: 568, startPoint y: 364, endPoint x: 578, endPoint y: 374, distance: 14.0
click at [570, 367] on div at bounding box center [666, 465] width 1332 height 792
drag, startPoint x: 627, startPoint y: 395, endPoint x: 645, endPoint y: 128, distance: 267.5
click at [645, 128] on div at bounding box center [666, 465] width 1332 height 792
click at [285, 121] on div at bounding box center [308, 123] width 192 height 49
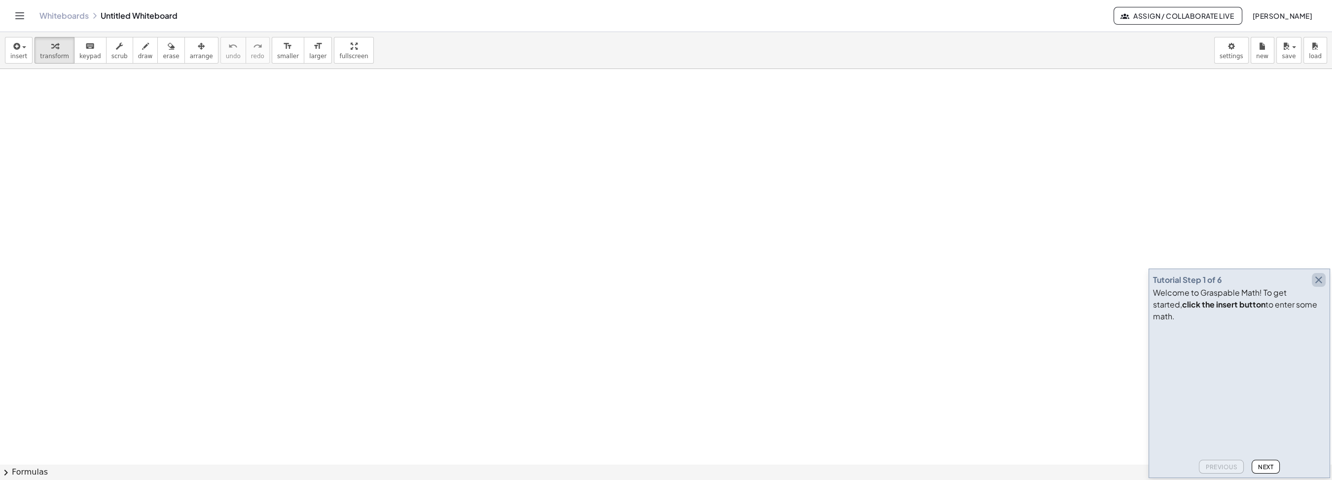
click at [1323, 286] on icon "button" at bounding box center [1319, 280] width 12 height 12
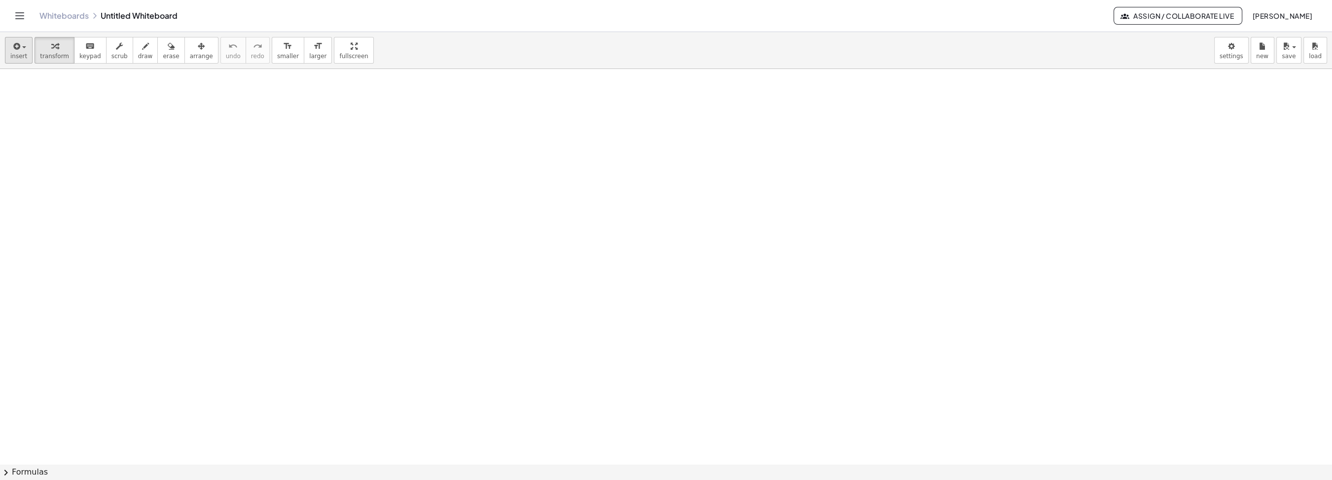
click at [17, 54] on span "insert" at bounding box center [18, 56] width 17 height 7
click at [45, 94] on span "Math Expression" at bounding box center [63, 90] width 57 height 10
